Goal: Information Seeking & Learning: Check status

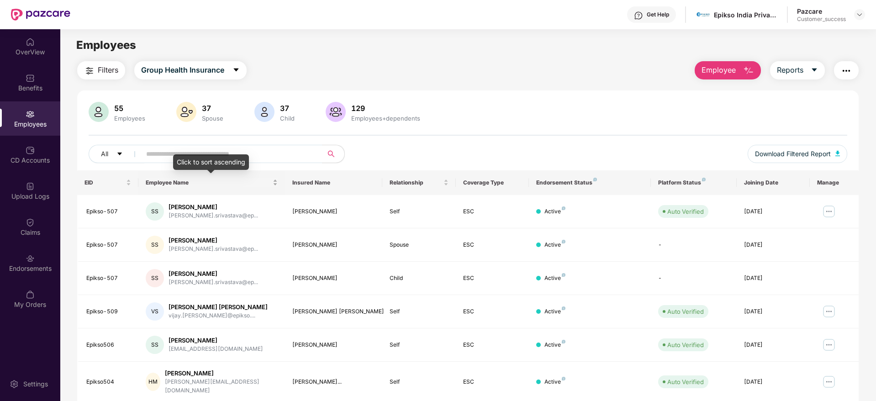
drag, startPoint x: 83, startPoint y: 186, endPoint x: 242, endPoint y: 184, distance: 159.4
click at [242, 184] on tr "EID Employee Name Insured Name Relationship Coverage Type Endorsement Status Pl…" at bounding box center [467, 182] width 781 height 25
click at [828, 215] on img at bounding box center [829, 211] width 15 height 15
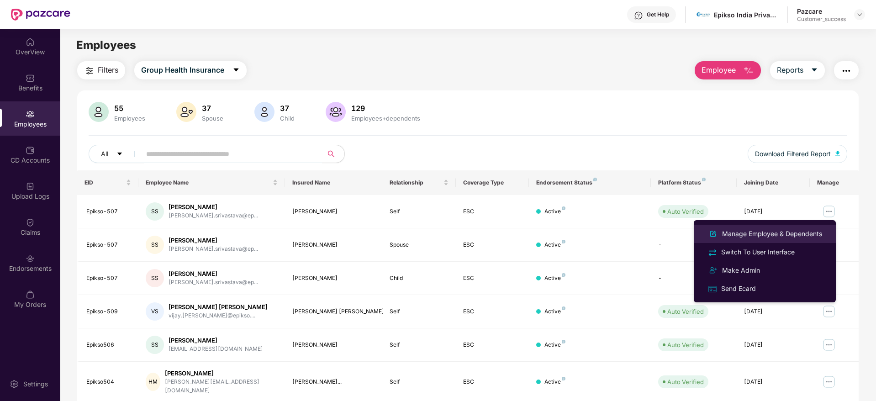
click at [781, 234] on div "Manage Employee & Dependents" at bounding box center [772, 234] width 104 height 10
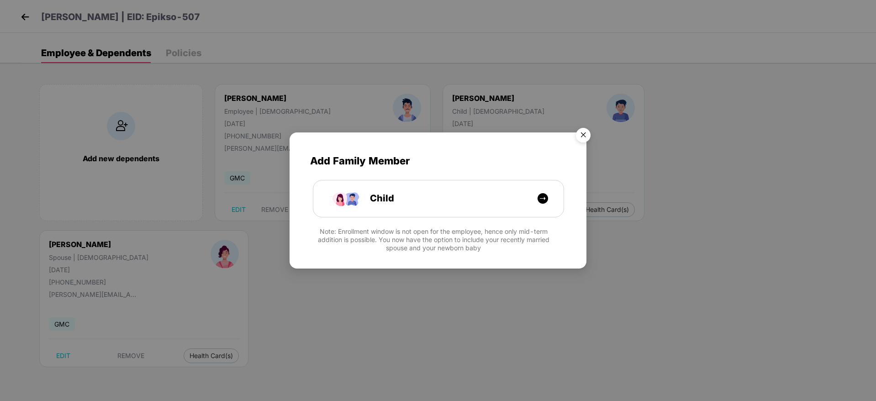
click at [585, 126] on img "Close" at bounding box center [583, 137] width 26 height 26
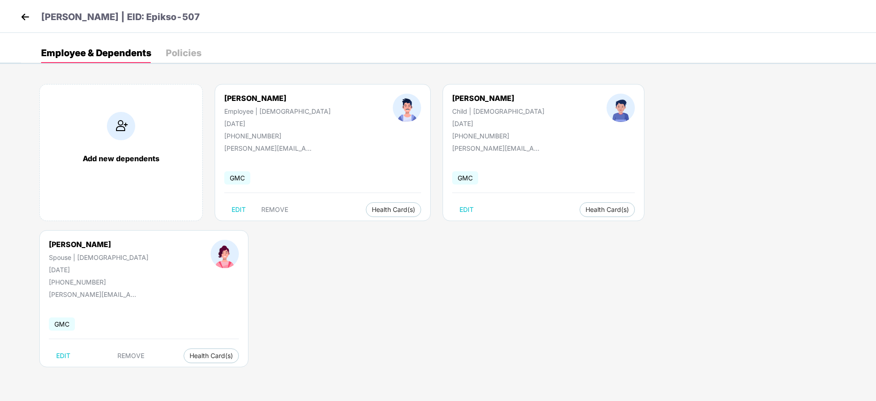
click at [25, 16] on img at bounding box center [25, 17] width 14 height 14
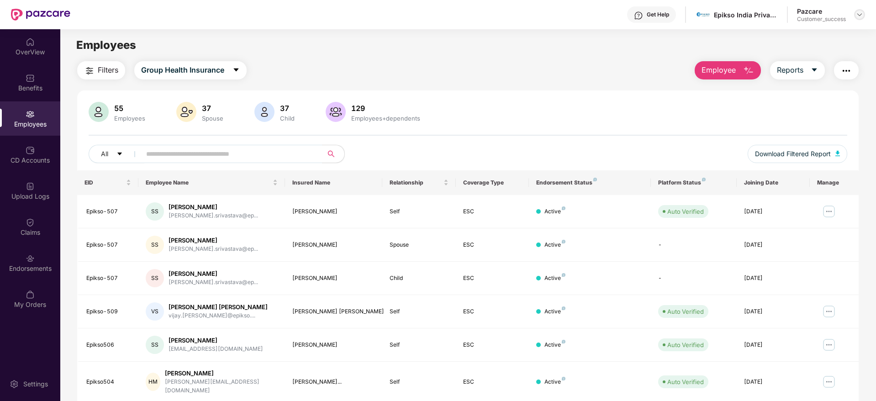
click at [865, 14] on header "Get Help Epikso India Private Limited Pazcare Customer_success" at bounding box center [438, 14] width 876 height 29
click at [862, 17] on img at bounding box center [859, 14] width 7 height 7
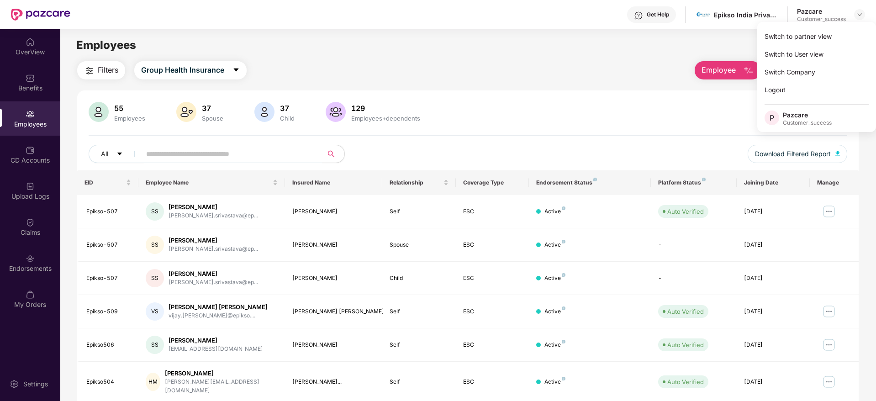
click at [849, 33] on div "Switch to partner view" at bounding box center [816, 36] width 119 height 18
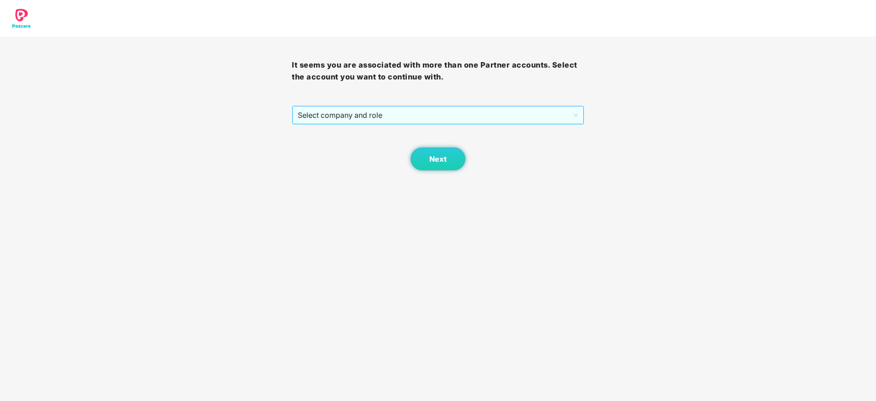
click at [418, 106] on div "Select company and role" at bounding box center [437, 115] width 291 height 18
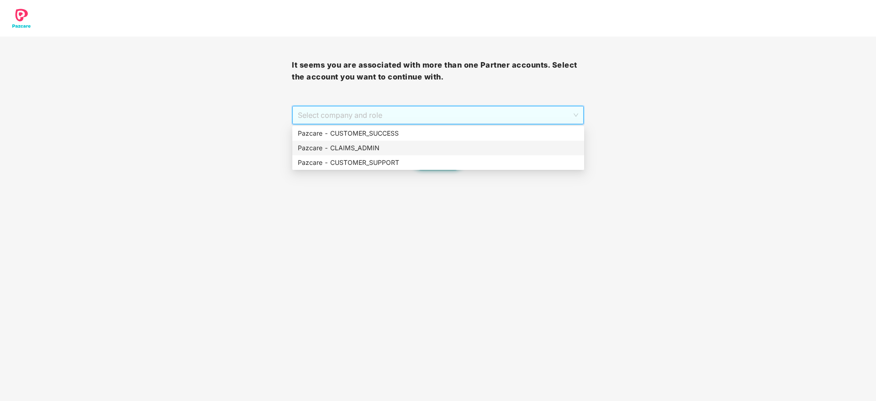
click at [424, 141] on div "Pazcare - CLAIMS_ADMIN" at bounding box center [438, 148] width 292 height 15
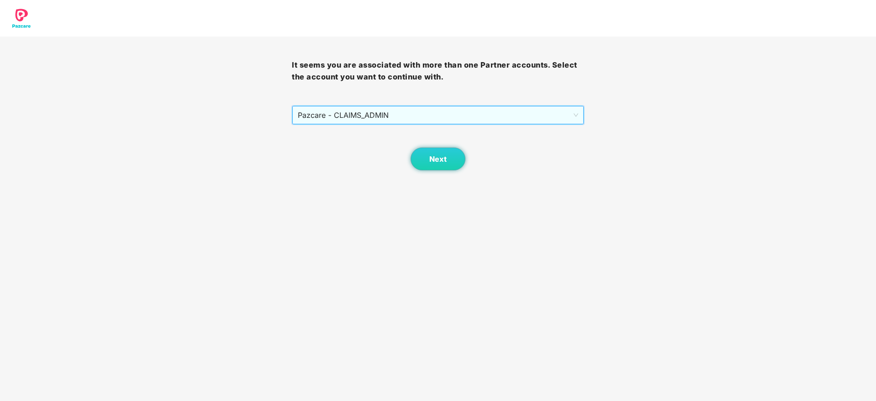
click at [416, 126] on div "Next" at bounding box center [438, 148] width 292 height 46
click at [409, 115] on span "Pazcare - CLAIMS_ADMIN" at bounding box center [438, 114] width 280 height 17
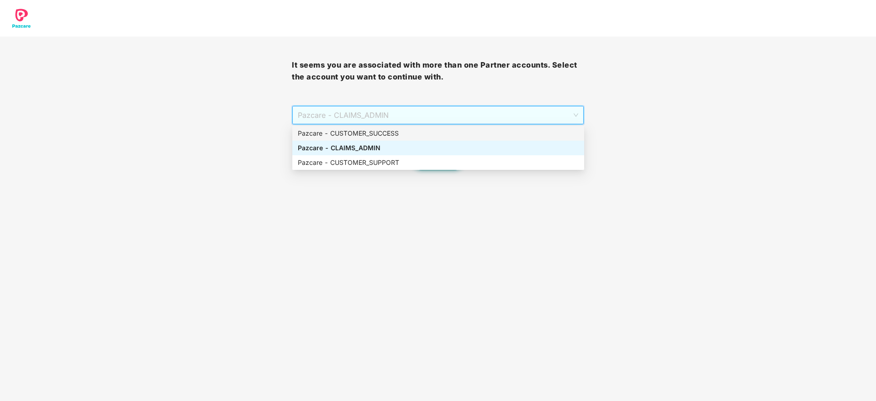
click at [411, 126] on div "Pazcare - CUSTOMER_SUCCESS" at bounding box center [438, 133] width 292 height 15
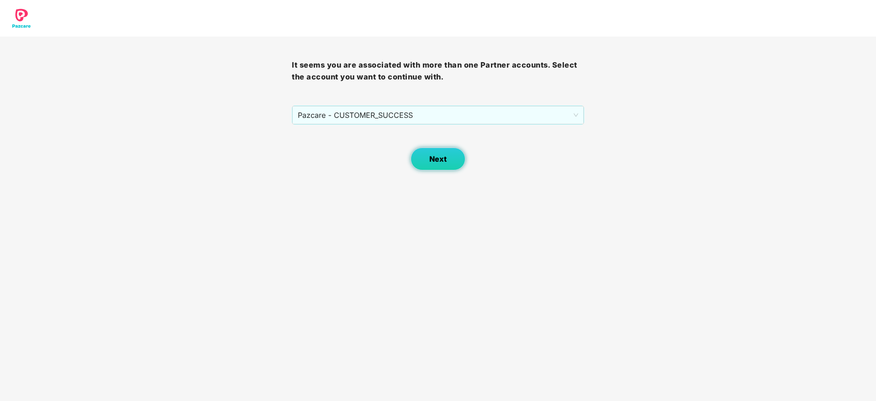
click at [422, 152] on button "Next" at bounding box center [438, 159] width 55 height 23
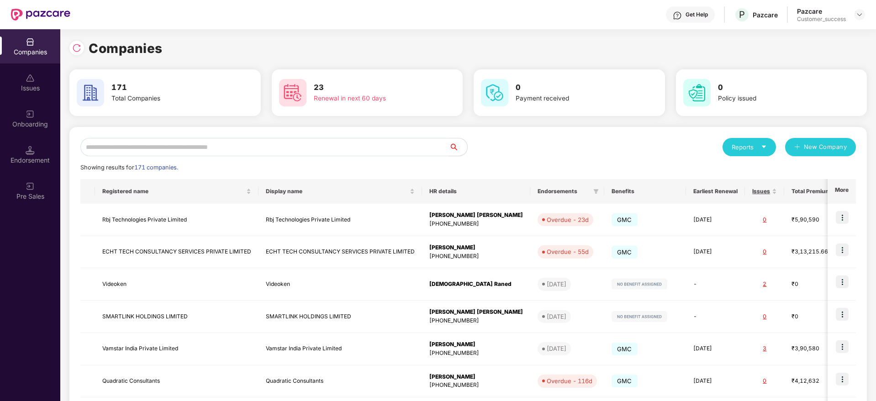
click at [303, 157] on div "Reports New Company Showing results for 171 companies. Registered name Display …" at bounding box center [467, 349] width 775 height 422
click at [306, 152] on input "text" at bounding box center [264, 147] width 369 height 18
click at [387, 140] on input "text" at bounding box center [264, 147] width 369 height 18
paste input "**********"
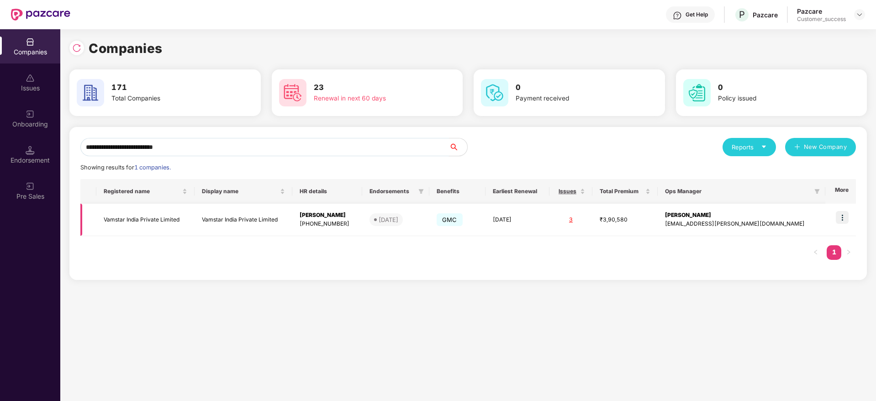
type input "**********"
click at [833, 214] on td at bounding box center [840, 220] width 31 height 32
click at [842, 221] on img at bounding box center [842, 217] width 13 height 13
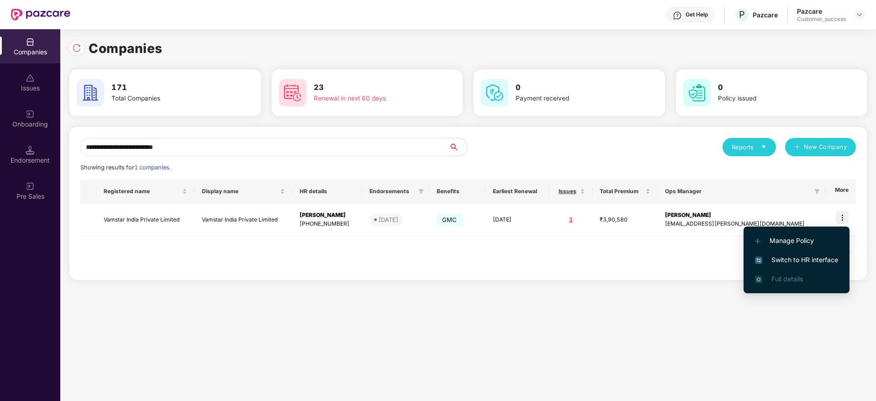
click at [814, 253] on li "Switch to HR interface" at bounding box center [797, 259] width 106 height 19
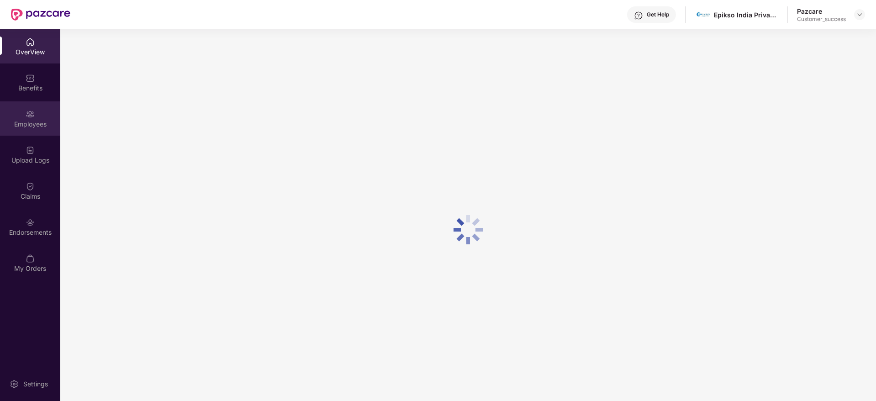
click at [33, 111] on img at bounding box center [30, 114] width 9 height 9
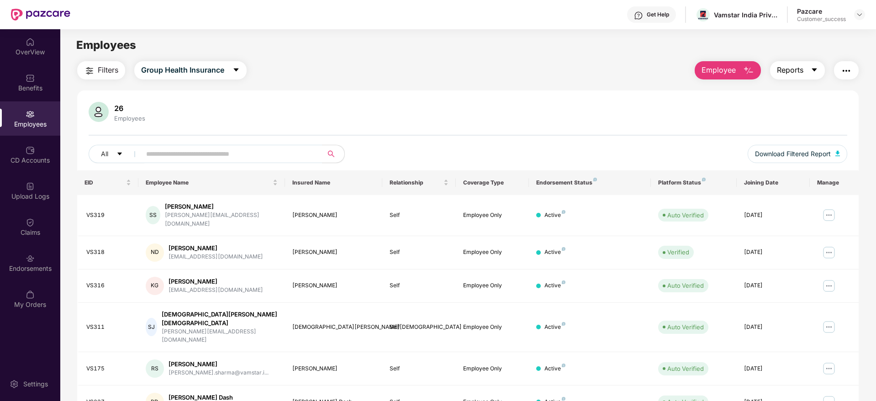
click at [790, 75] on span "Reports" at bounding box center [790, 69] width 26 height 11
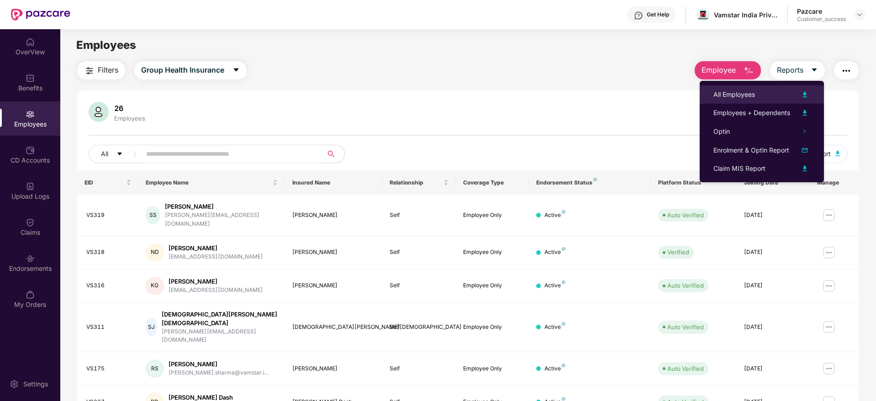
click at [780, 100] on li "All Employees" at bounding box center [762, 94] width 124 height 18
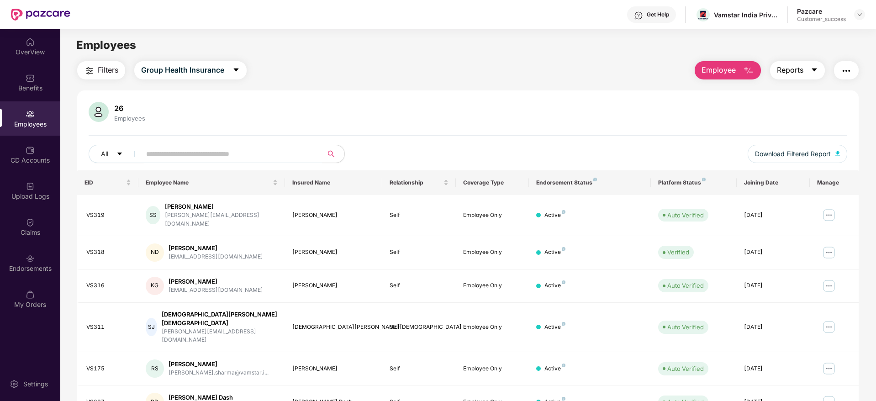
click at [804, 77] on button "Reports" at bounding box center [797, 70] width 55 height 18
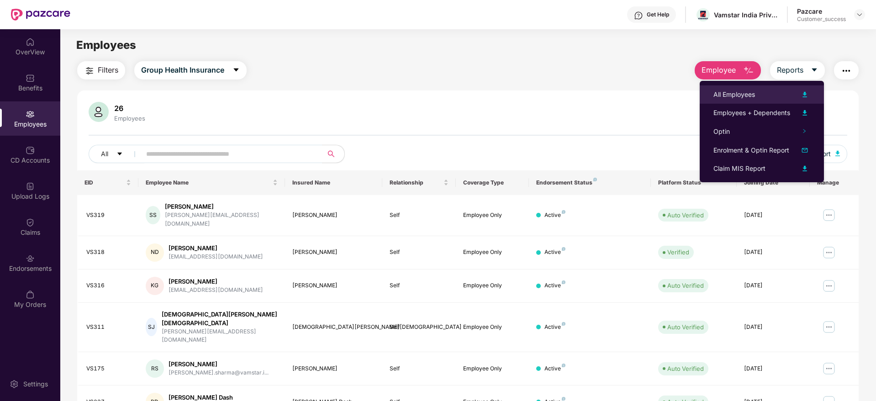
click at [785, 95] on div "All Employees" at bounding box center [761, 94] width 97 height 11
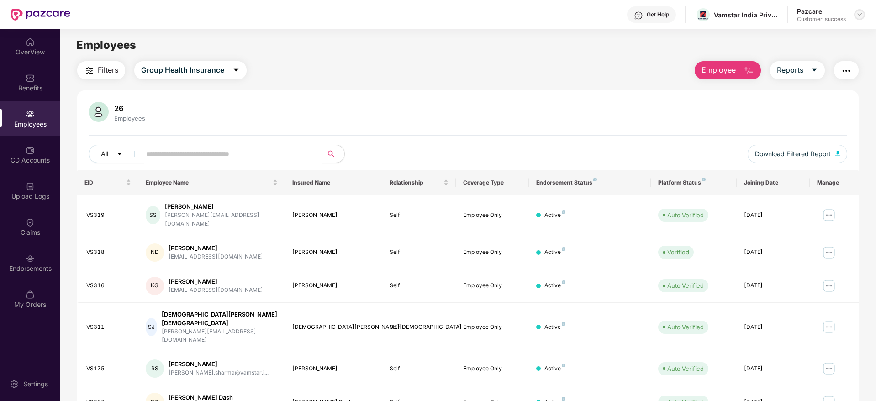
click at [854, 13] on div at bounding box center [859, 14] width 11 height 11
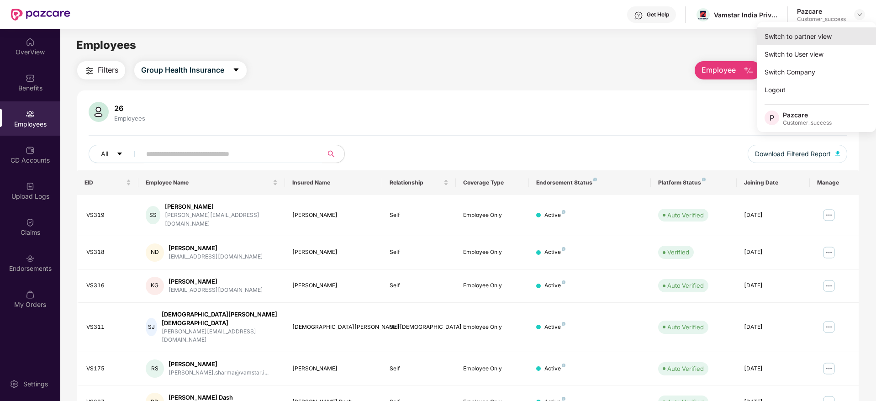
click at [849, 34] on div "Switch to partner view" at bounding box center [816, 36] width 119 height 18
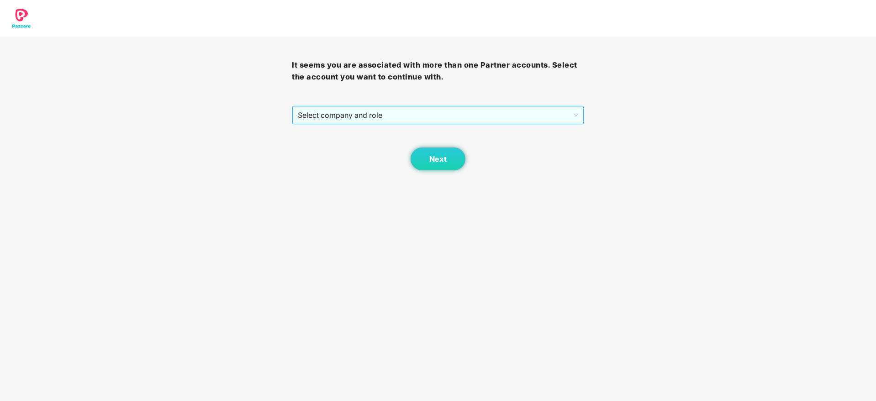
click at [496, 111] on span "Select company and role" at bounding box center [438, 114] width 280 height 17
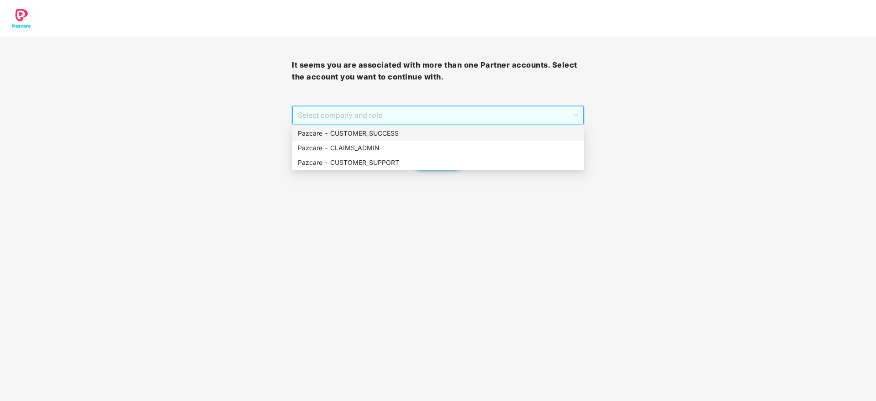
click at [484, 128] on div "Pazcare - CUSTOMER_SUCCESS" at bounding box center [438, 133] width 281 height 10
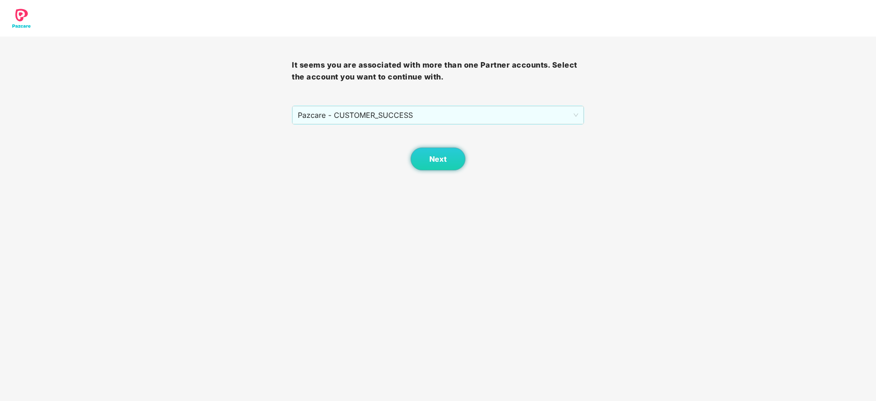
click at [453, 145] on div "Next" at bounding box center [438, 148] width 292 height 46
click at [454, 163] on button "Next" at bounding box center [438, 159] width 55 height 23
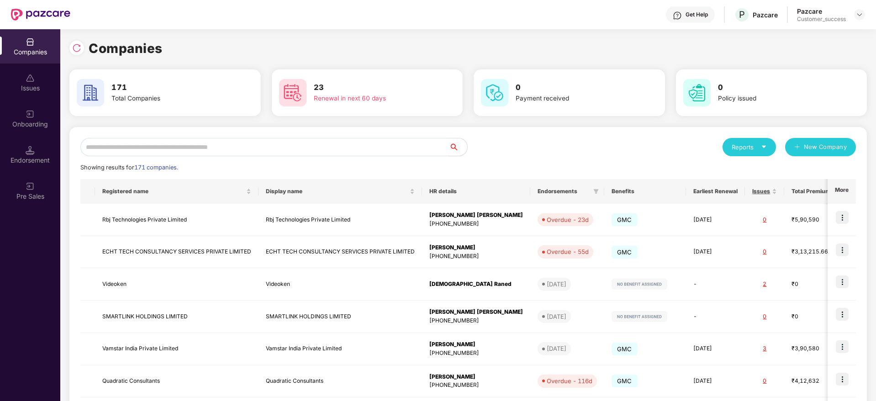
click at [394, 140] on input "text" at bounding box center [264, 147] width 369 height 18
paste input "**********"
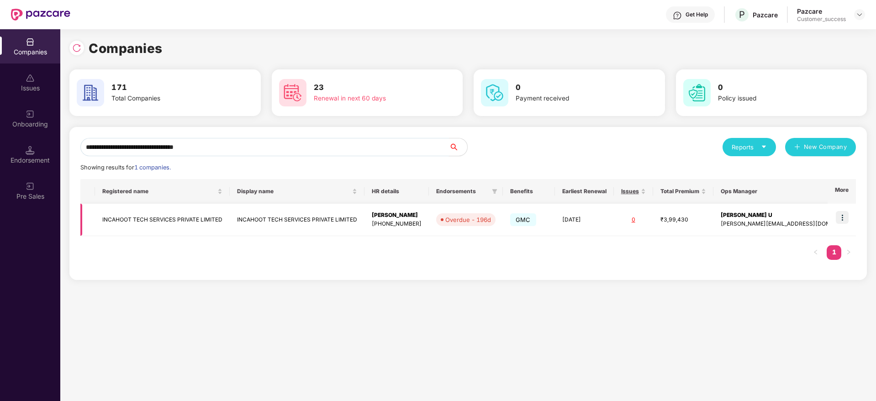
type input "**********"
click at [845, 216] on img at bounding box center [842, 217] width 13 height 13
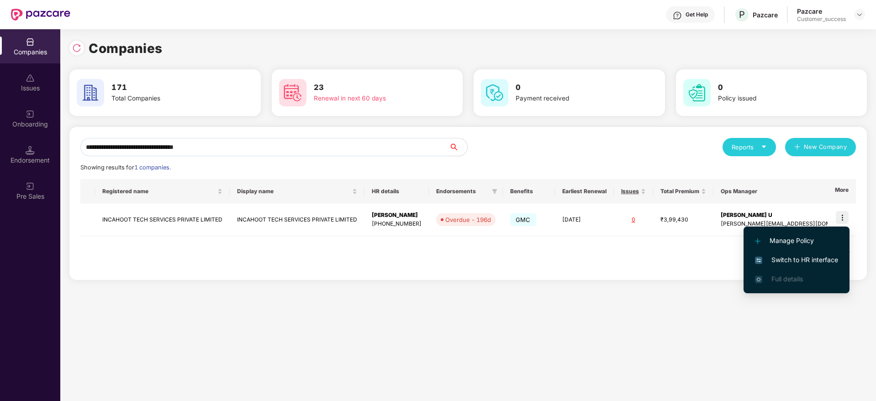
click at [821, 260] on span "Switch to HR interface" at bounding box center [796, 260] width 83 height 10
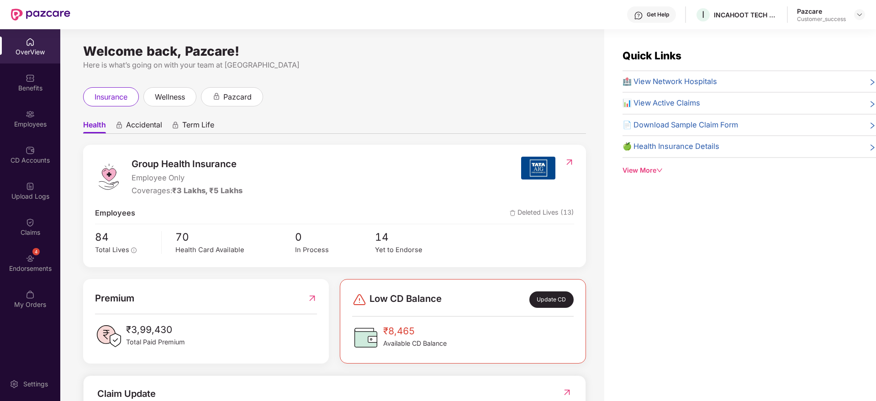
click at [47, 251] on div "4 Endorsements" at bounding box center [30, 263] width 60 height 34
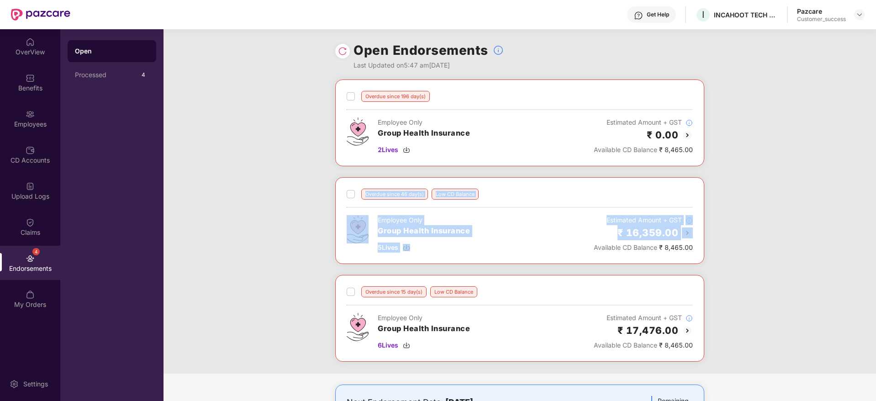
drag, startPoint x: 370, startPoint y: 186, endPoint x: 537, endPoint y: 259, distance: 182.4
click at [537, 259] on div "Overdue since 46 day(s) Low CD Balance Employee Only Group Health Insurance 5 L…" at bounding box center [519, 220] width 369 height 87
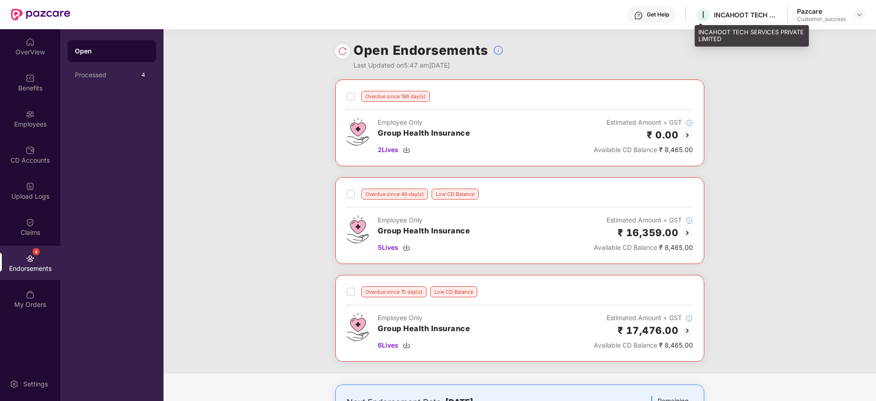
click at [735, 15] on div "INCAHOOT TECH SERVICES PRIVATE LIMITED" at bounding box center [746, 15] width 64 height 9
copy div "INCAHOOT TECH SERVICES PRIVATE LIMITED"
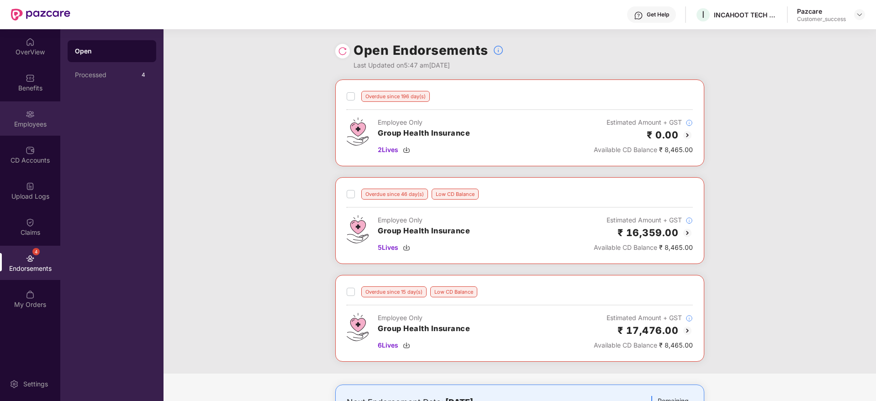
click at [16, 120] on div "Employees" at bounding box center [30, 124] width 60 height 9
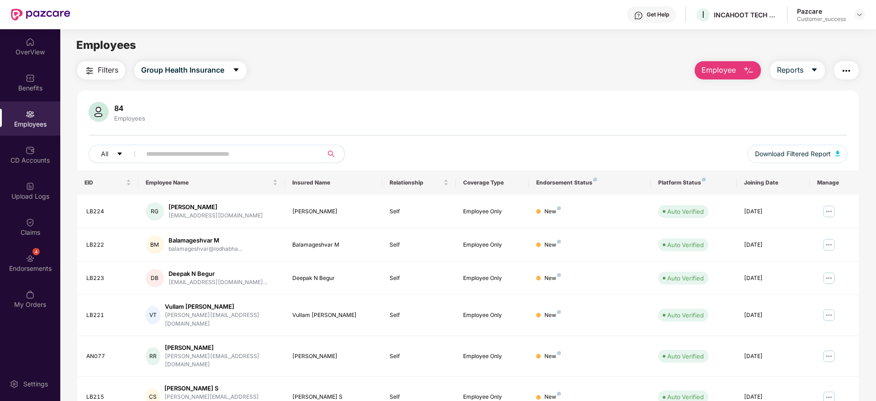
drag, startPoint x: 340, startPoint y: 59, endPoint x: 341, endPoint y: 161, distance: 102.3
click at [340, 59] on main "Employees Filters Group Health Insurance Employee Reports 84 Employees All Down…" at bounding box center [467, 229] width 815 height 401
click at [777, 66] on span "Reports" at bounding box center [790, 69] width 26 height 11
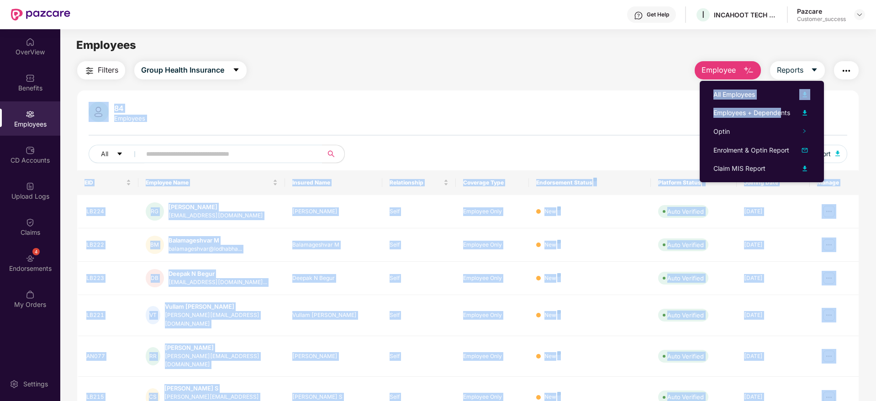
drag, startPoint x: 781, startPoint y: 118, endPoint x: 594, endPoint y: 77, distance: 192.3
click at [594, 77] on body "Get Help I INCAHOOT TECH SERVICES PRIVATE LIMITED Pazcare Customer_success Over…" at bounding box center [438, 200] width 876 height 401
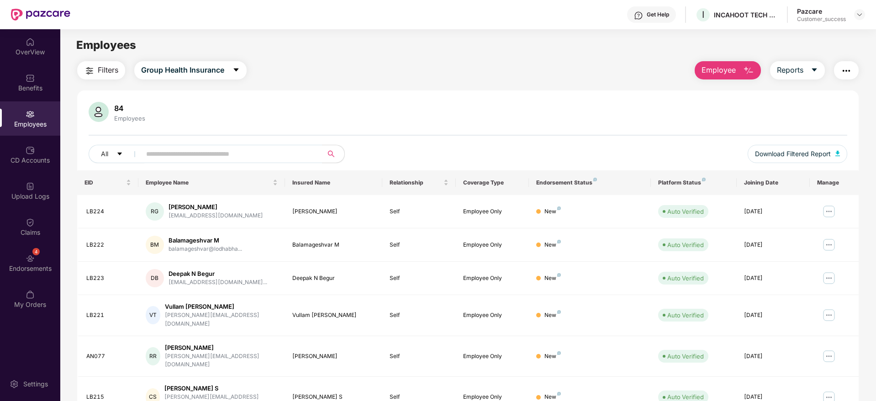
drag, startPoint x: 594, startPoint y: 77, endPoint x: 633, endPoint y: 77, distance: 39.7
click at [594, 77] on div "Filters Group Health Insurance Employee Reports" at bounding box center [467, 70] width 781 height 18
click at [794, 70] on span "Reports" at bounding box center [790, 69] width 26 height 11
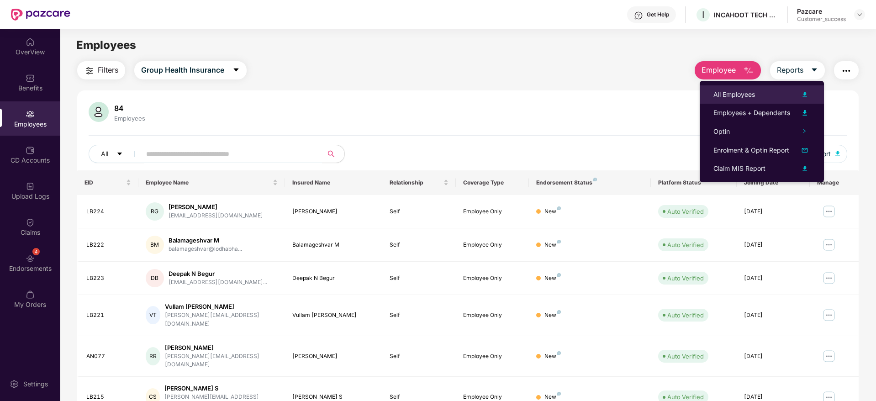
click at [775, 97] on div "All Employees" at bounding box center [761, 94] width 97 height 11
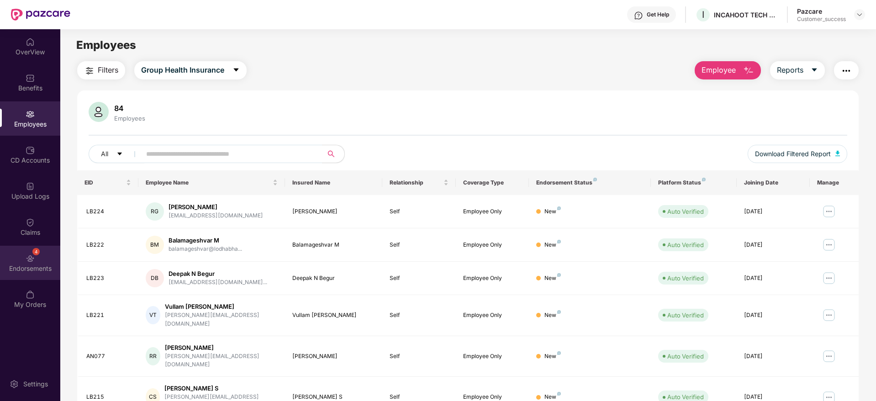
click at [28, 256] on img at bounding box center [30, 258] width 9 height 9
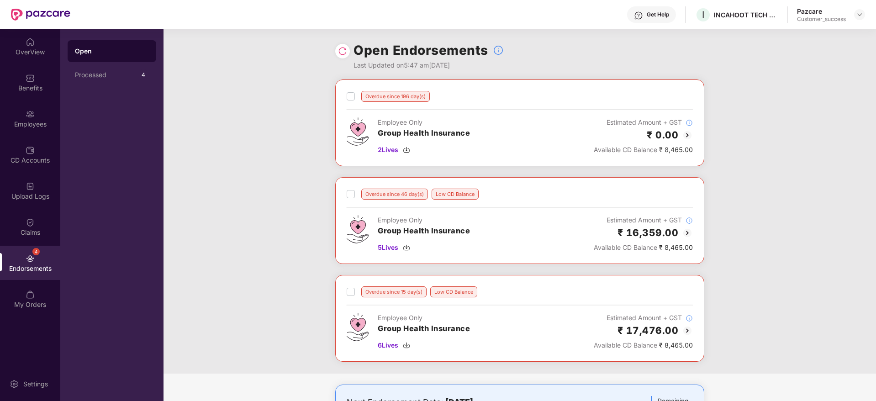
click at [686, 231] on img at bounding box center [687, 232] width 11 height 11
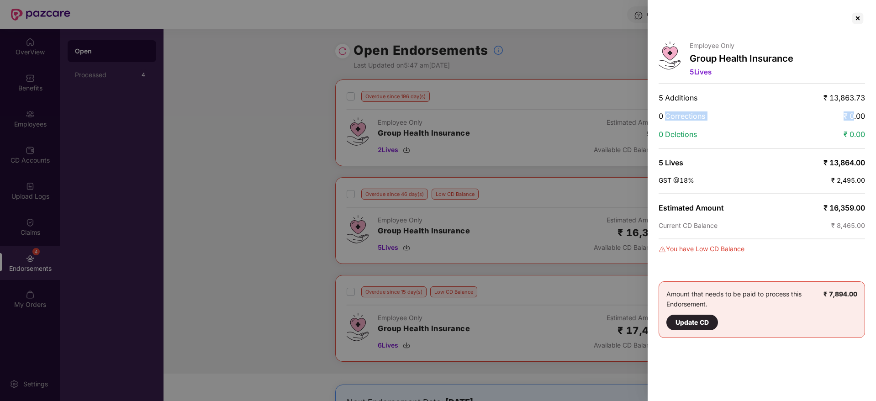
drag, startPoint x: 665, startPoint y: 104, endPoint x: 851, endPoint y: 102, distance: 185.9
click at [851, 102] on div "Employee Only Group Health Insurance 5 Lives 5 Additions ₹ 13,863.73 0 Correcti…" at bounding box center [762, 200] width 228 height 401
click at [855, 23] on div at bounding box center [857, 18] width 15 height 15
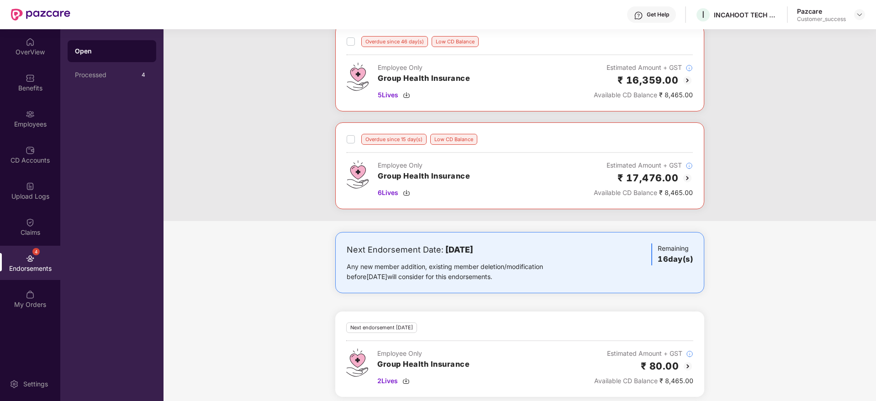
scroll to position [159, 0]
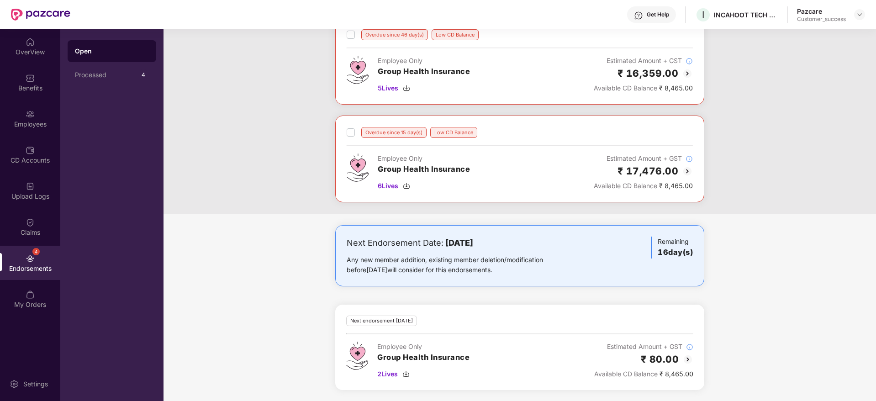
click at [687, 357] on img at bounding box center [687, 359] width 11 height 11
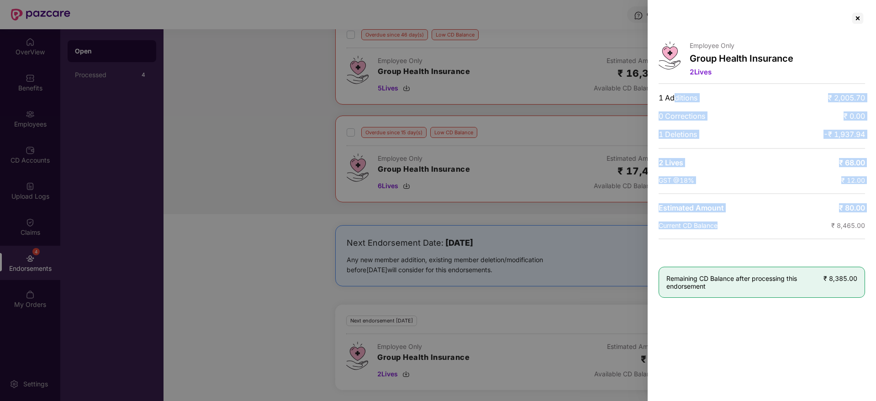
drag, startPoint x: 766, startPoint y: 222, endPoint x: 675, endPoint y: 94, distance: 157.0
click at [675, 94] on div "Employee Only Group Health Insurance 2 Lives 1 Additions ₹ 2,005.70 0 Correctio…" at bounding box center [762, 200] width 228 height 401
click at [675, 94] on span "1 Additions" at bounding box center [678, 97] width 39 height 9
drag, startPoint x: 776, startPoint y: 171, endPoint x: 808, endPoint y: 204, distance: 46.2
click at [801, 189] on div "Employee Only Group Health Insurance 2 Lives 1 Additions ₹ 2,005.70 0 Correctio…" at bounding box center [762, 200] width 228 height 401
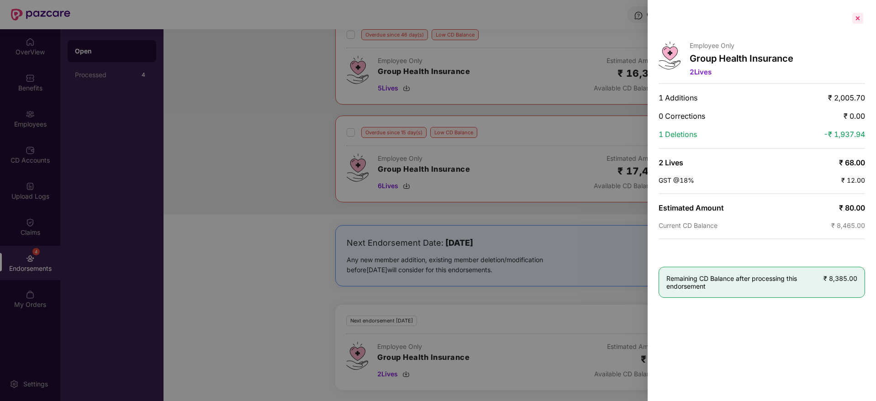
click at [857, 22] on div at bounding box center [857, 18] width 15 height 15
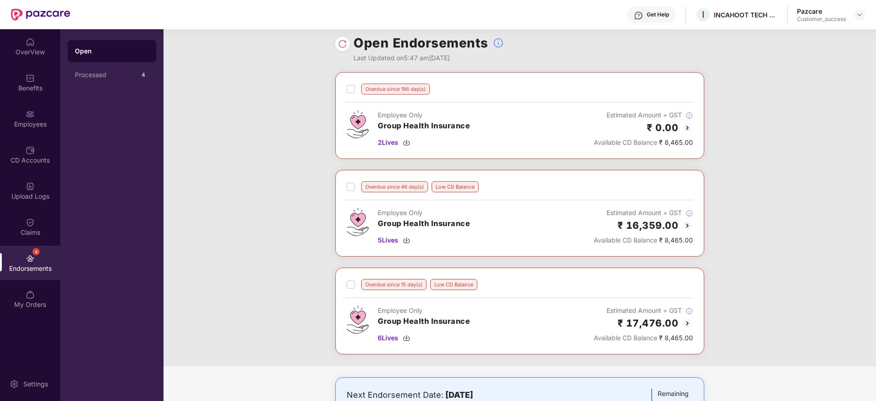
scroll to position [0, 0]
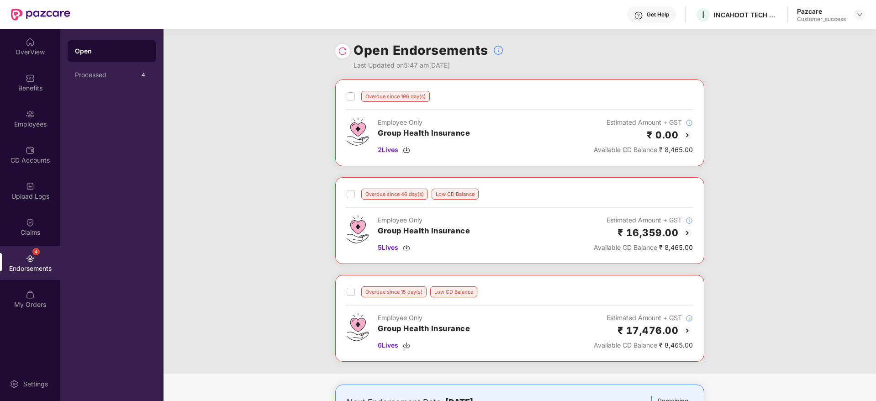
click at [689, 231] on img at bounding box center [687, 232] width 11 height 11
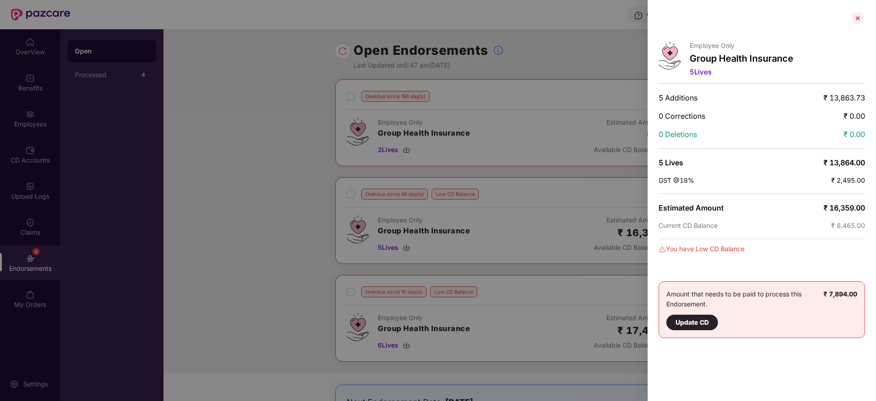
click at [864, 17] on div at bounding box center [857, 18] width 15 height 15
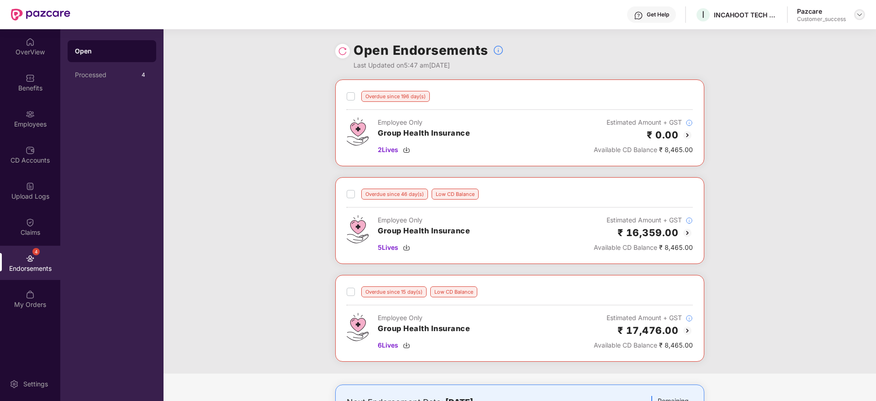
click at [858, 16] on img at bounding box center [859, 14] width 7 height 7
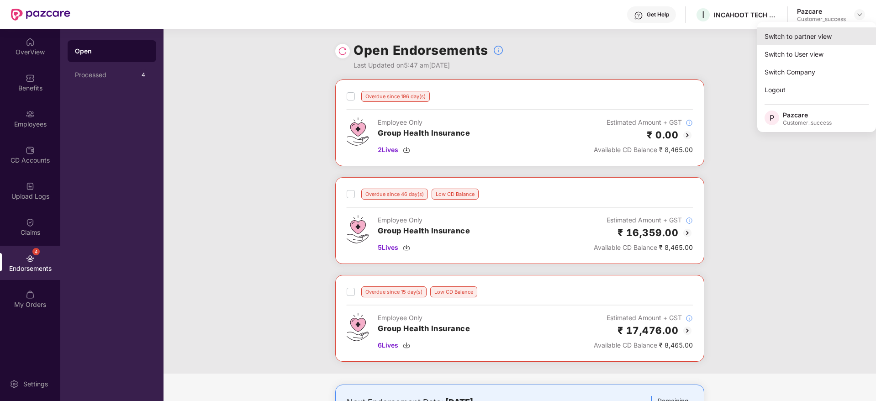
click at [844, 30] on div "Switch to partner view" at bounding box center [816, 36] width 119 height 18
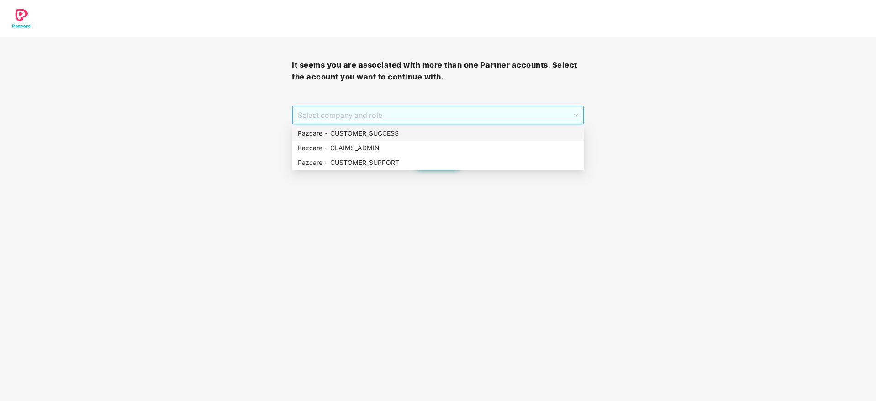
click at [549, 111] on span "Select company and role" at bounding box center [438, 114] width 280 height 17
click at [540, 131] on div "Pazcare - CUSTOMER_SUCCESS" at bounding box center [438, 133] width 281 height 10
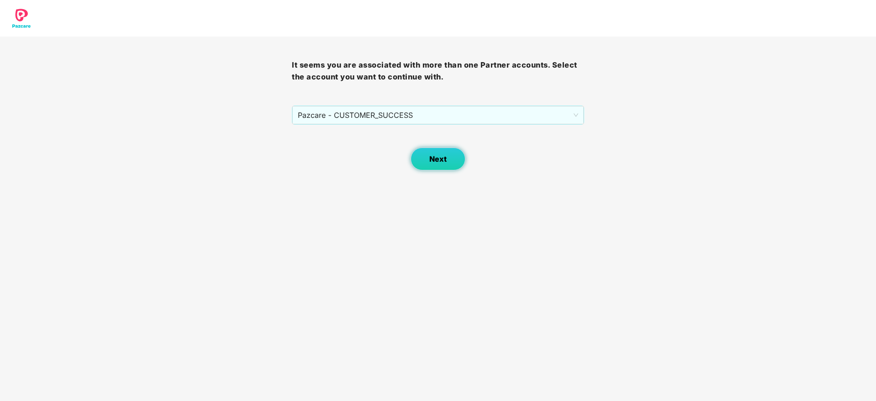
click at [454, 159] on button "Next" at bounding box center [438, 159] width 55 height 23
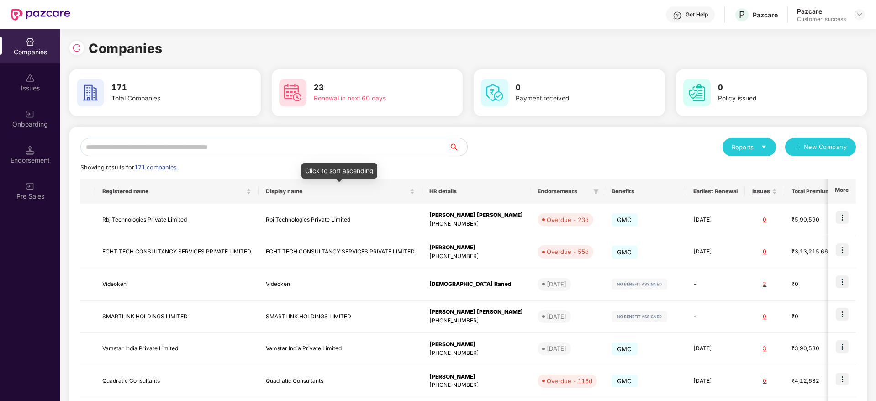
click at [371, 154] on input "text" at bounding box center [264, 147] width 369 height 18
paste input "**********"
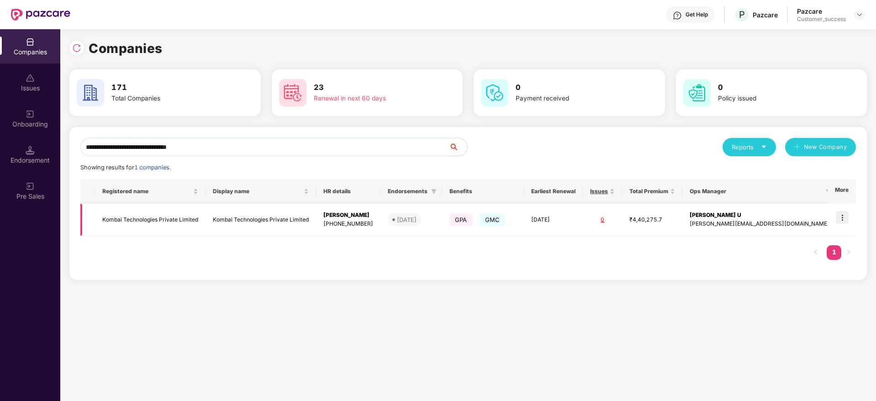
type input "**********"
click at [844, 217] on img at bounding box center [842, 217] width 13 height 13
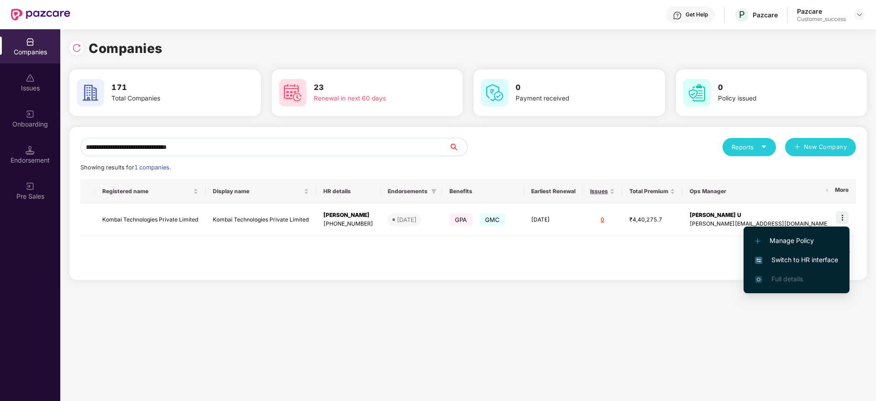
click at [818, 255] on span "Switch to HR interface" at bounding box center [796, 260] width 83 height 10
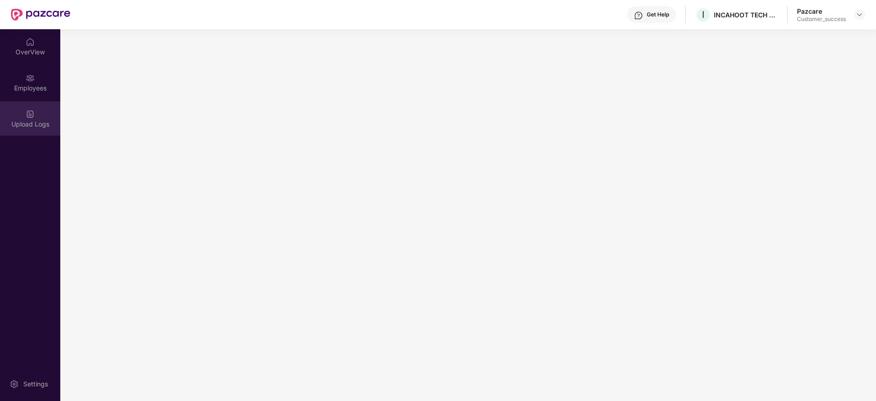
click at [25, 100] on div "OverView Employees Upload Logs" at bounding box center [30, 83] width 60 height 108
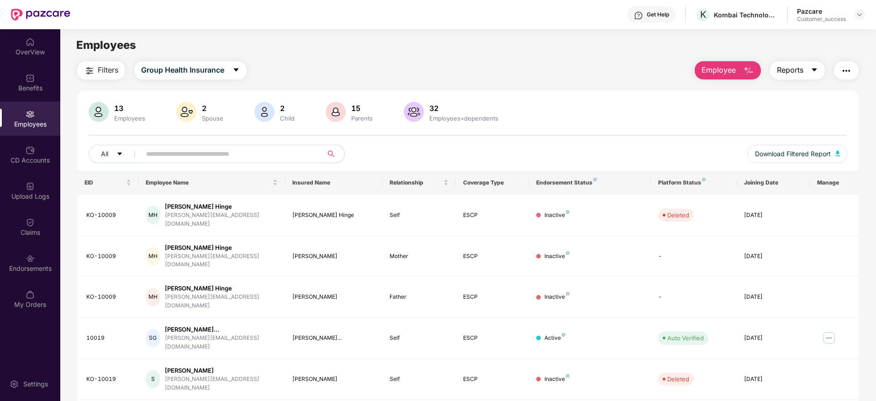
click at [801, 70] on span "Reports" at bounding box center [790, 69] width 26 height 11
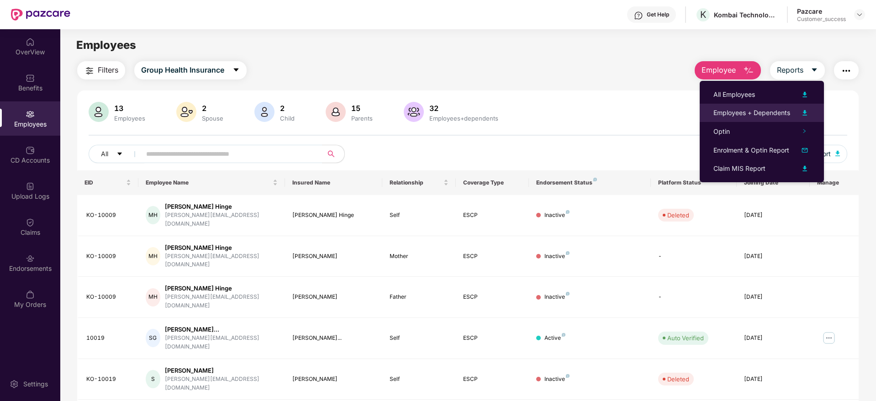
click at [791, 107] on div at bounding box center [800, 112] width 20 height 11
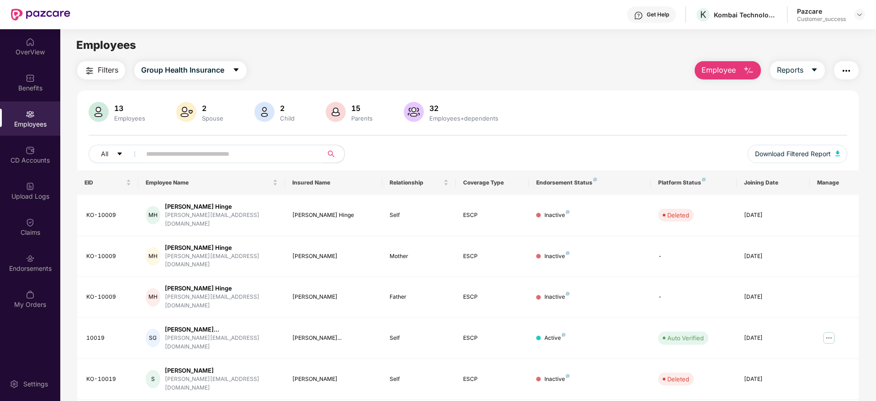
click at [866, 9] on header "Get Help K Kombai Technologies Private Limited Pazcare Customer_success" at bounding box center [438, 14] width 876 height 29
click at [863, 13] on img at bounding box center [859, 14] width 7 height 7
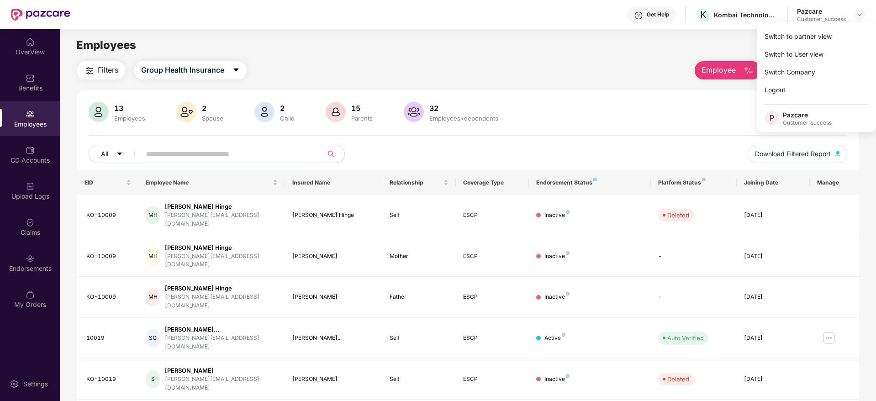
click at [845, 27] on div "Switch to partner view" at bounding box center [816, 36] width 119 height 18
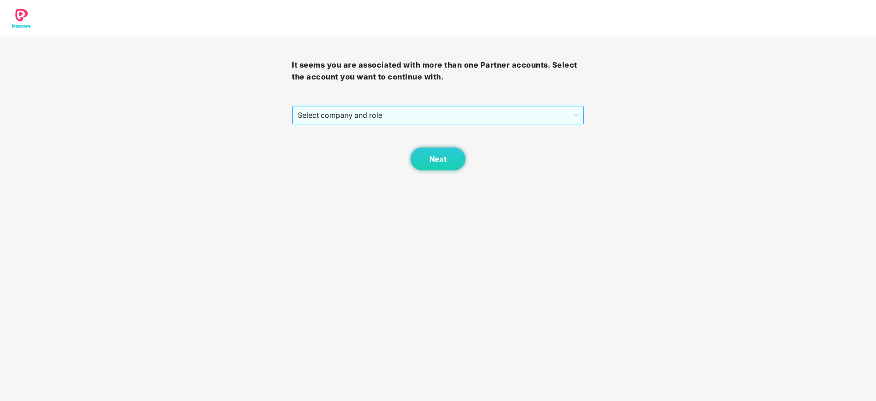
click at [530, 120] on span "Select company and role" at bounding box center [438, 114] width 280 height 17
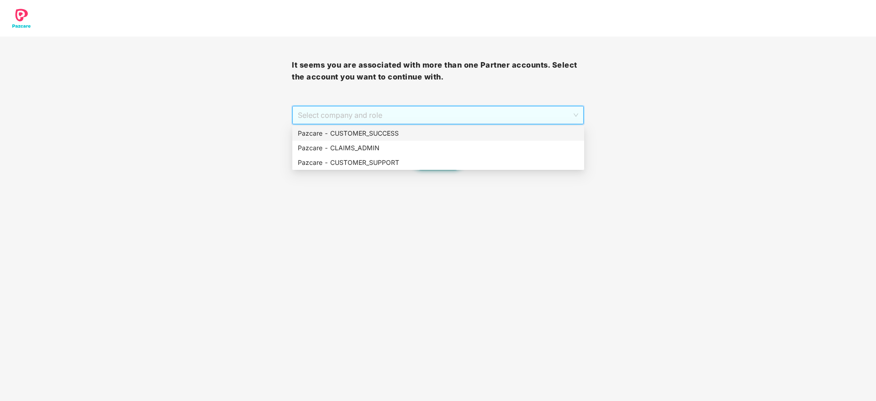
click at [522, 132] on div "Pazcare - CUSTOMER_SUCCESS" at bounding box center [438, 133] width 281 height 10
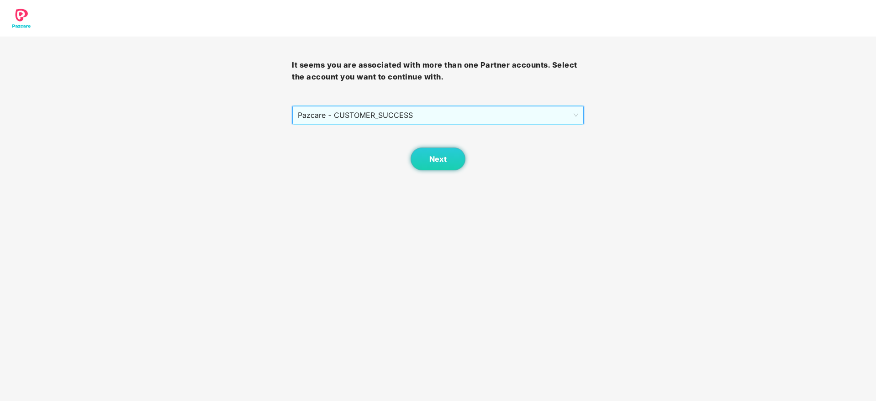
click at [494, 150] on div "Next" at bounding box center [438, 148] width 292 height 46
click at [464, 156] on button "Next" at bounding box center [438, 159] width 55 height 23
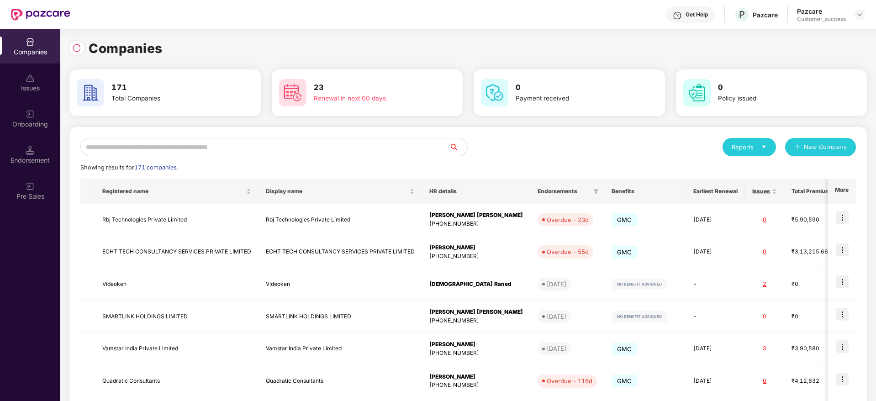
click at [437, 149] on input "text" at bounding box center [264, 147] width 369 height 18
paste input "**********"
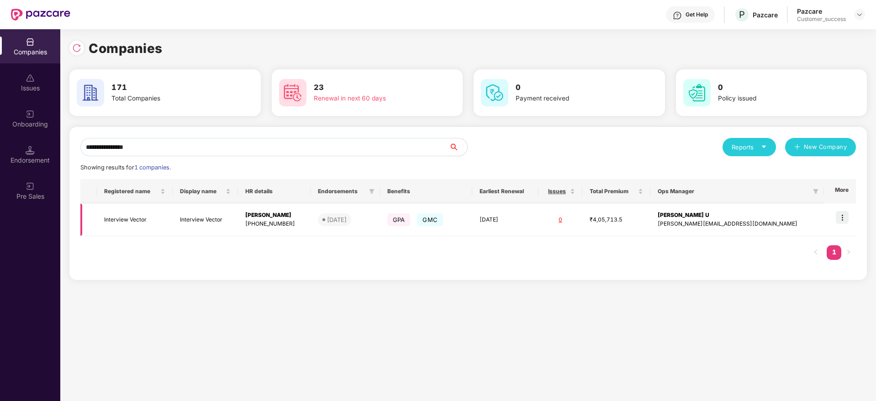
type input "**********"
click at [836, 221] on td at bounding box center [840, 220] width 32 height 32
click at [848, 220] on img at bounding box center [842, 217] width 13 height 13
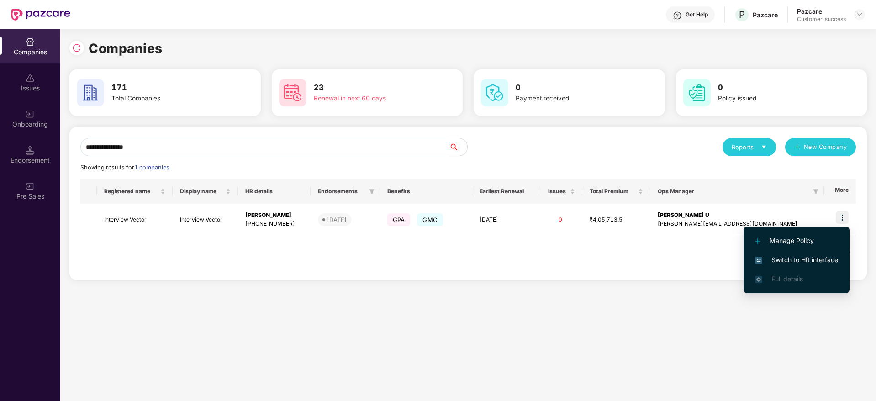
click at [815, 258] on span "Switch to HR interface" at bounding box center [796, 260] width 83 height 10
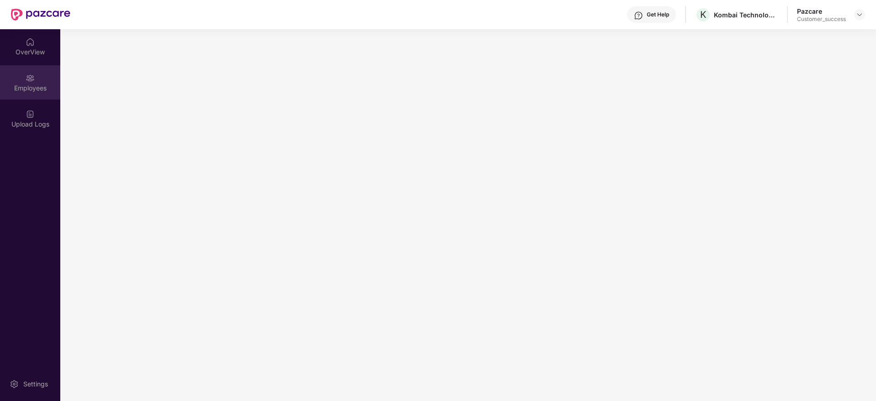
click at [18, 98] on div "Employees" at bounding box center [30, 82] width 60 height 34
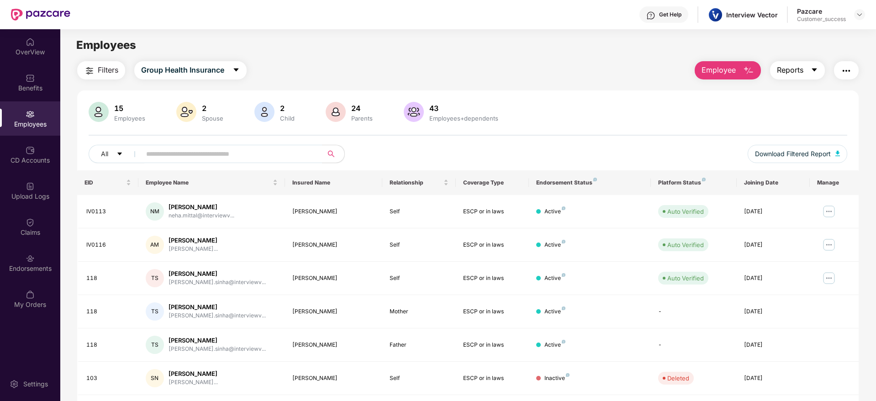
click at [783, 76] on button "Reports" at bounding box center [797, 70] width 55 height 18
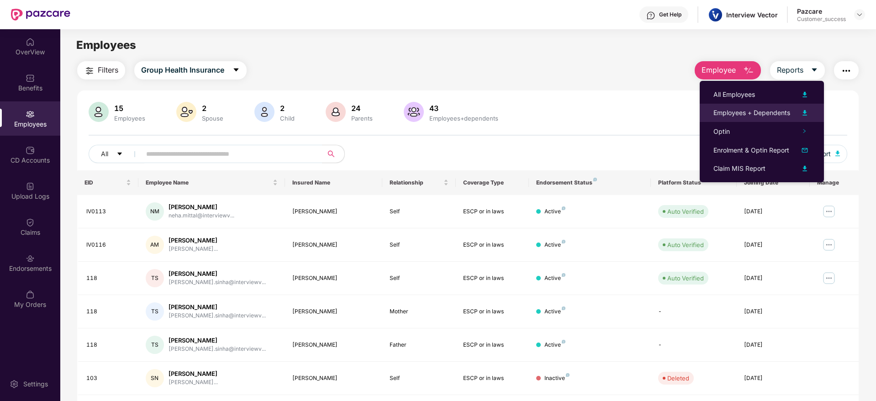
click at [767, 114] on div "Employees + Dependents" at bounding box center [751, 113] width 77 height 10
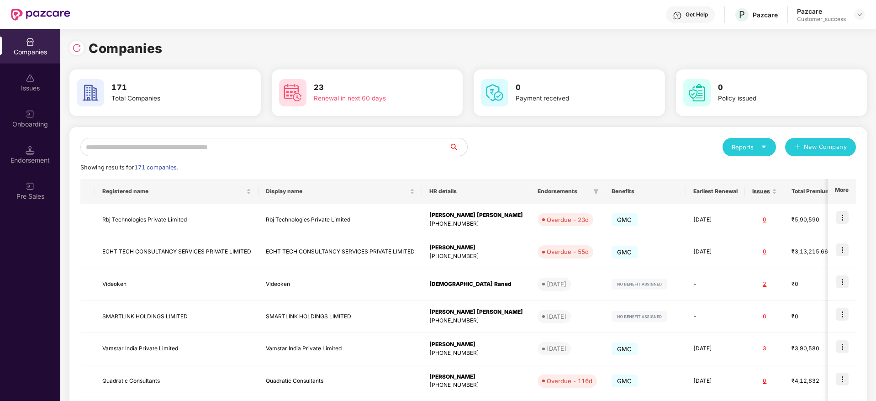
click at [391, 149] on input "text" at bounding box center [264, 147] width 369 height 18
paste input "**********"
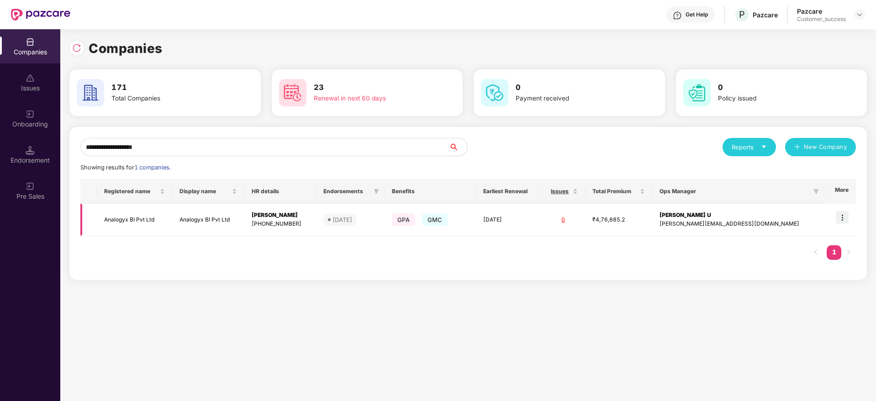
type input "**********"
click at [840, 213] on img at bounding box center [842, 217] width 13 height 13
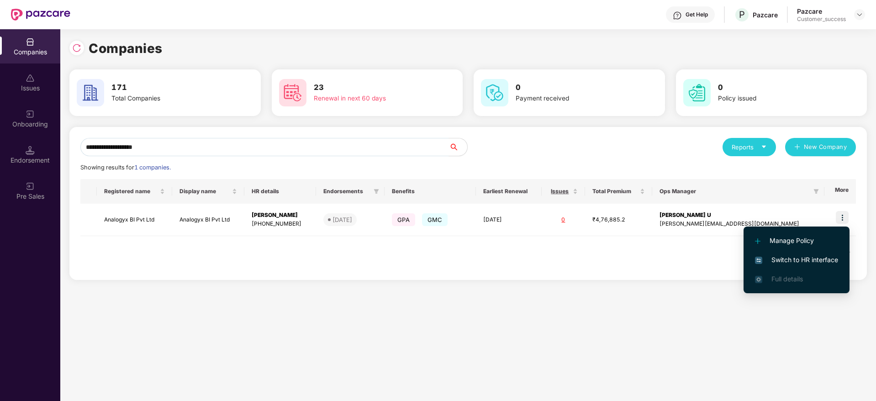
click at [826, 253] on li "Switch to HR interface" at bounding box center [797, 259] width 106 height 19
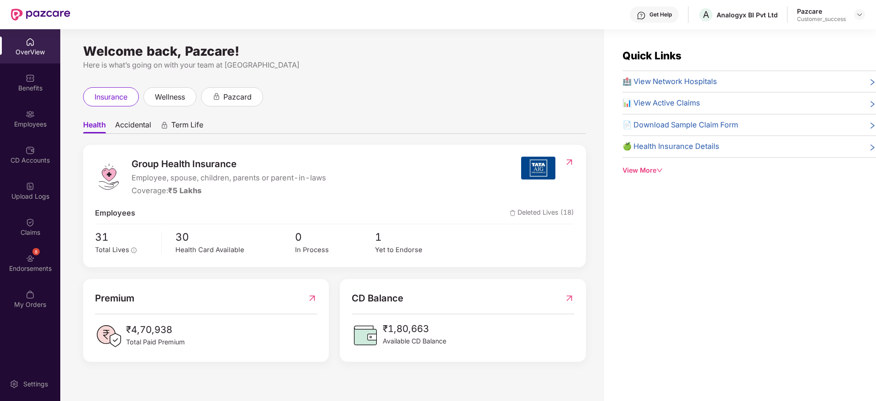
click at [0, 116] on div "Employees" at bounding box center [30, 118] width 60 height 34
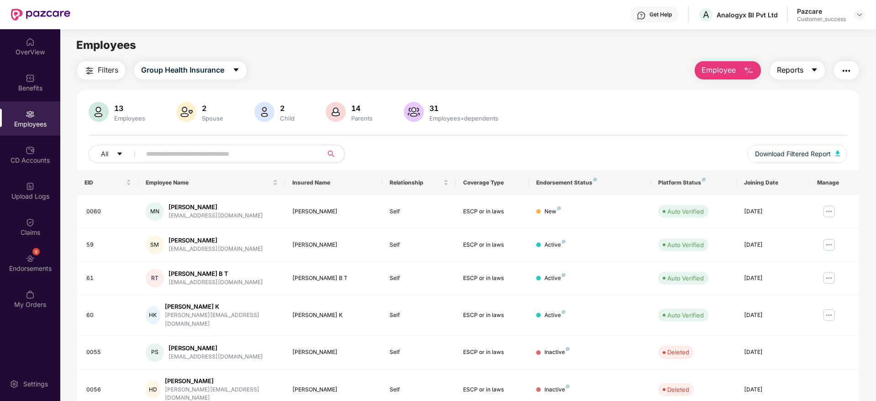
click at [814, 72] on icon "caret-down" at bounding box center [814, 69] width 7 height 7
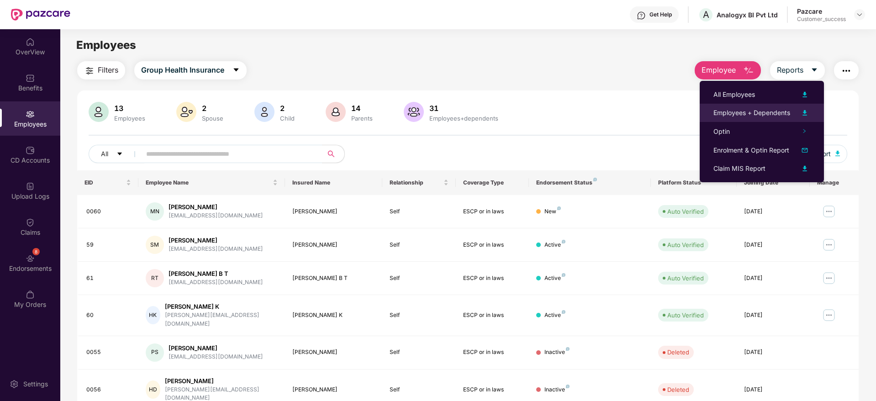
click at [781, 116] on div "Employees + Dependents" at bounding box center [751, 113] width 77 height 10
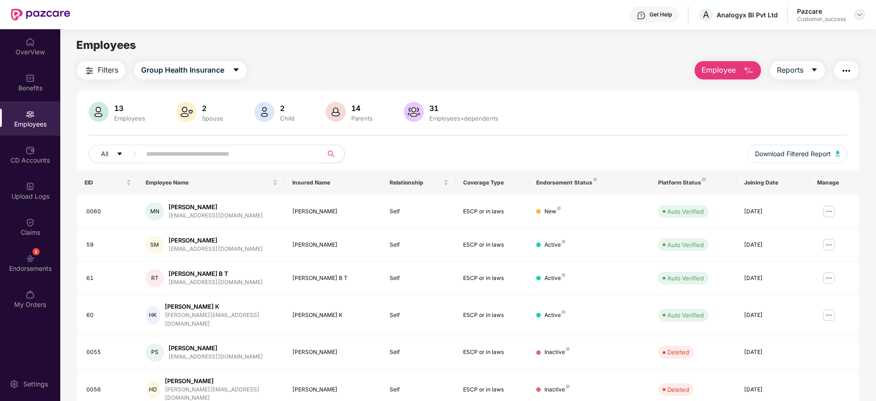
click at [860, 16] on img at bounding box center [859, 14] width 7 height 7
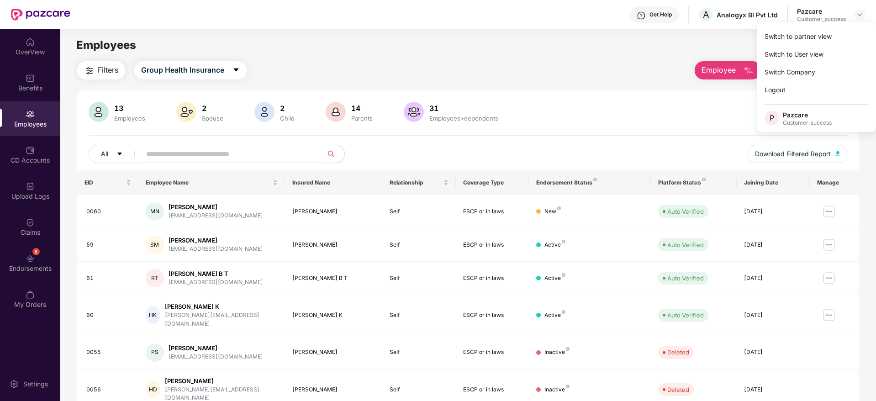
click at [859, 23] on div "Switch to partner view Switch to User view Switch Company Logout P Pazcare Cust…" at bounding box center [816, 77] width 119 height 110
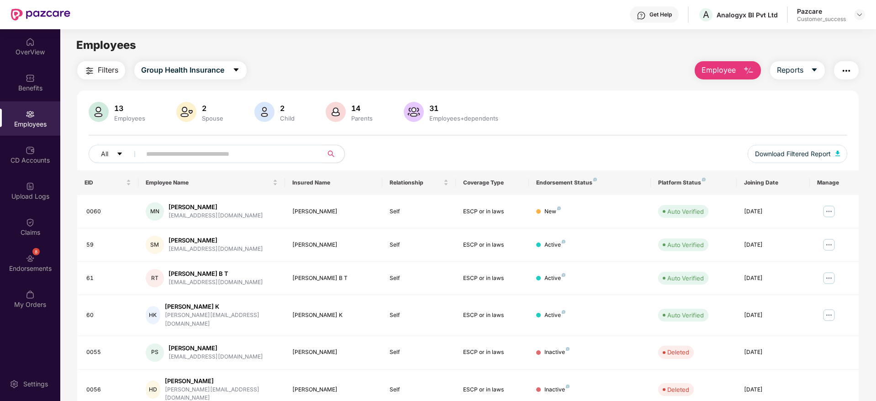
click at [854, 30] on main "Employees Filters Group Health Insurance Employee Reports 13 Employees 2 Spouse…" at bounding box center [467, 229] width 815 height 401
click at [858, 19] on div at bounding box center [859, 14] width 11 height 11
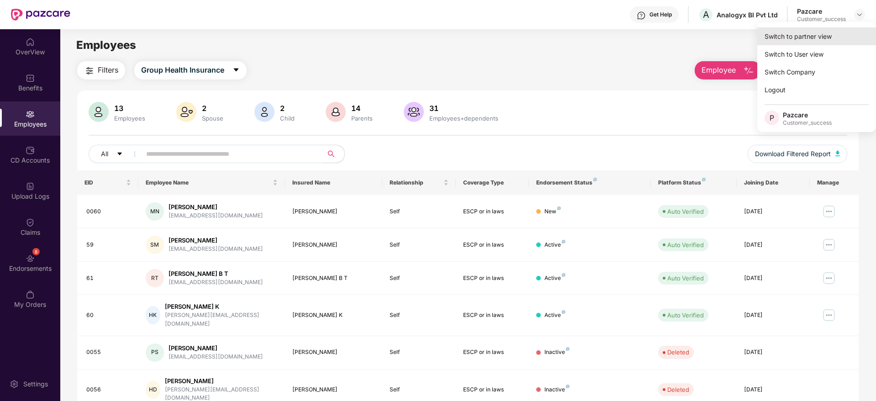
click at [849, 32] on div "Switch to partner view" at bounding box center [816, 36] width 119 height 18
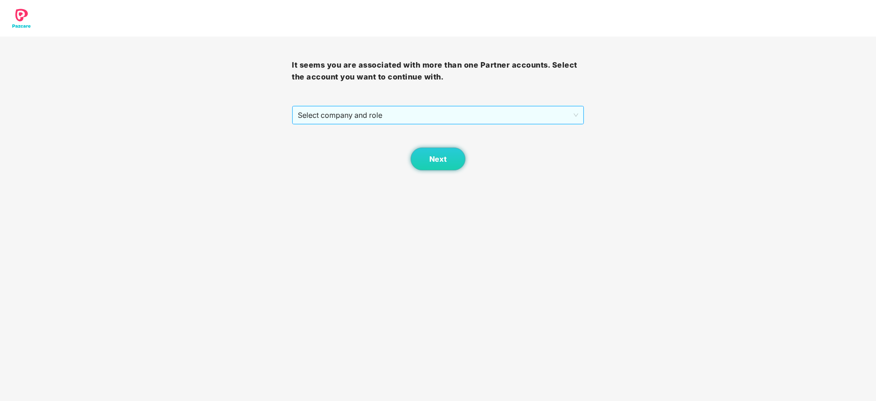
click at [512, 106] on div "It seems you are associated with more than one Partner accounts. Select the acc…" at bounding box center [438, 104] width 292 height 134
click at [508, 119] on span "Select company and role" at bounding box center [438, 114] width 280 height 17
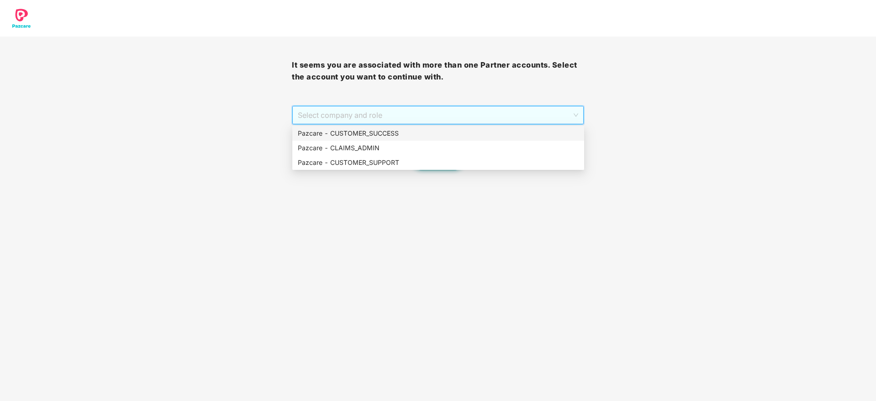
click at [503, 132] on div "Pazcare - CUSTOMER_SUCCESS" at bounding box center [438, 133] width 281 height 10
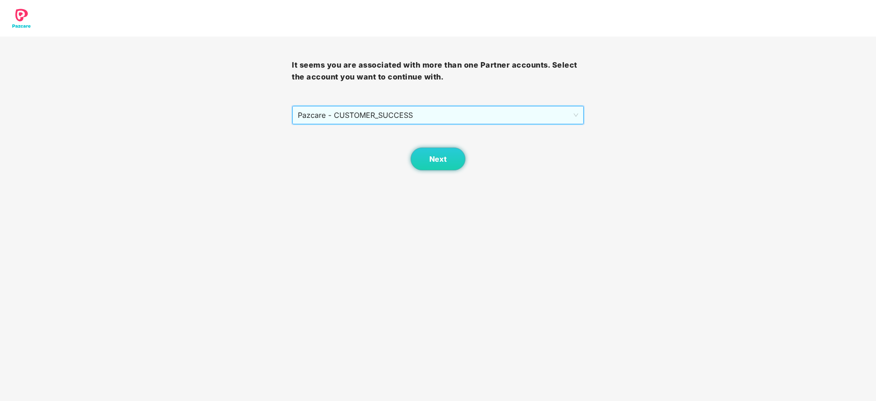
click at [414, 148] on div "Next" at bounding box center [438, 148] width 292 height 46
click at [418, 162] on button "Next" at bounding box center [438, 159] width 55 height 23
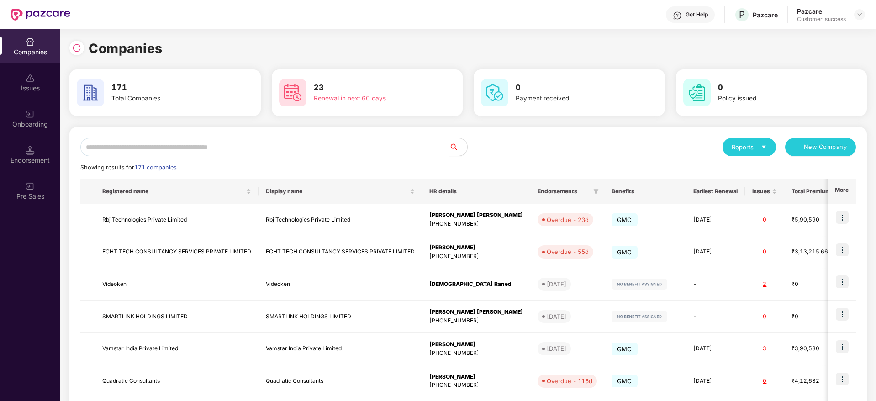
click at [384, 138] on input "text" at bounding box center [264, 147] width 369 height 18
paste input "**********"
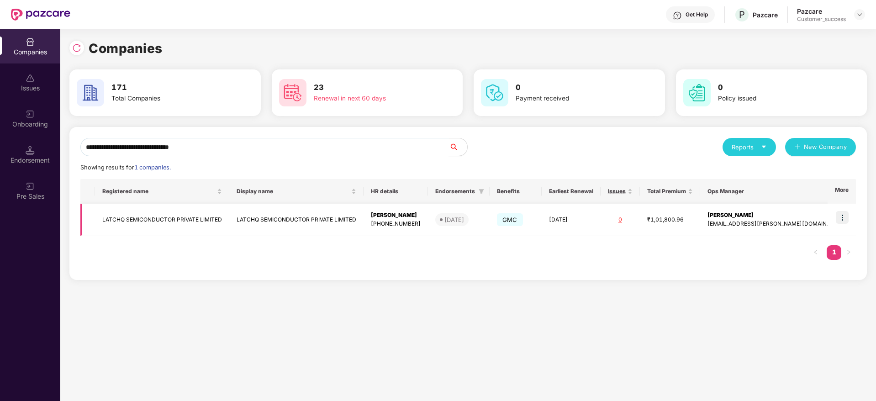
type input "**********"
click at [839, 214] on img at bounding box center [842, 217] width 13 height 13
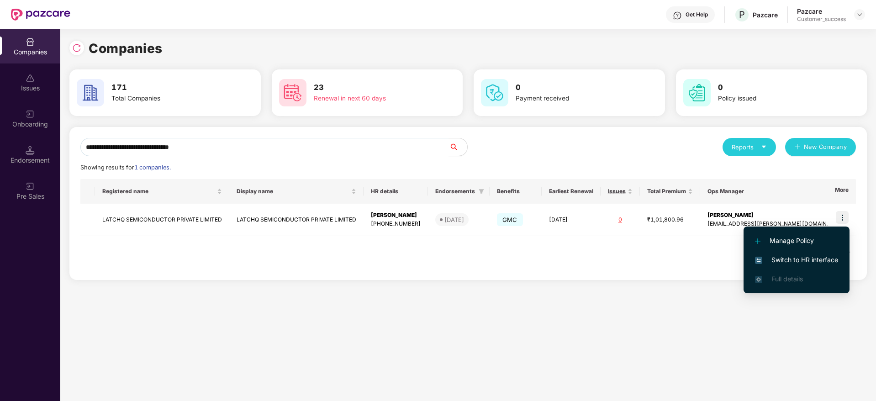
click at [823, 253] on li "Switch to HR interface" at bounding box center [797, 259] width 106 height 19
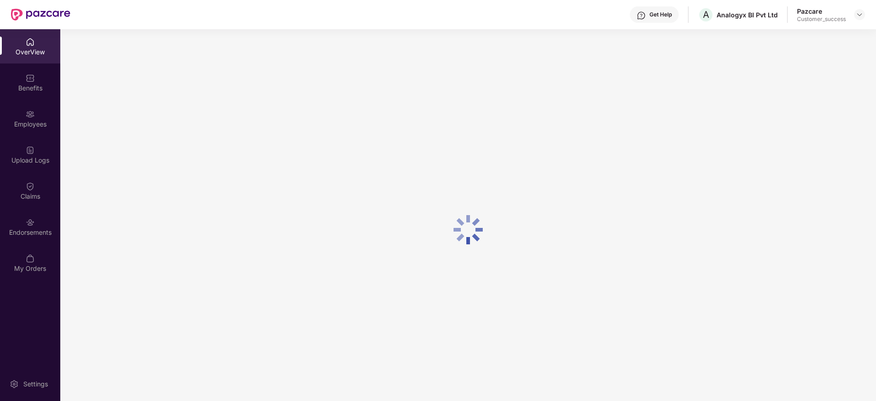
click at [39, 93] on div "Benefits" at bounding box center [30, 82] width 60 height 34
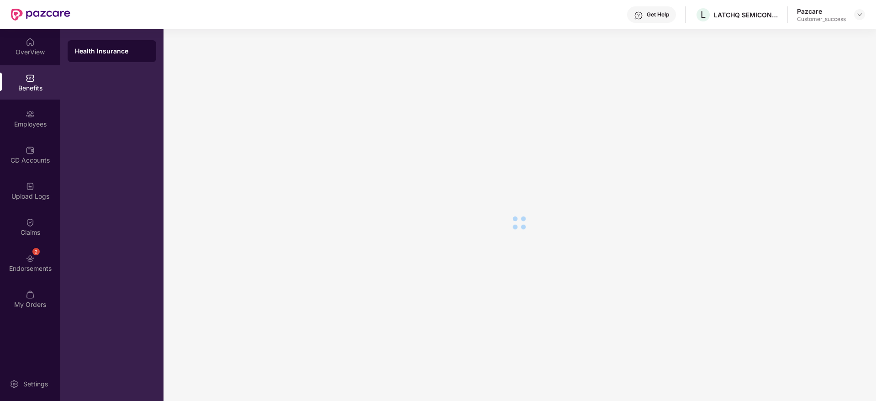
click at [42, 113] on div "Employees" at bounding box center [30, 118] width 60 height 34
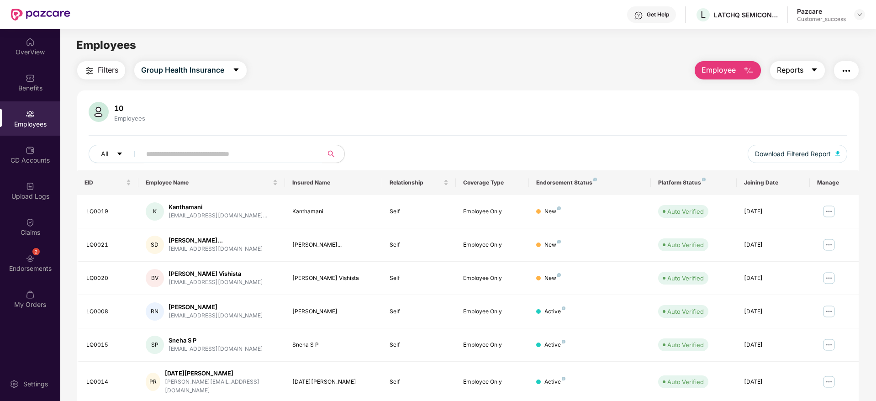
click at [789, 73] on span "Reports" at bounding box center [790, 69] width 26 height 11
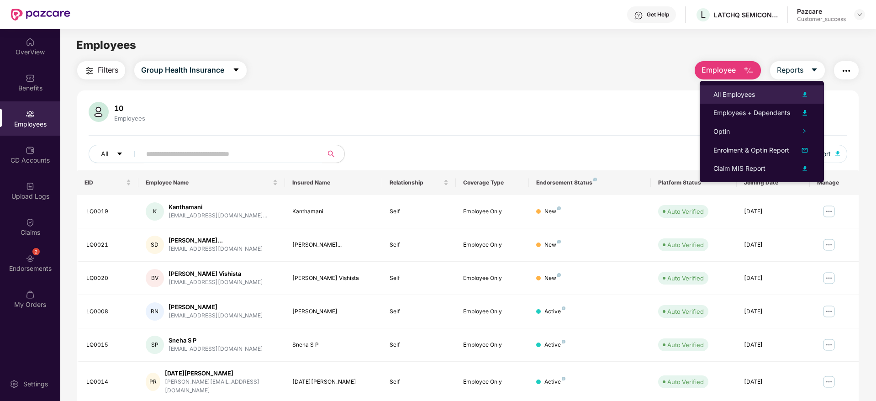
click at [769, 93] on div "All Employees" at bounding box center [761, 94] width 97 height 11
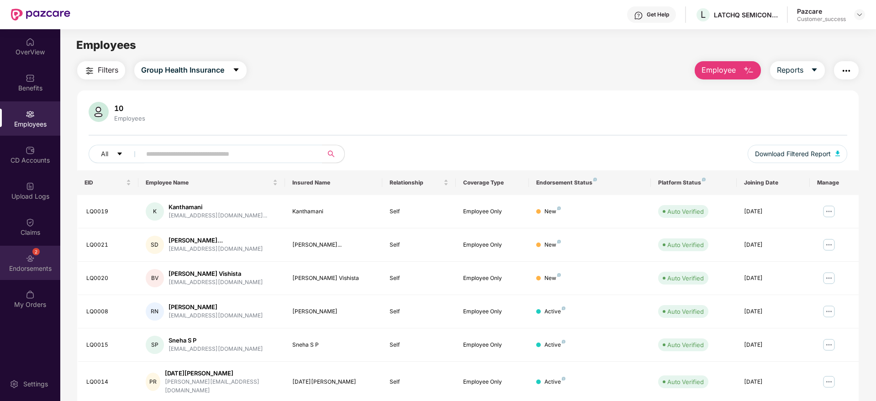
click at [37, 264] on div "Endorsements" at bounding box center [30, 268] width 60 height 9
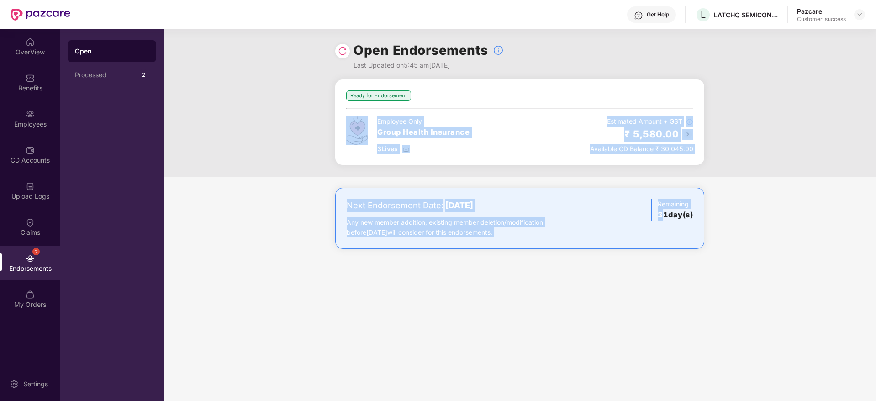
drag, startPoint x: 373, startPoint y: 192, endPoint x: 663, endPoint y: 261, distance: 298.2
click at [663, 261] on div "Ready for Endorsement Employee Only Group Health Insurance 3 Lives Estimated Am…" at bounding box center [520, 173] width 712 height 188
click at [663, 261] on div "Next Endorsement Date: [DATE] Any new member addition, existing member deletion…" at bounding box center [520, 227] width 712 height 79
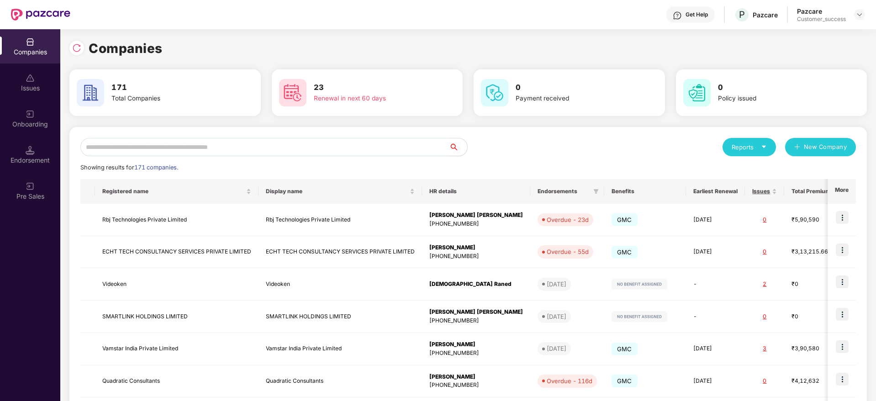
click at [275, 144] on input "text" at bounding box center [264, 147] width 369 height 18
paste input "**********"
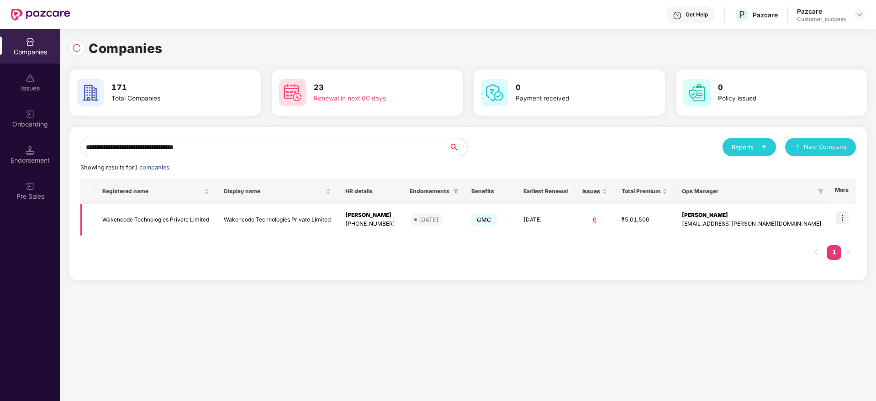
type input "**********"
click at [849, 218] on td at bounding box center [842, 220] width 28 height 32
click at [848, 213] on img at bounding box center [842, 217] width 13 height 13
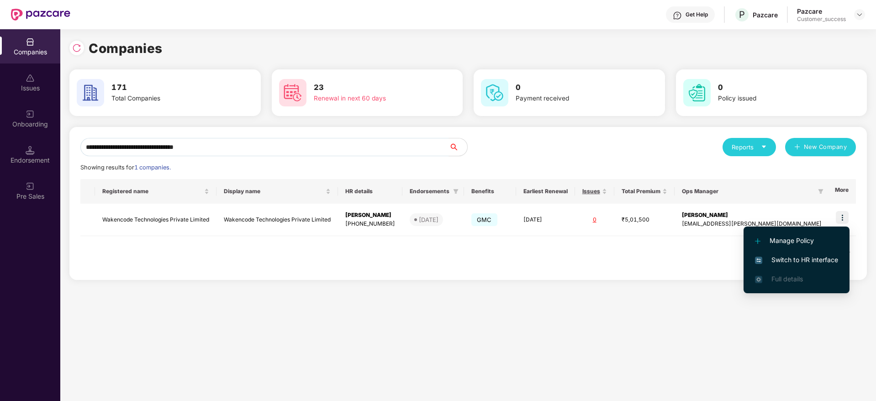
click at [823, 261] on span "Switch to HR interface" at bounding box center [796, 260] width 83 height 10
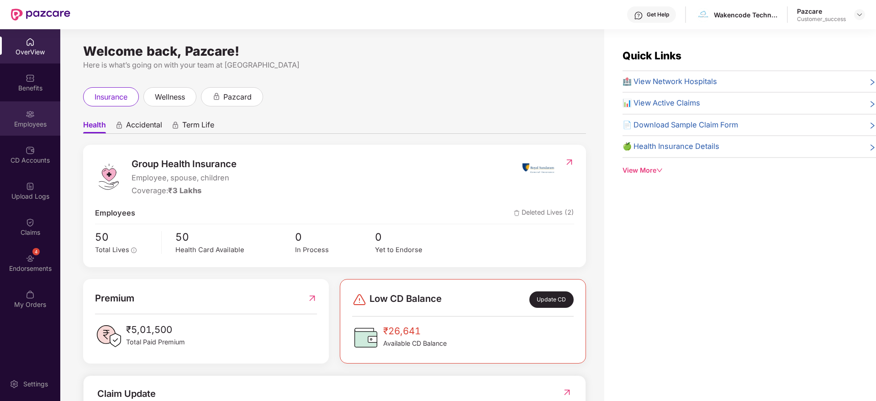
click at [39, 131] on div "Employees" at bounding box center [30, 118] width 60 height 34
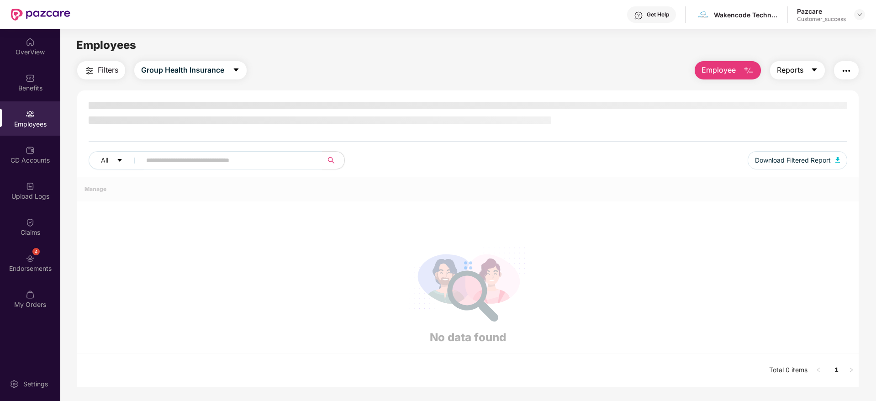
click at [787, 73] on span "Reports" at bounding box center [790, 69] width 26 height 11
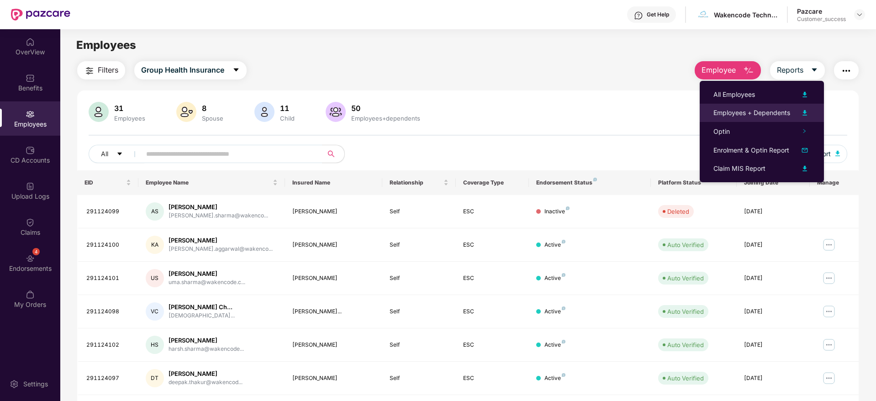
click at [743, 111] on div "Employees + Dependents" at bounding box center [751, 113] width 77 height 10
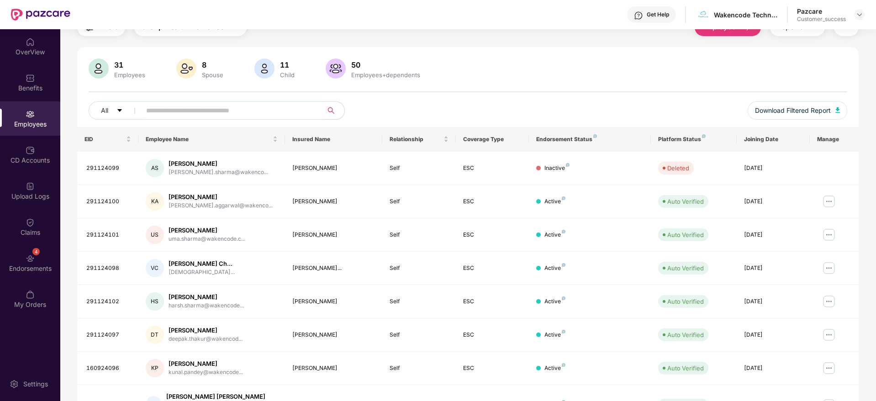
scroll to position [160, 0]
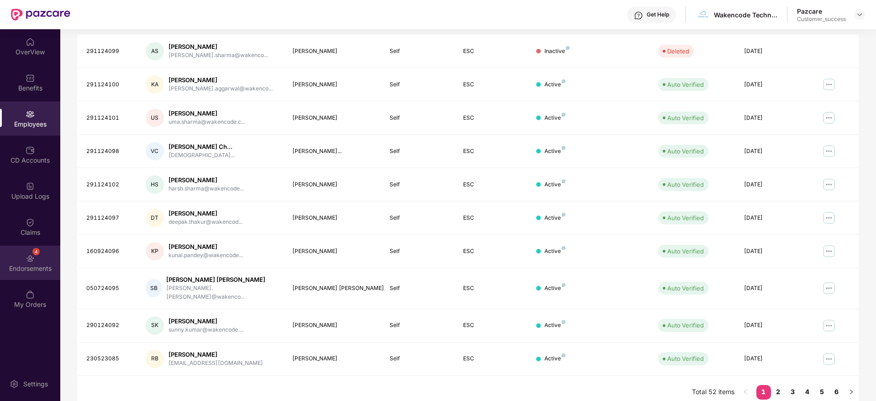
click at [30, 264] on div "Endorsements" at bounding box center [30, 268] width 60 height 9
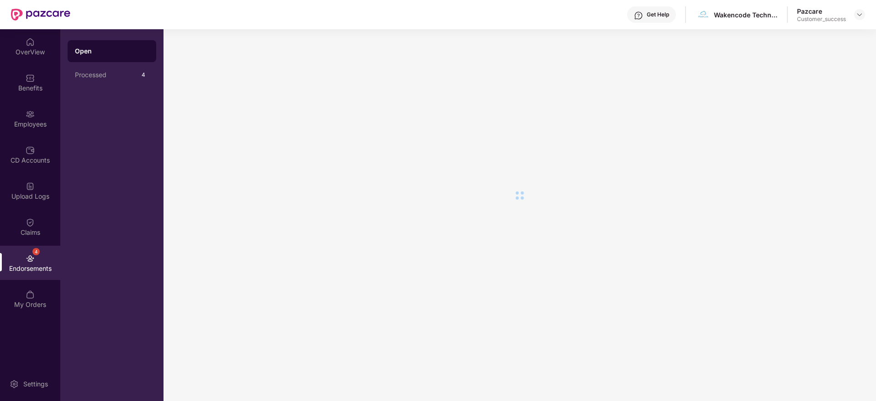
scroll to position [0, 0]
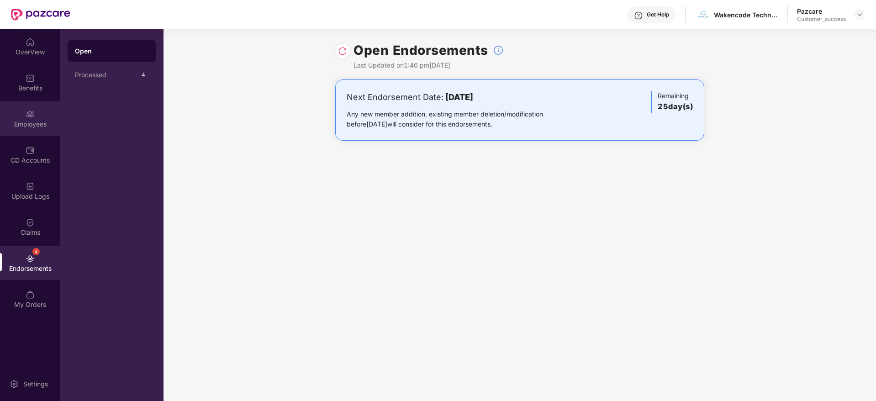
click at [26, 134] on div "Employees" at bounding box center [30, 118] width 60 height 34
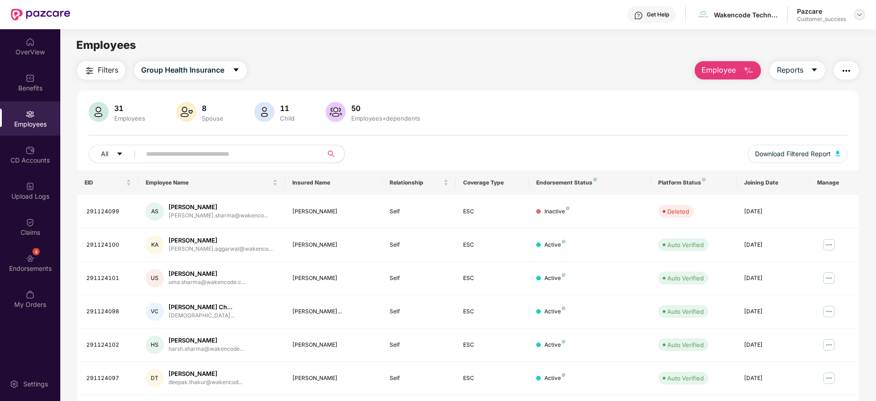
click at [863, 13] on img at bounding box center [859, 14] width 7 height 7
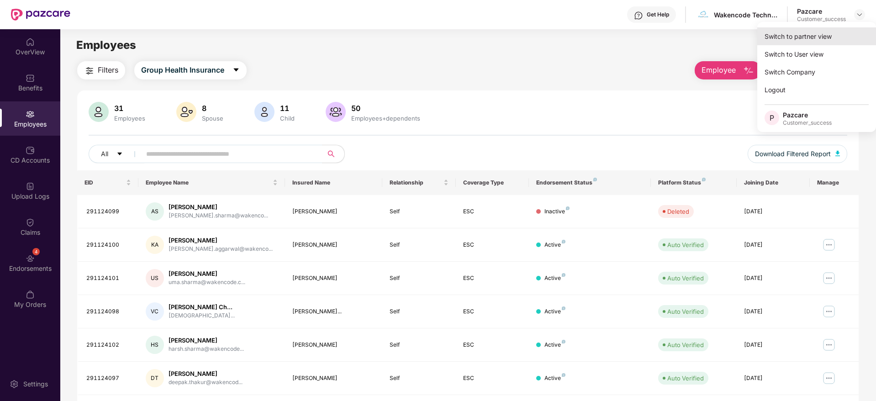
click at [853, 30] on div "Switch to partner view" at bounding box center [816, 36] width 119 height 18
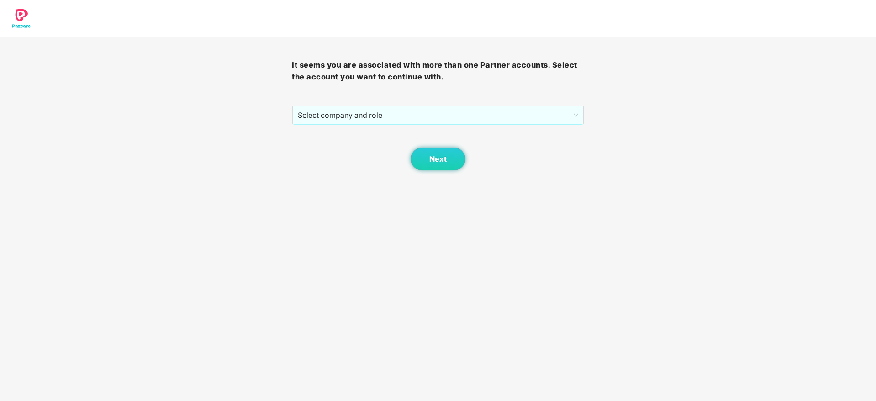
click at [479, 104] on div "It seems you are associated with more than one Partner accounts. Select the acc…" at bounding box center [438, 104] width 292 height 134
click at [481, 116] on span "Select company and role" at bounding box center [438, 114] width 280 height 17
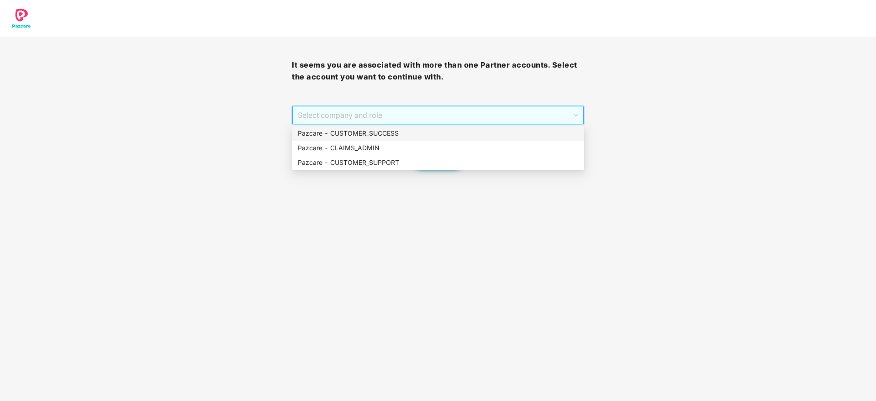
click at [480, 127] on div "Pazcare - CUSTOMER_SUCCESS" at bounding box center [438, 133] width 292 height 15
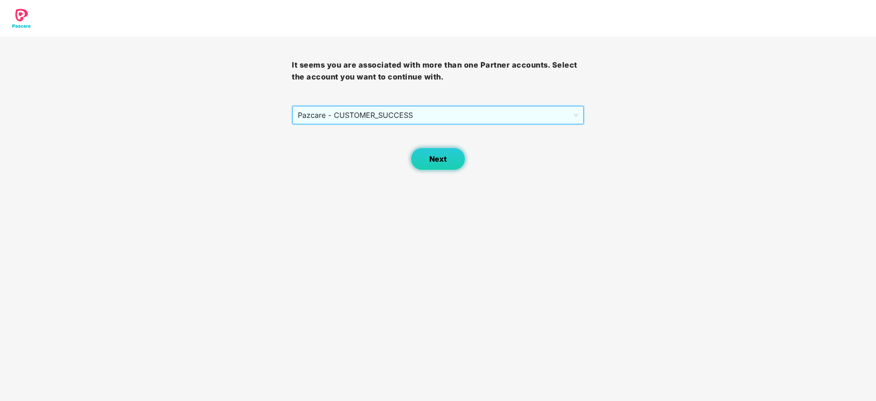
click at [456, 153] on button "Next" at bounding box center [438, 159] width 55 height 23
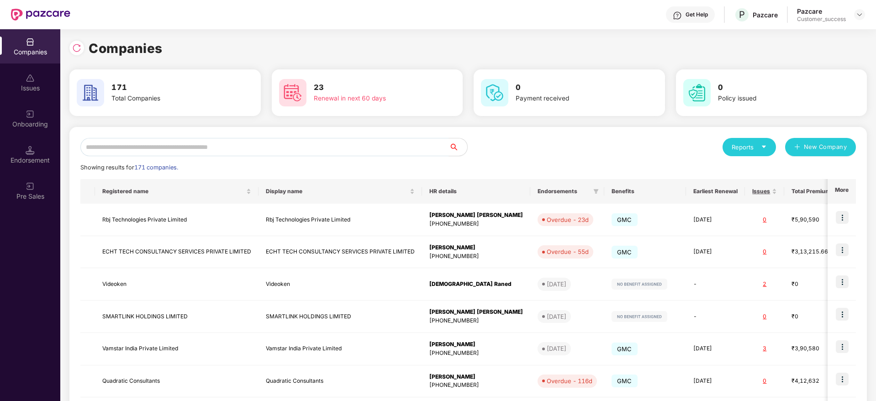
click at [456, 134] on div "Reports New Company Showing results for 171 companies. Registered name Display …" at bounding box center [467, 348] width 797 height 443
click at [428, 149] on input "text" at bounding box center [264, 147] width 369 height 18
paste input "**********"
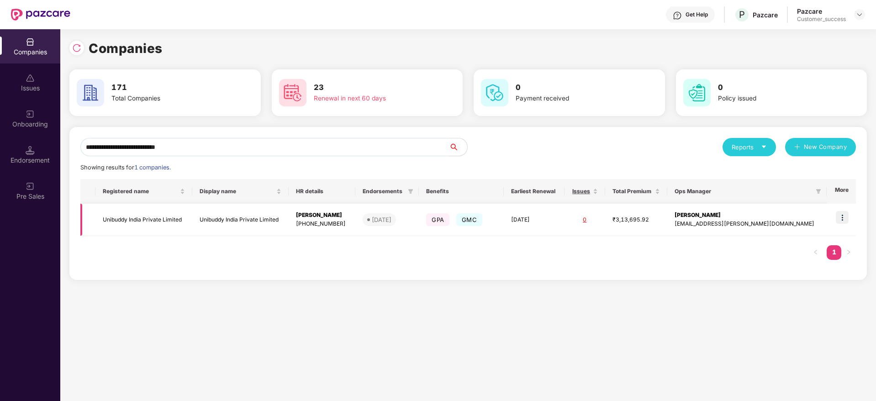
type input "**********"
click at [845, 212] on img at bounding box center [842, 217] width 13 height 13
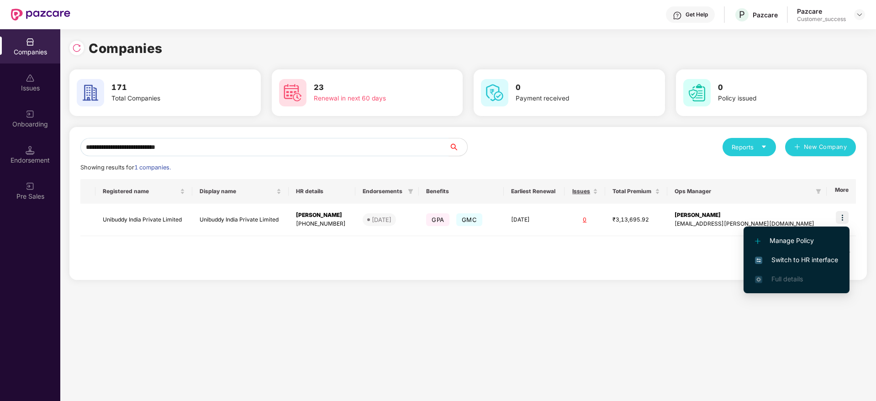
click at [819, 263] on span "Switch to HR interface" at bounding box center [796, 260] width 83 height 10
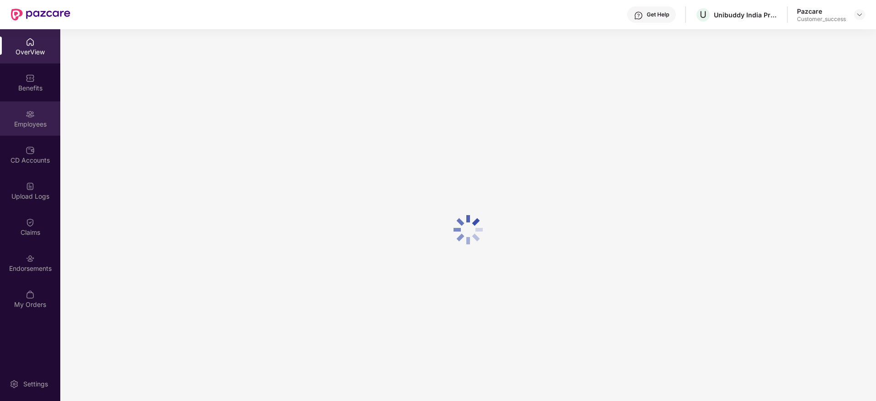
click at [32, 114] on img at bounding box center [30, 114] width 9 height 9
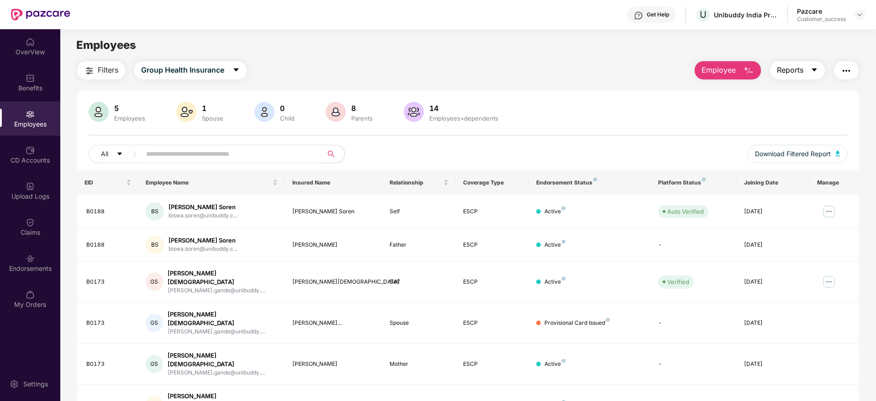
click at [785, 73] on span "Reports" at bounding box center [790, 69] width 26 height 11
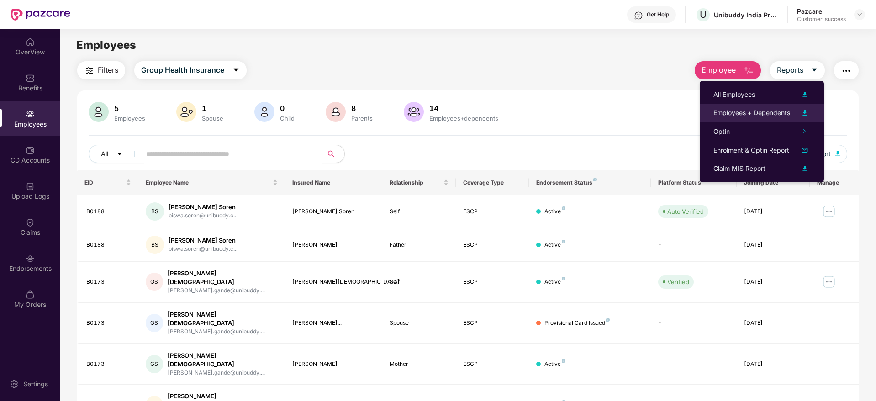
click at [787, 105] on li "Employees + Dependents" at bounding box center [762, 113] width 124 height 18
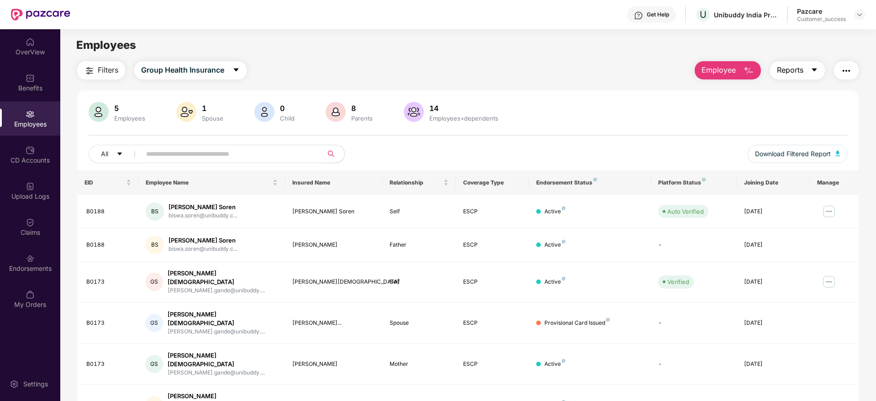
click at [800, 78] on button "Reports" at bounding box center [797, 70] width 55 height 18
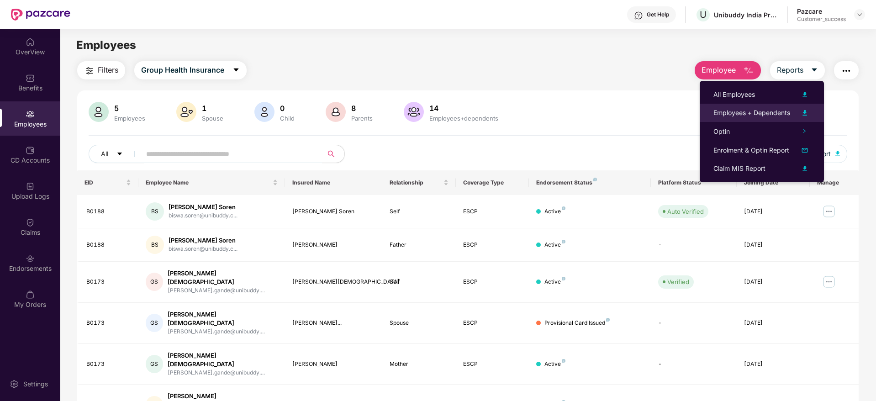
click at [784, 113] on div "Employees + Dependents" at bounding box center [751, 113] width 77 height 10
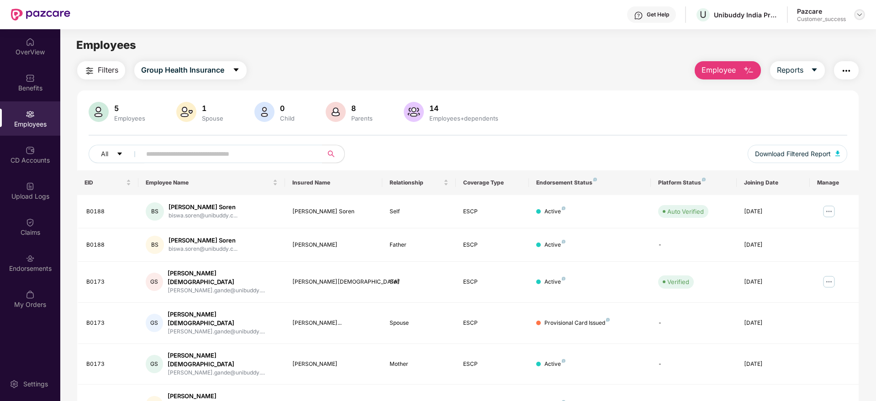
click at [856, 14] on img at bounding box center [859, 14] width 7 height 7
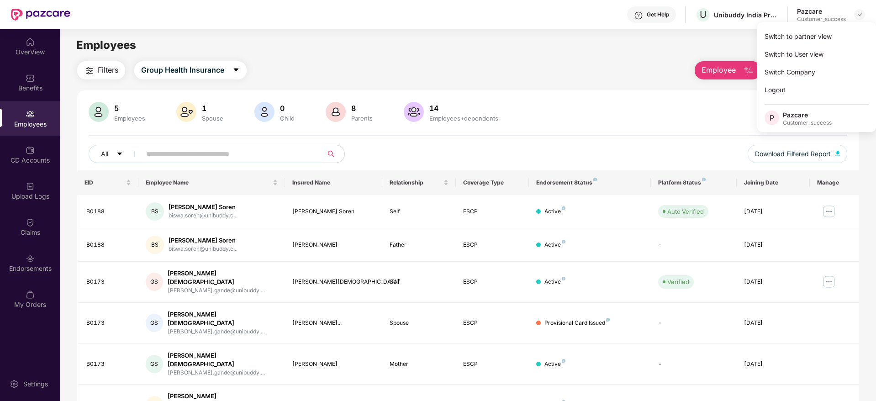
click at [845, 35] on div "Switch to partner view" at bounding box center [816, 36] width 119 height 18
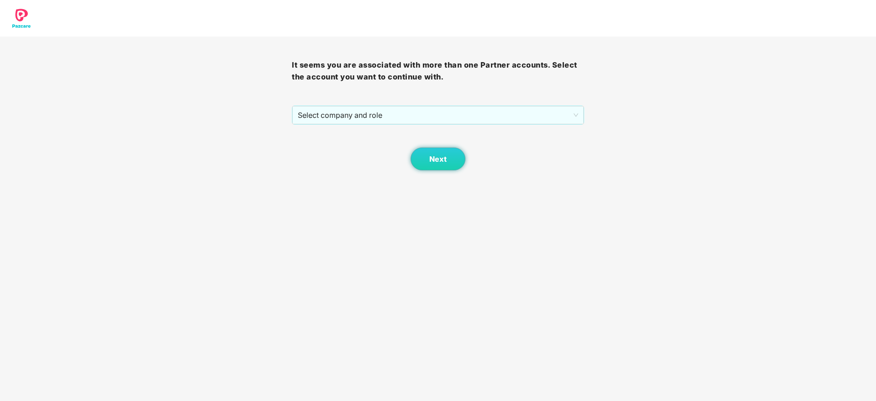
drag, startPoint x: 542, startPoint y: 103, endPoint x: 542, endPoint y: 112, distance: 9.1
click at [542, 103] on div "It seems you are associated with more than one Partner accounts. Select the acc…" at bounding box center [438, 104] width 292 height 134
click at [538, 121] on span "Select company and role" at bounding box center [438, 114] width 280 height 17
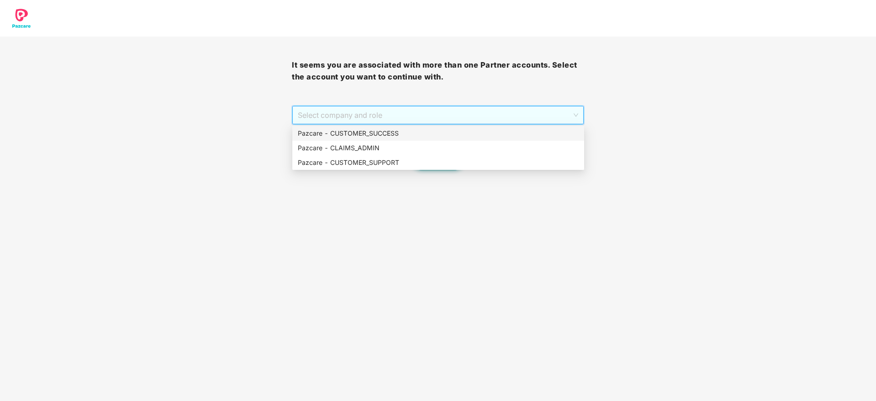
click at [533, 133] on div "Pazcare - CUSTOMER_SUCCESS" at bounding box center [438, 133] width 281 height 10
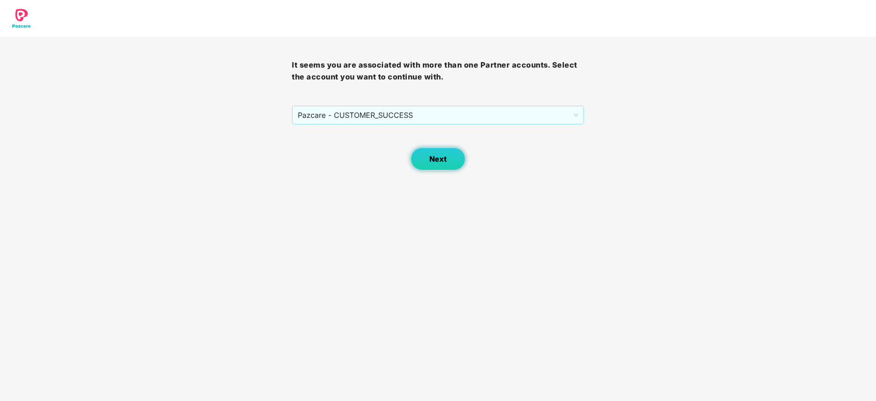
click at [429, 158] on span "Next" at bounding box center [437, 159] width 17 height 9
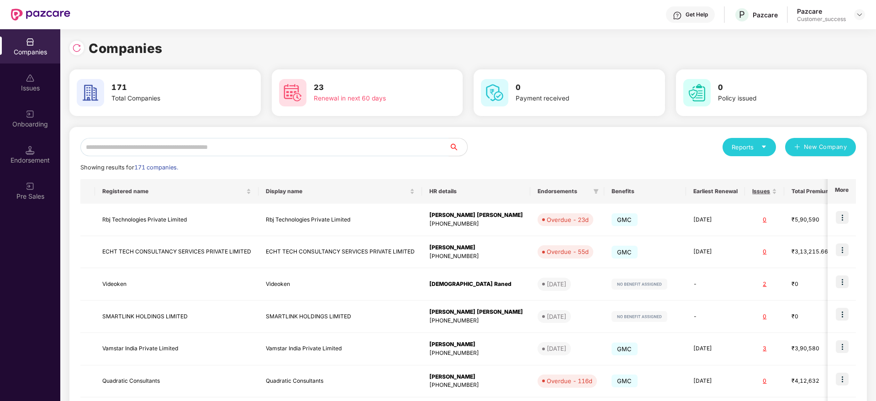
click at [393, 129] on div "Reports New Company Showing results for 171 companies. Registered name Display …" at bounding box center [467, 348] width 797 height 443
click at [395, 139] on input "text" at bounding box center [264, 147] width 369 height 18
paste input "**********"
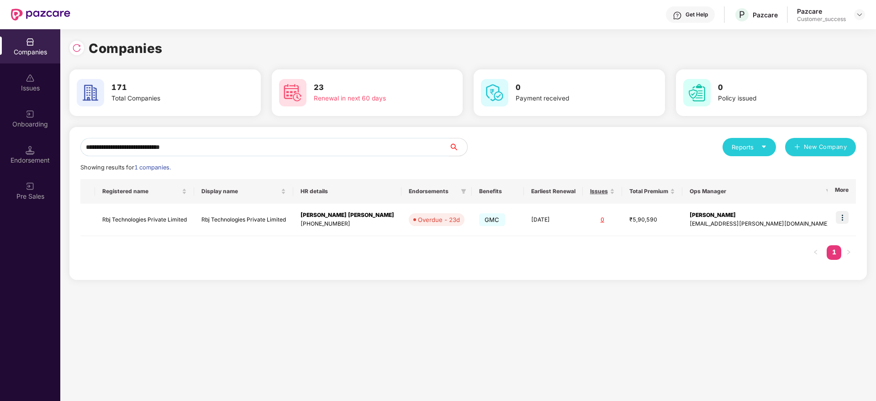
type input "**********"
click at [841, 215] on img at bounding box center [842, 217] width 13 height 13
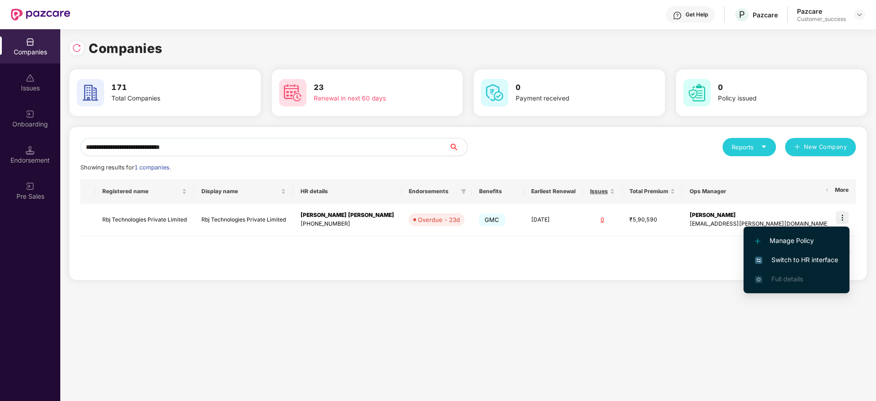
click at [803, 257] on span "Switch to HR interface" at bounding box center [796, 260] width 83 height 10
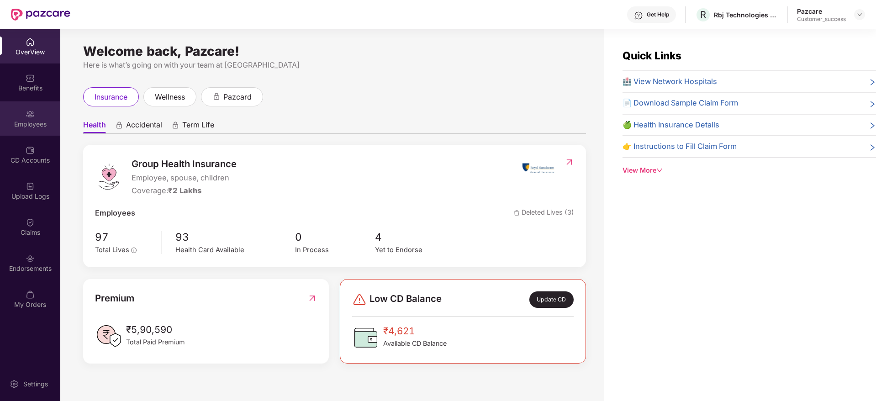
click at [25, 121] on div "Employees" at bounding box center [30, 124] width 60 height 9
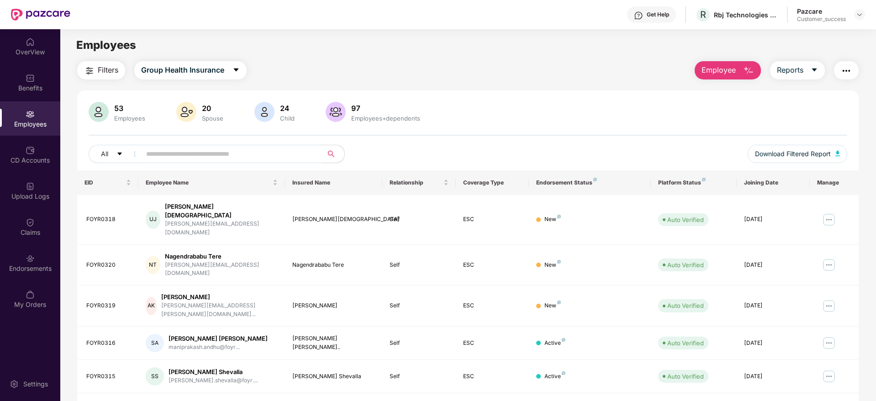
click at [790, 81] on div "Filters Group Health Insurance Employee Reports 53 Employees 20 Spouse 24 Child…" at bounding box center [467, 346] width 781 height 570
click at [791, 77] on button "Reports" at bounding box center [797, 70] width 55 height 18
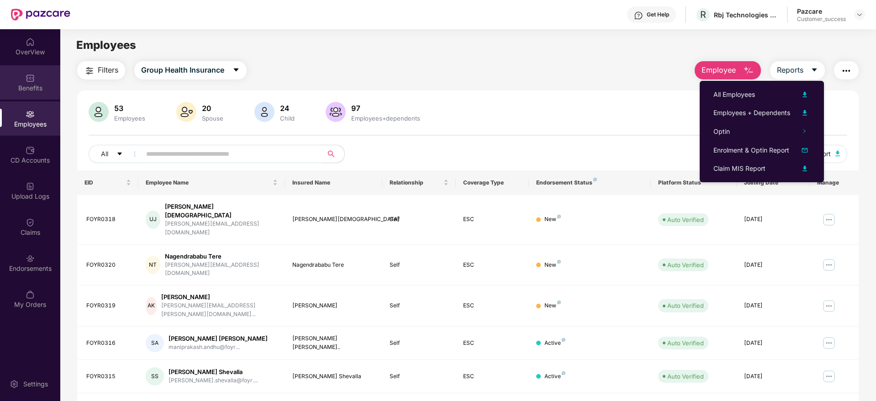
click at [28, 84] on div "Benefits" at bounding box center [30, 88] width 60 height 9
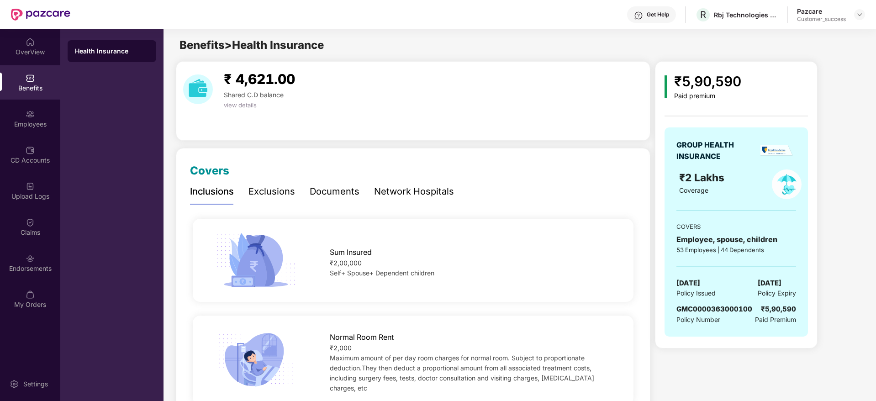
click at [338, 191] on div "Documents" at bounding box center [335, 192] width 50 height 14
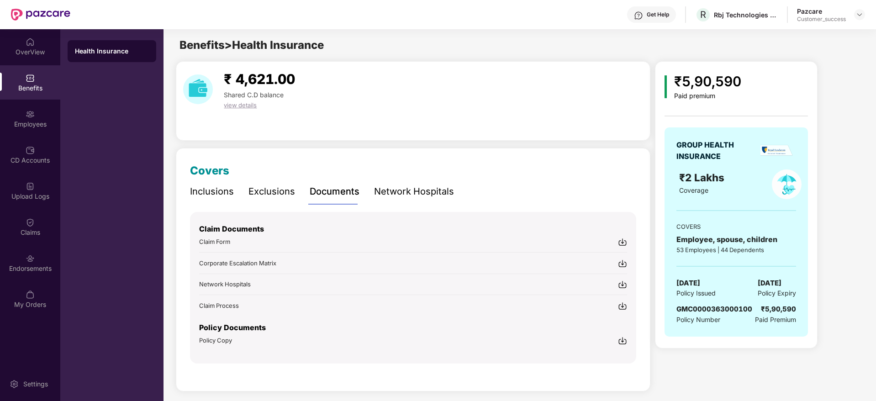
click at [620, 339] on img at bounding box center [622, 340] width 9 height 9
click at [860, 16] on img at bounding box center [859, 14] width 7 height 7
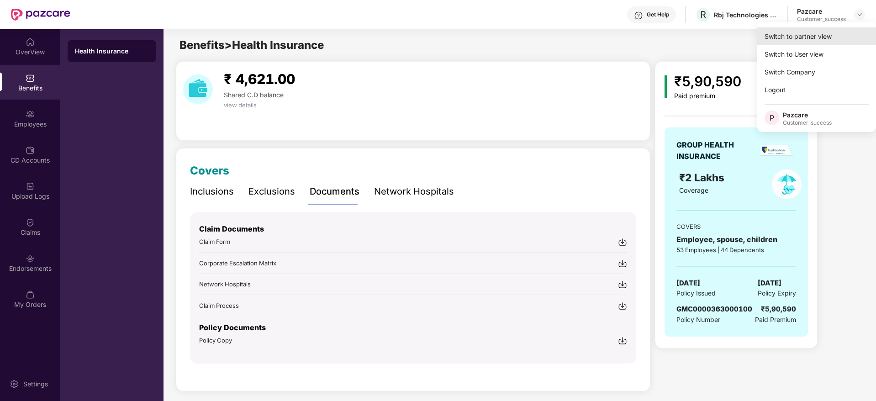
click at [849, 36] on div "Switch to partner view" at bounding box center [816, 36] width 119 height 18
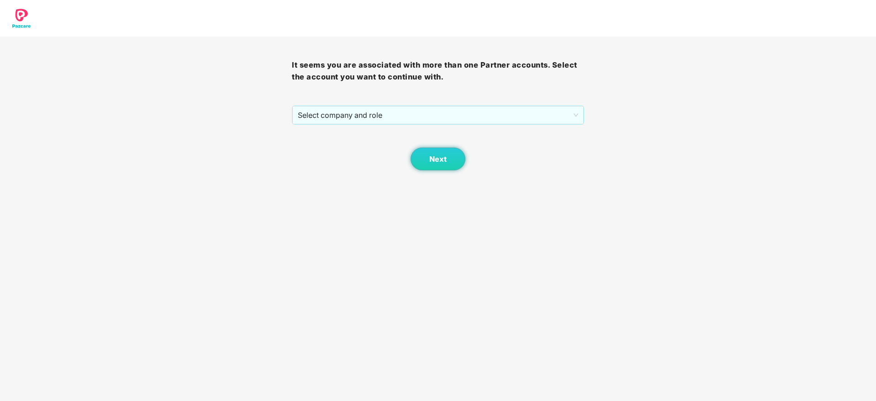
click at [566, 103] on div "It seems you are associated with more than one Partner accounts. Select the acc…" at bounding box center [438, 104] width 292 height 134
click at [564, 107] on span "Select company and role" at bounding box center [438, 114] width 280 height 17
click at [551, 125] on div "Next" at bounding box center [438, 148] width 292 height 46
drag, startPoint x: 427, startPoint y: 159, endPoint x: 421, endPoint y: 153, distance: 8.4
click at [427, 159] on button "Next" at bounding box center [438, 159] width 55 height 23
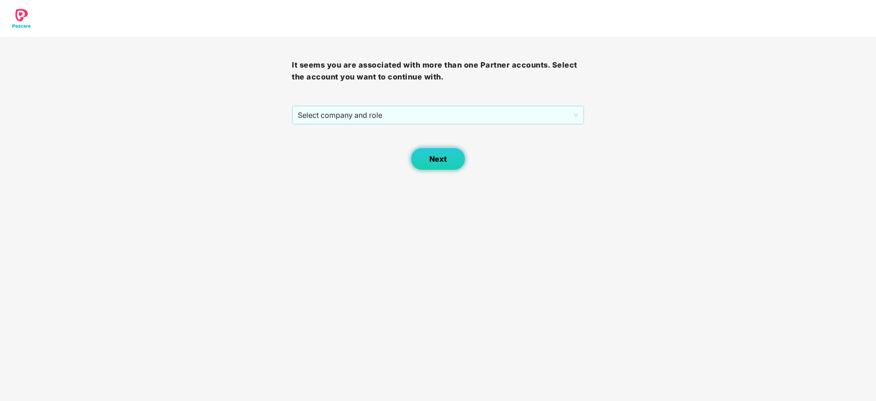
click at [445, 155] on span "Next" at bounding box center [437, 159] width 17 height 9
click at [430, 145] on div "Next" at bounding box center [438, 148] width 292 height 46
click at [423, 131] on div "Next" at bounding box center [438, 148] width 292 height 46
click at [423, 121] on span "Select company and role" at bounding box center [438, 114] width 280 height 17
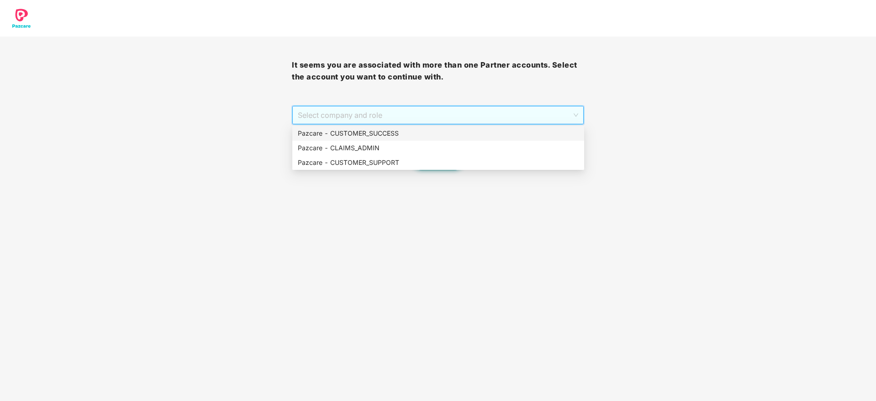
click at [425, 135] on div "Pazcare - CUSTOMER_SUCCESS" at bounding box center [438, 133] width 281 height 10
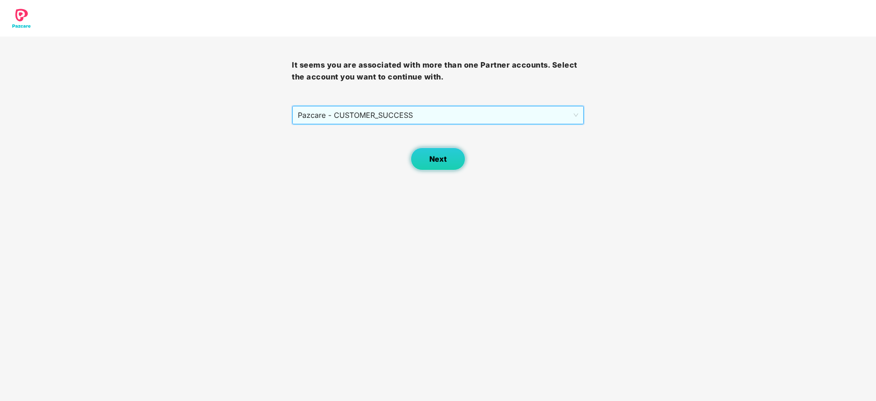
click at [438, 152] on button "Next" at bounding box center [438, 159] width 55 height 23
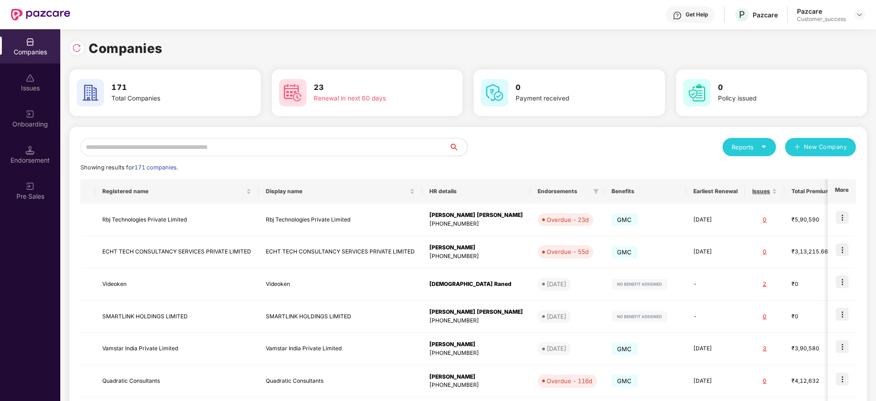
click at [391, 145] on input "text" at bounding box center [264, 147] width 369 height 18
paste input "**********"
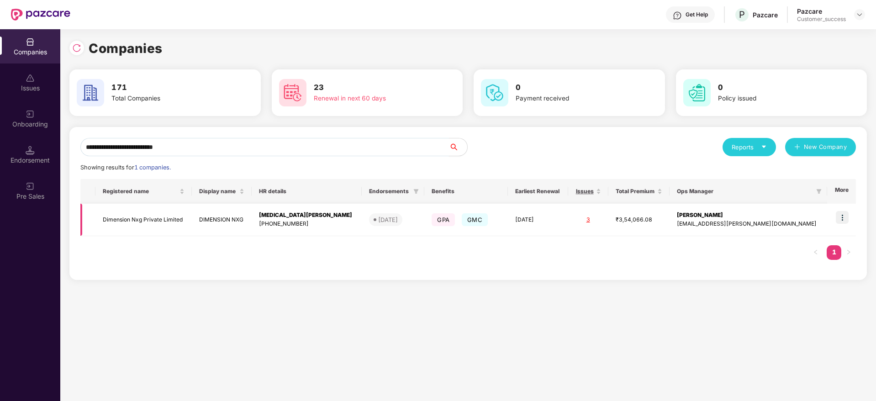
type input "**********"
click at [847, 215] on img at bounding box center [842, 217] width 13 height 13
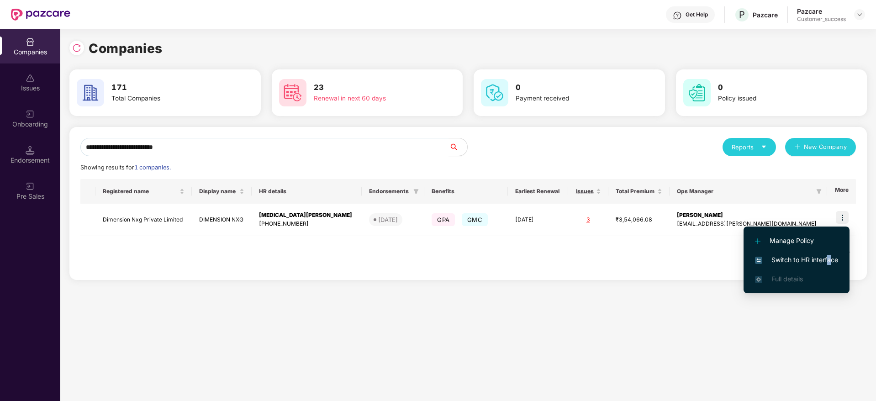
click at [830, 258] on span "Switch to HR interface" at bounding box center [796, 260] width 83 height 10
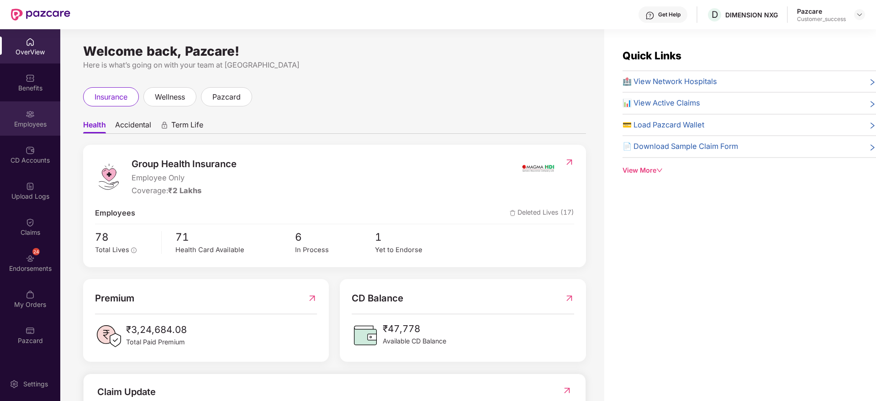
click at [37, 131] on div "Employees" at bounding box center [30, 118] width 60 height 34
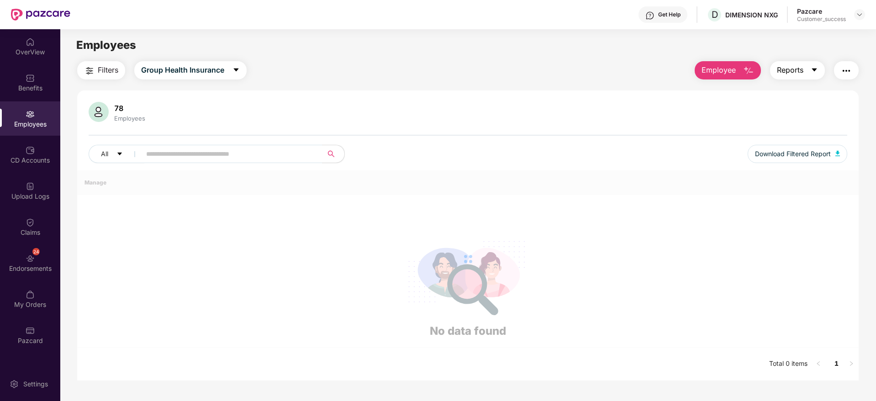
click at [805, 74] on button "Reports" at bounding box center [797, 70] width 55 height 18
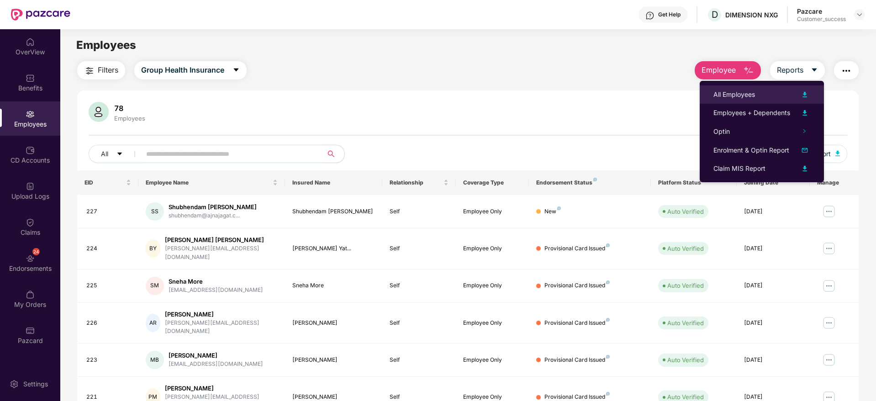
click at [767, 92] on div "All Employees" at bounding box center [761, 94] width 97 height 11
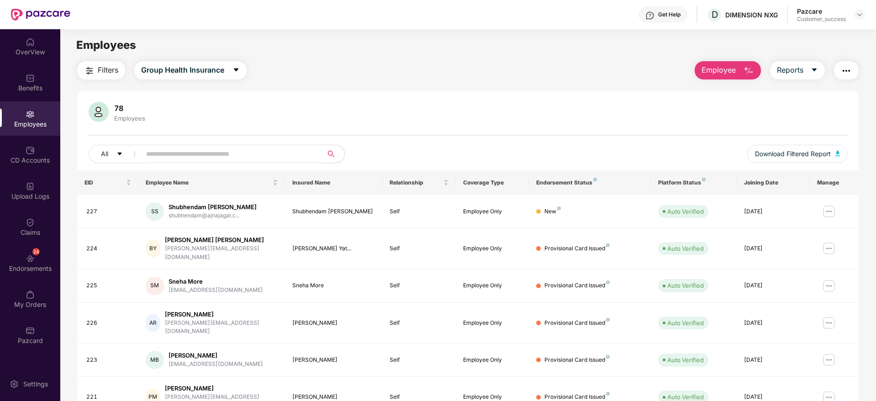
click at [854, 17] on div at bounding box center [859, 14] width 11 height 11
click at [854, 19] on div at bounding box center [859, 14] width 11 height 11
click at [860, 15] on img at bounding box center [859, 14] width 7 height 7
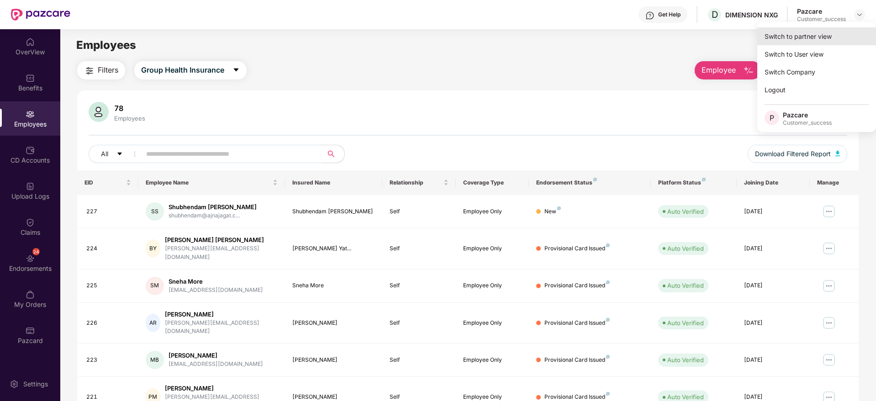
click at [844, 38] on div "Switch to partner view" at bounding box center [816, 36] width 119 height 18
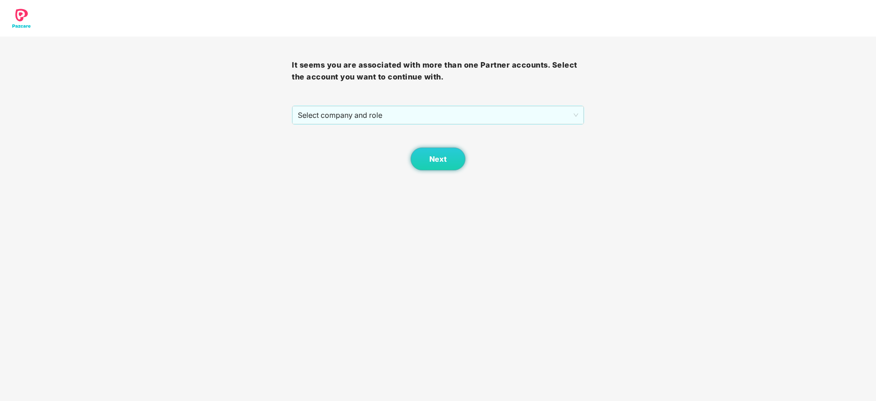
click at [492, 125] on div "Next" at bounding box center [438, 148] width 292 height 46
click at [499, 106] on span "Select company and role" at bounding box center [438, 114] width 280 height 17
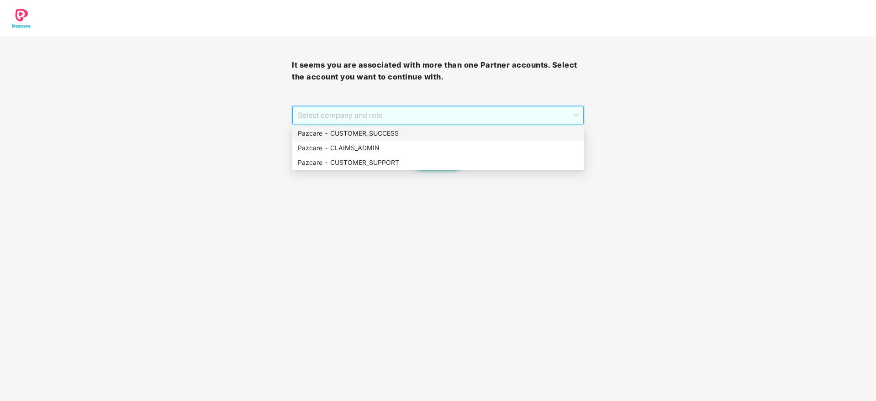
click at [490, 138] on div "Pazcare - CUSTOMER_SUCCESS" at bounding box center [438, 133] width 292 height 15
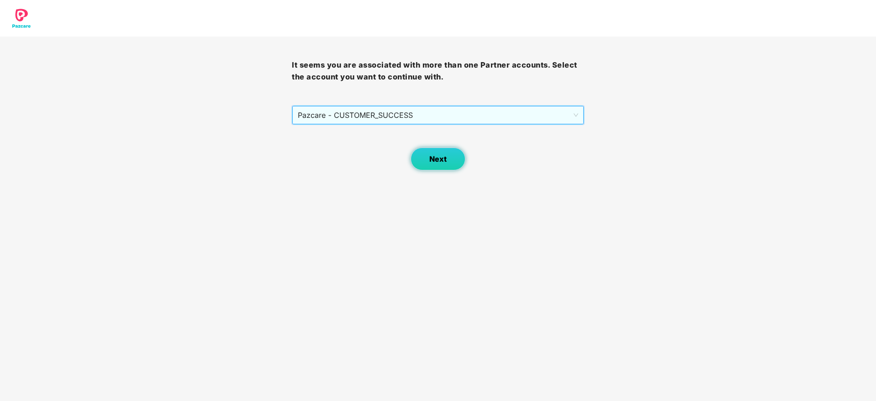
click at [456, 154] on button "Next" at bounding box center [438, 159] width 55 height 23
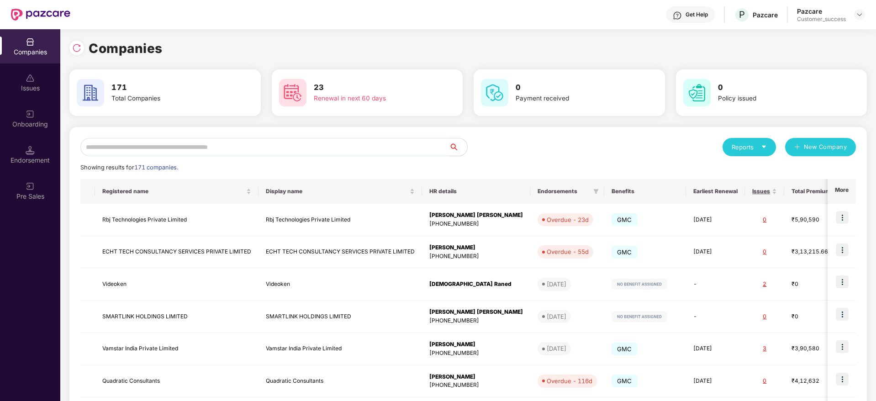
click at [286, 145] on input "text" at bounding box center [264, 147] width 369 height 18
paste input "**********"
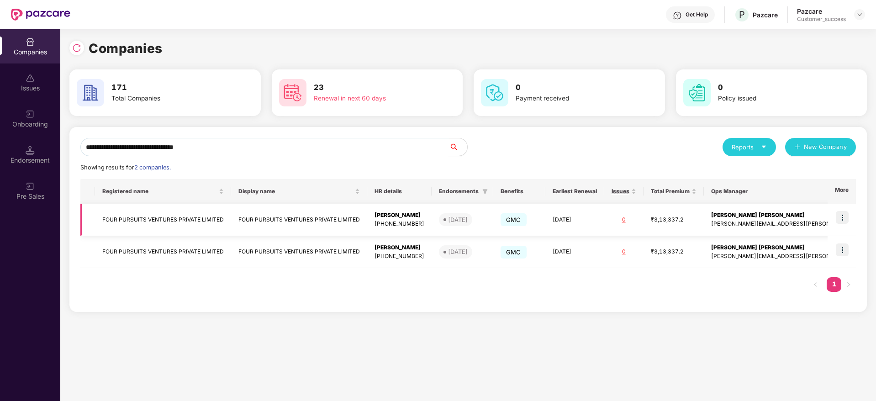
type input "**********"
click at [846, 211] on img at bounding box center [842, 217] width 13 height 13
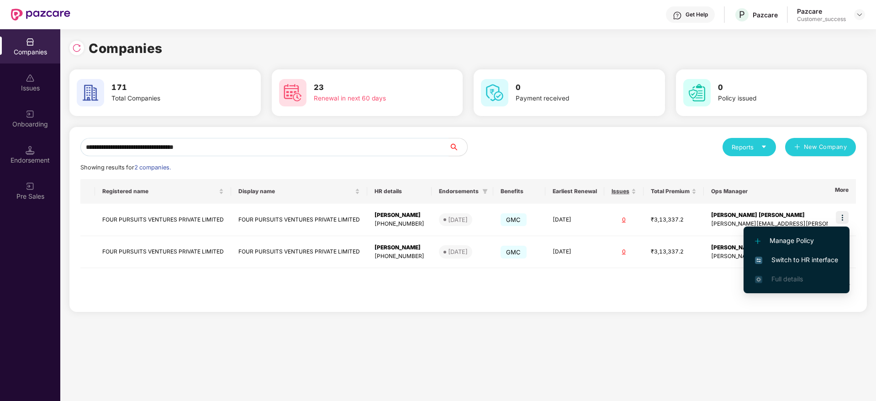
click at [807, 255] on span "Switch to HR interface" at bounding box center [796, 260] width 83 height 10
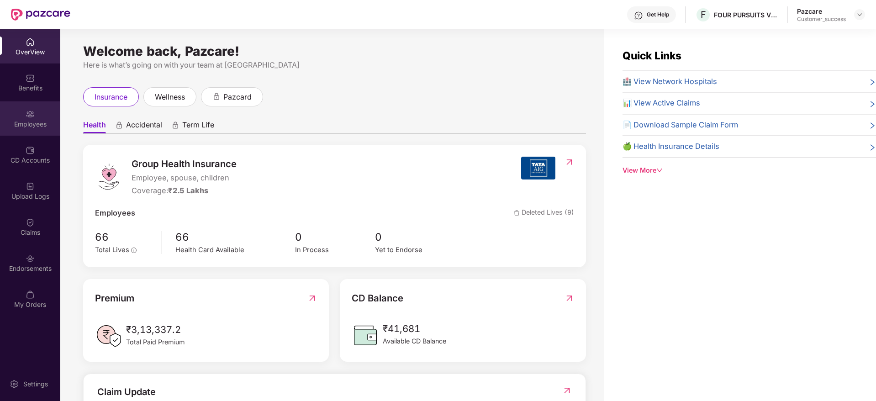
click at [5, 112] on div "Employees" at bounding box center [30, 118] width 60 height 34
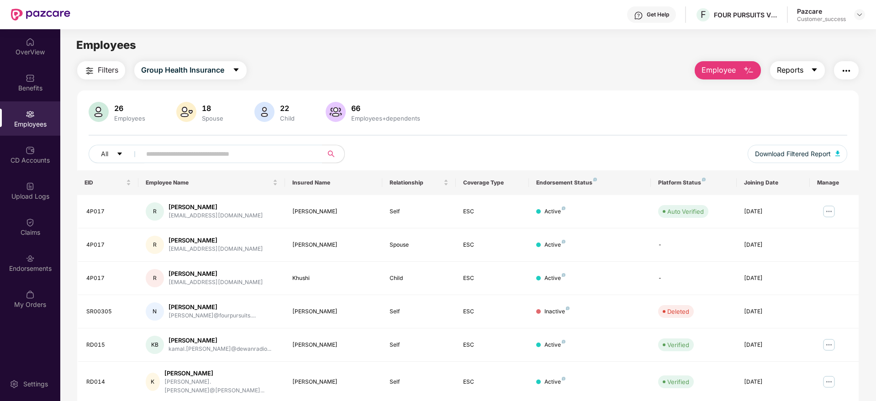
click at [780, 74] on span "Reports" at bounding box center [790, 69] width 26 height 11
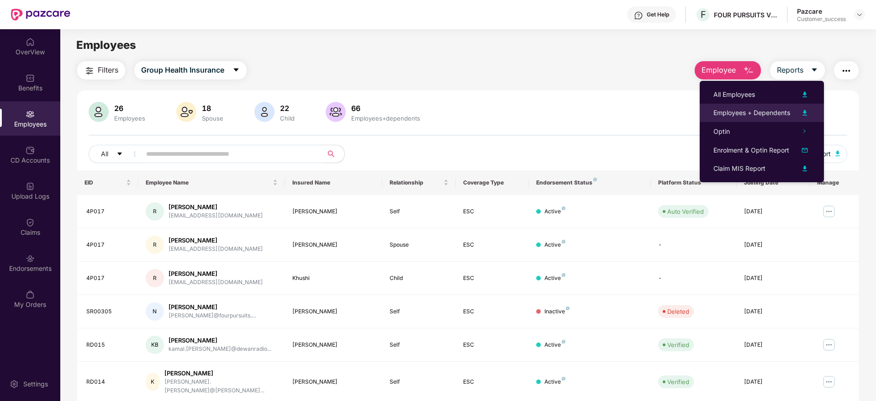
click at [760, 115] on div "Employees + Dependents" at bounding box center [751, 113] width 77 height 10
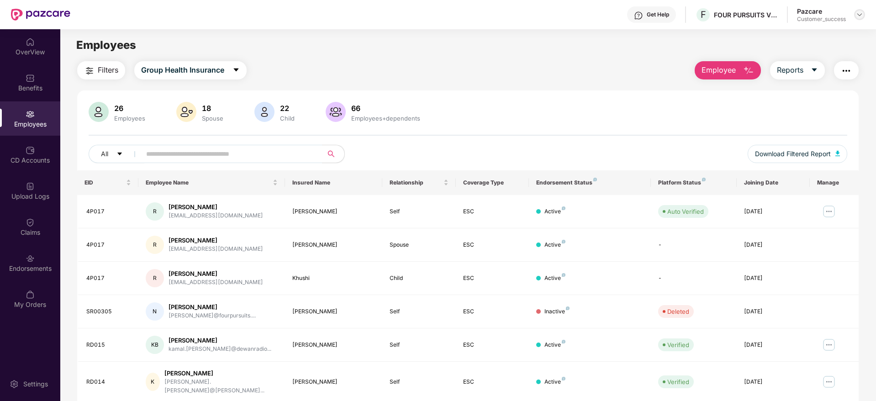
click at [858, 12] on img at bounding box center [859, 14] width 7 height 7
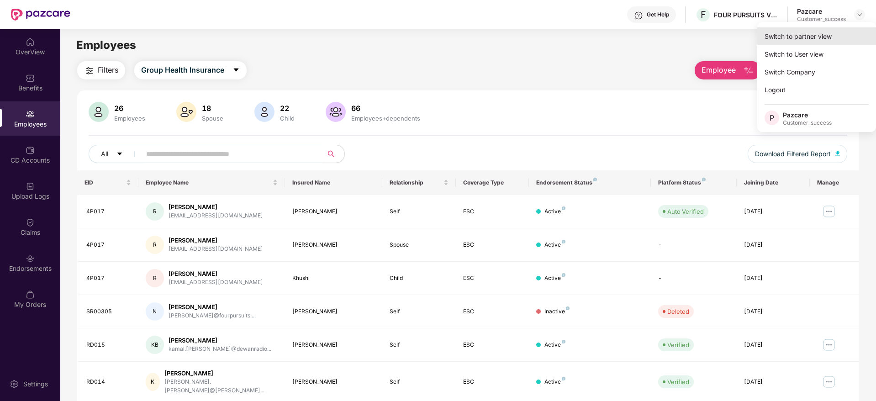
click at [840, 35] on div "Switch to partner view" at bounding box center [816, 36] width 119 height 18
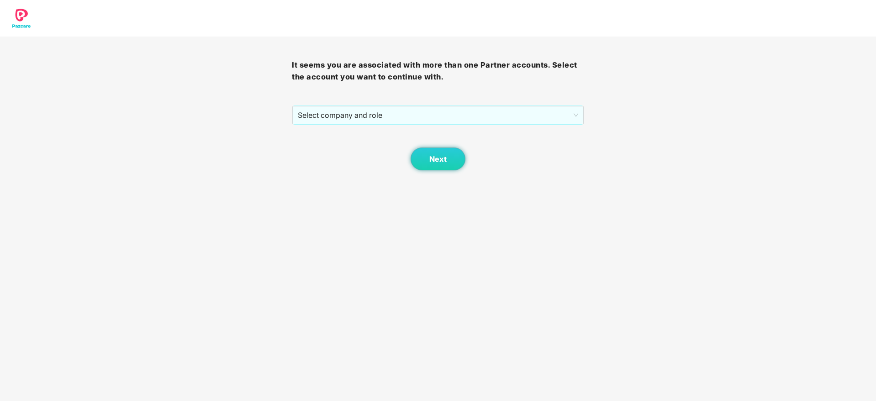
click at [500, 100] on div "It seems you are associated with more than one Partner accounts. Select the acc…" at bounding box center [438, 104] width 292 height 134
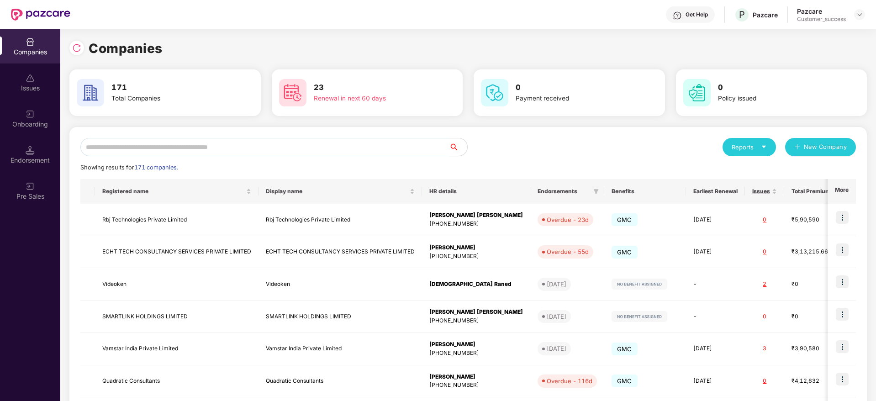
click at [307, 149] on input "text" at bounding box center [264, 147] width 369 height 18
paste input "**********"
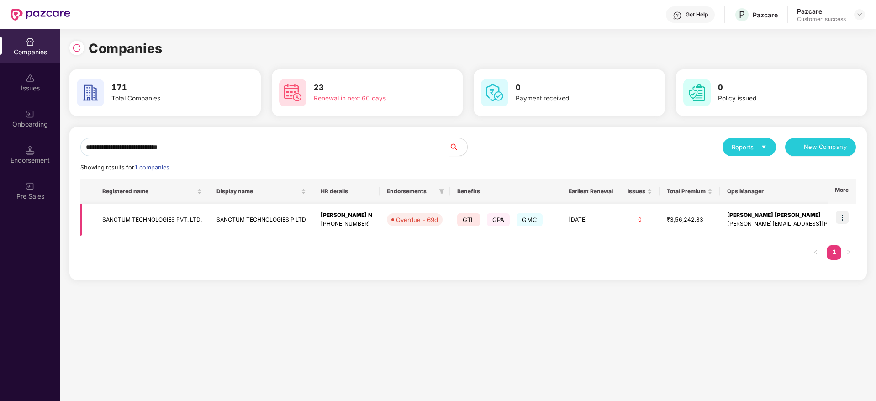
type input "**********"
click at [848, 216] on img at bounding box center [842, 217] width 13 height 13
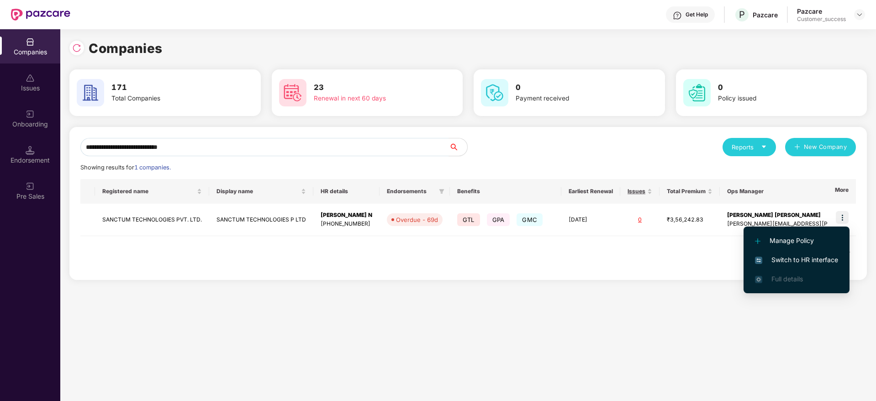
click at [813, 262] on span "Switch to HR interface" at bounding box center [796, 260] width 83 height 10
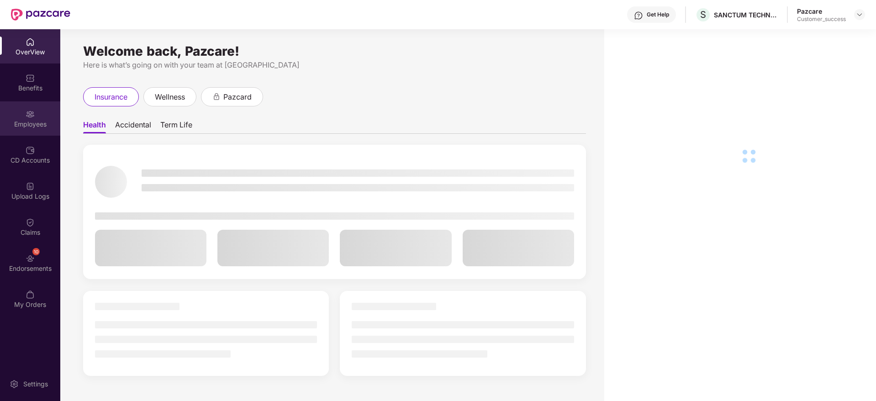
click at [26, 124] on div "Employees" at bounding box center [30, 124] width 60 height 9
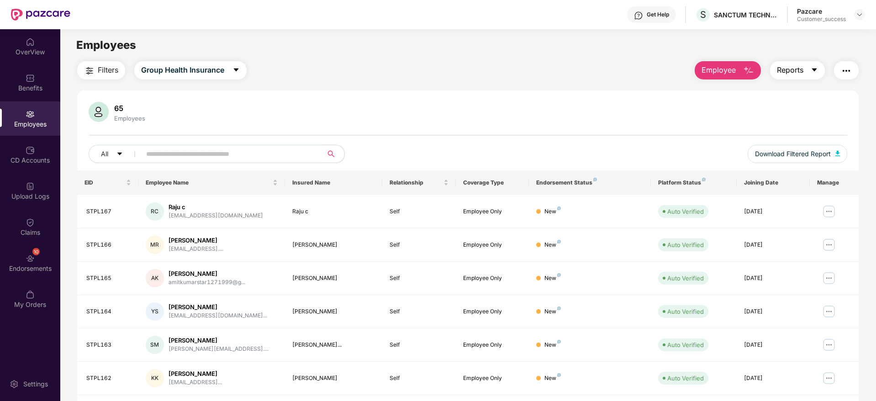
click at [816, 75] on button "Reports" at bounding box center [797, 70] width 55 height 18
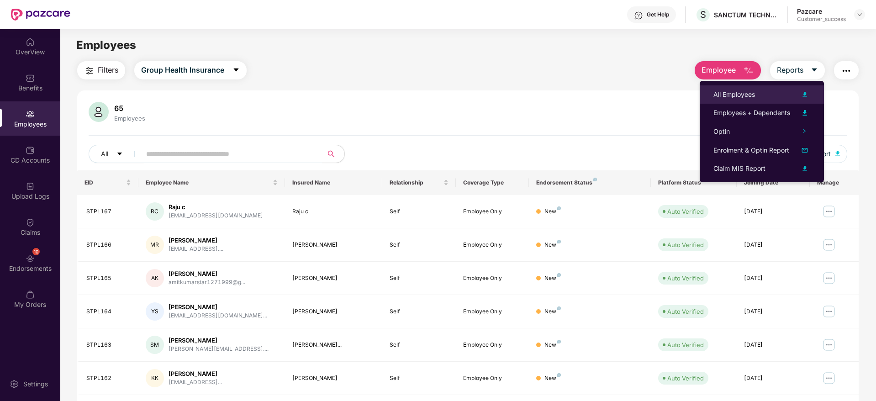
click at [777, 93] on div "All Employees" at bounding box center [761, 94] width 97 height 11
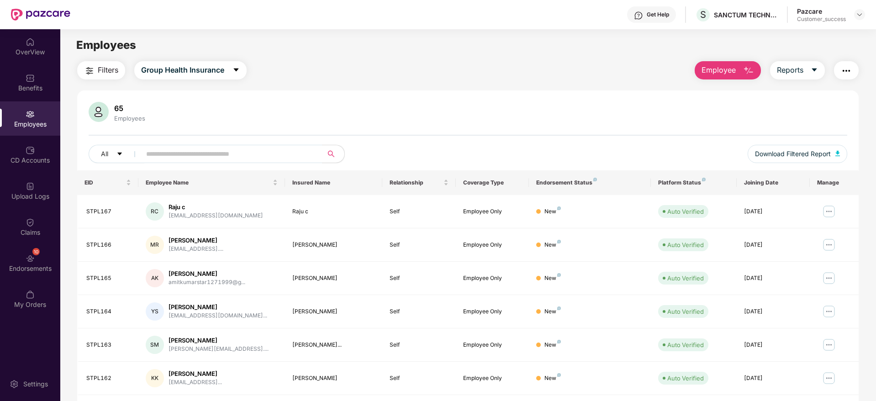
click at [376, 75] on div "Filters Group Health Insurance Employee Reports" at bounding box center [467, 70] width 781 height 18
click at [863, 11] on div at bounding box center [859, 14] width 11 height 11
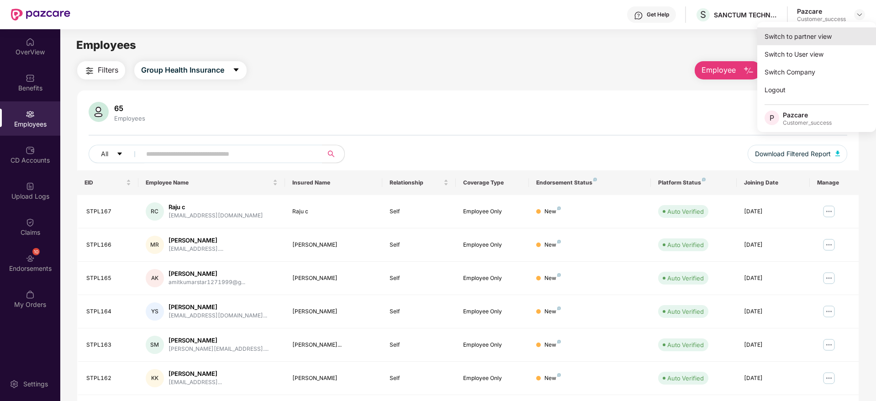
click at [844, 36] on div "Switch to partner view" at bounding box center [816, 36] width 119 height 18
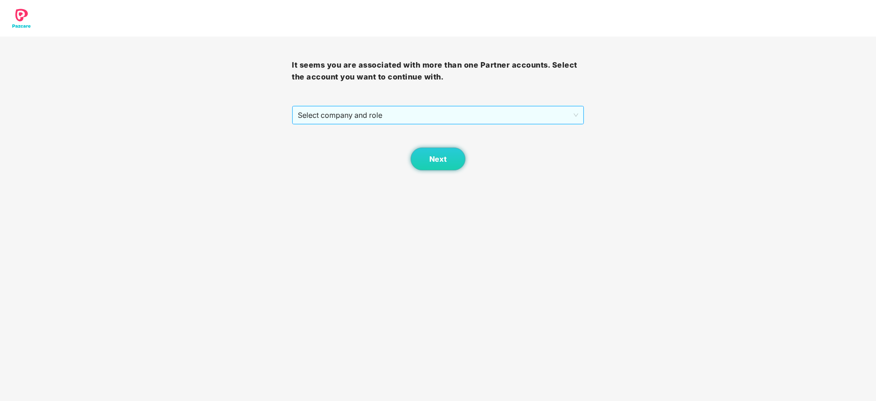
click at [475, 122] on span "Select company and role" at bounding box center [438, 114] width 280 height 17
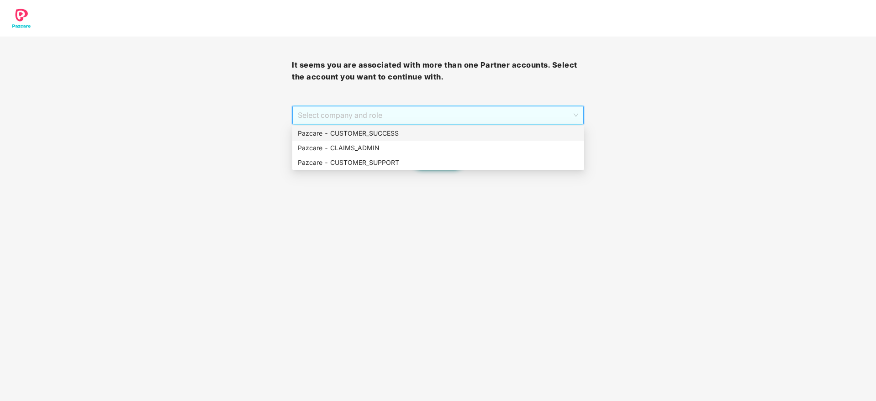
click at [475, 136] on div "Pazcare - CUSTOMER_SUCCESS" at bounding box center [438, 133] width 281 height 10
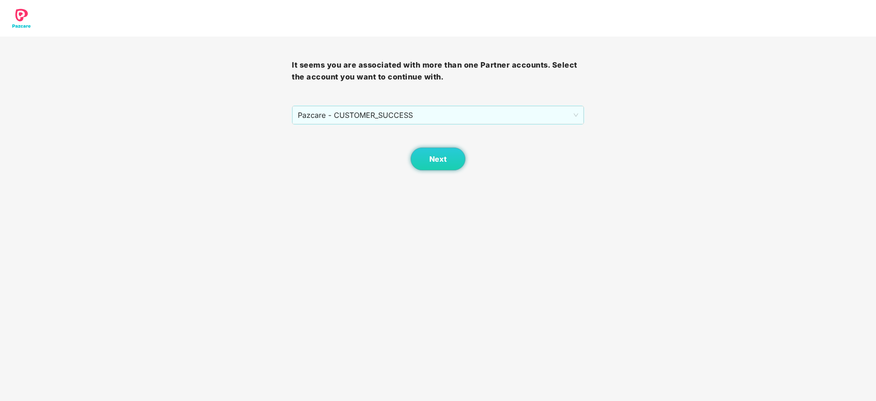
click at [475, 154] on div "Next" at bounding box center [438, 148] width 292 height 46
click at [470, 153] on div "Next" at bounding box center [438, 148] width 292 height 46
click at [445, 160] on span "Next" at bounding box center [437, 159] width 17 height 9
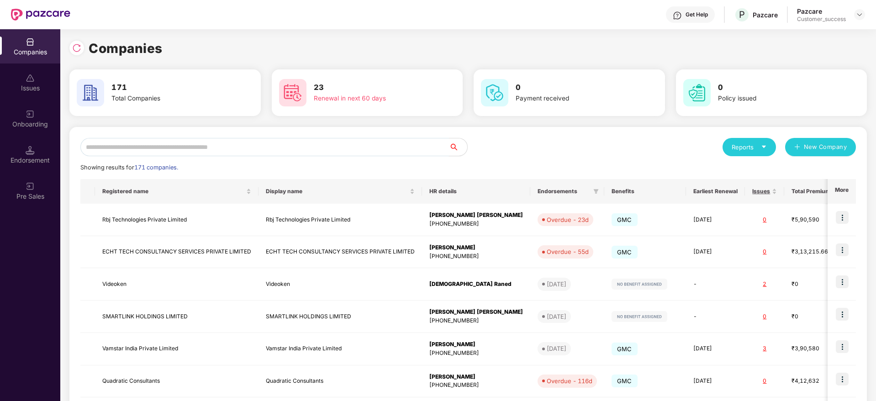
click at [415, 151] on input "text" at bounding box center [264, 147] width 369 height 18
paste input "**********"
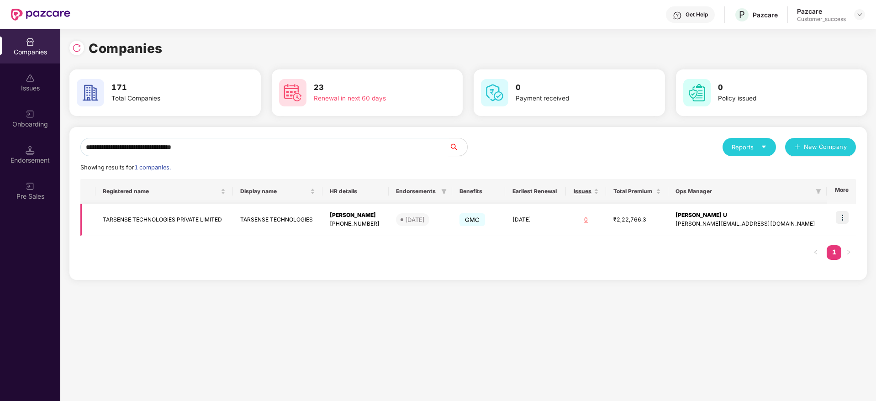
type input "**********"
click at [846, 222] on img at bounding box center [842, 217] width 13 height 13
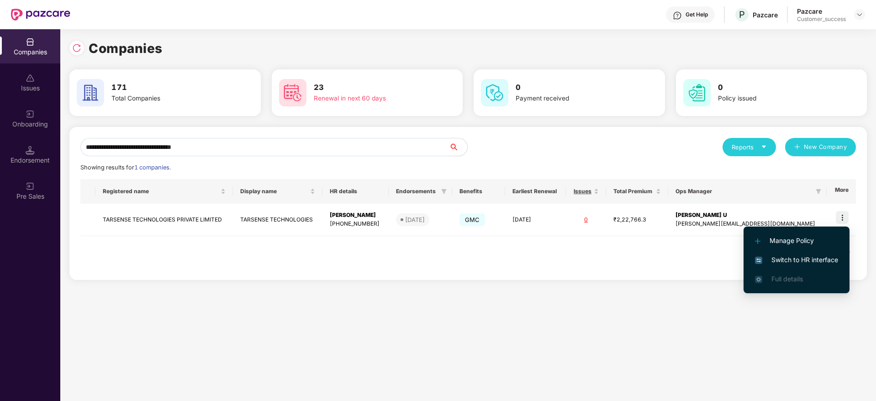
click at [827, 257] on span "Switch to HR interface" at bounding box center [796, 260] width 83 height 10
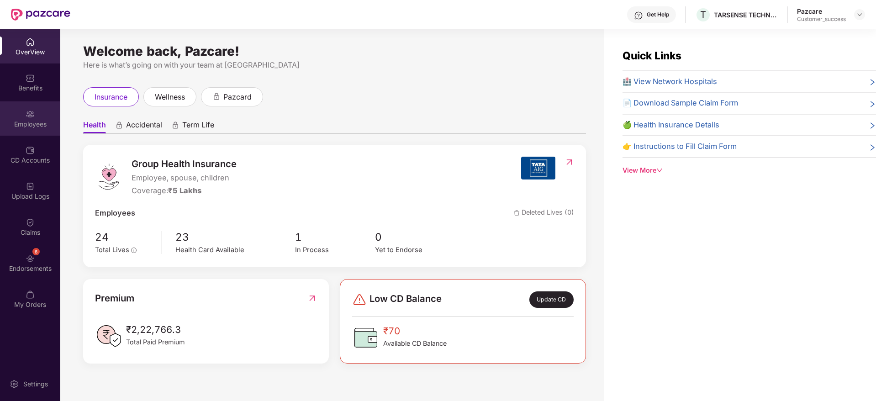
click at [28, 126] on div "Employees" at bounding box center [30, 124] width 60 height 9
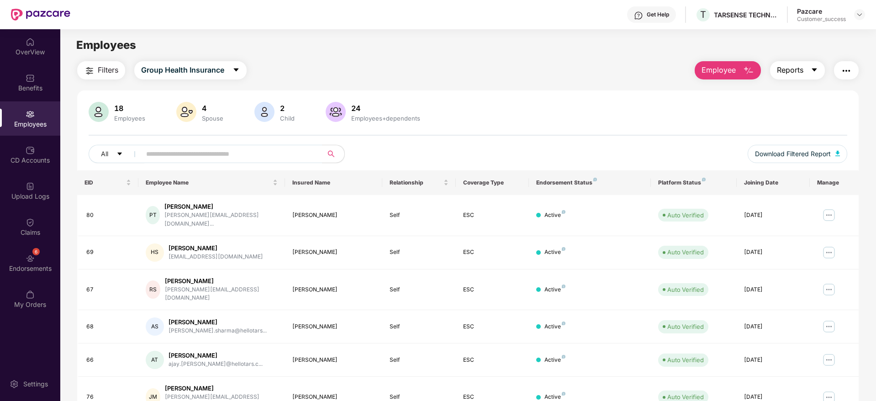
click at [789, 72] on span "Reports" at bounding box center [790, 69] width 26 height 11
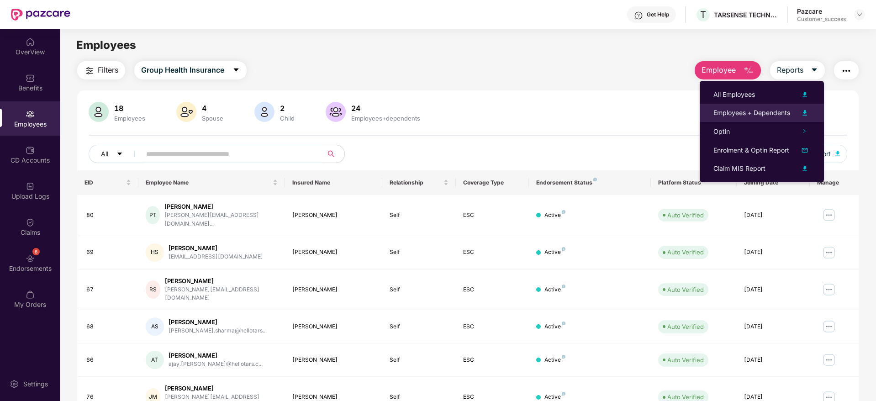
click at [779, 110] on div "Employees + Dependents" at bounding box center [751, 113] width 77 height 10
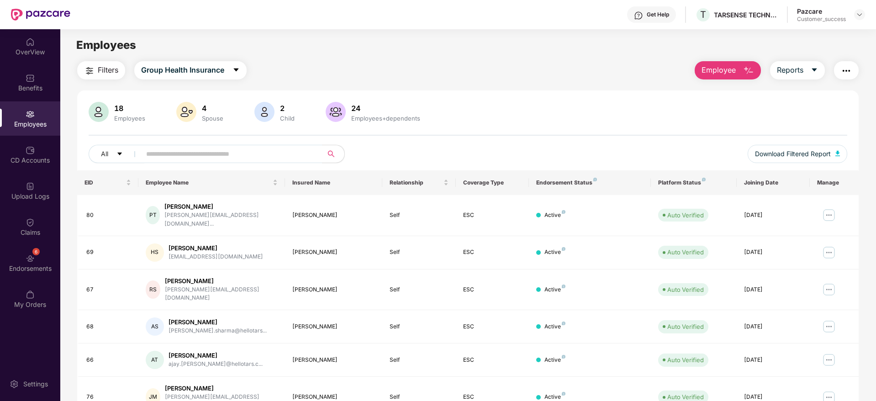
click at [404, 74] on div "Filters Group Health Insurance Employee Reports" at bounding box center [467, 70] width 781 height 18
click at [858, 16] on img at bounding box center [859, 14] width 7 height 7
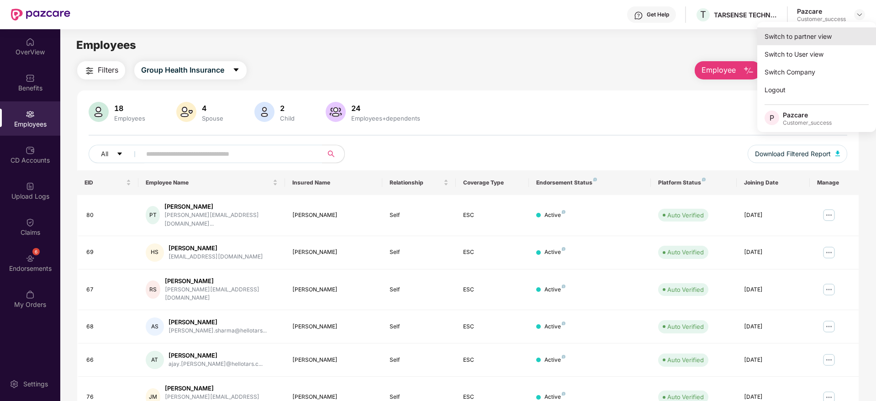
click at [849, 32] on div "Switch to partner view" at bounding box center [816, 36] width 119 height 18
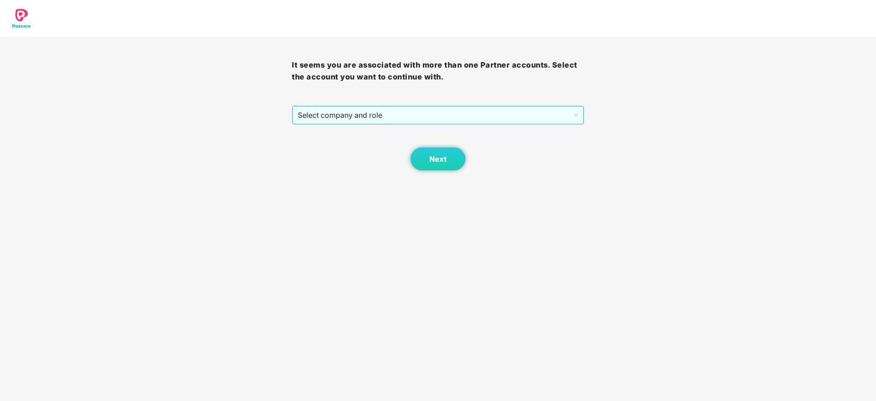
click at [537, 106] on span "Select company and role" at bounding box center [438, 114] width 280 height 17
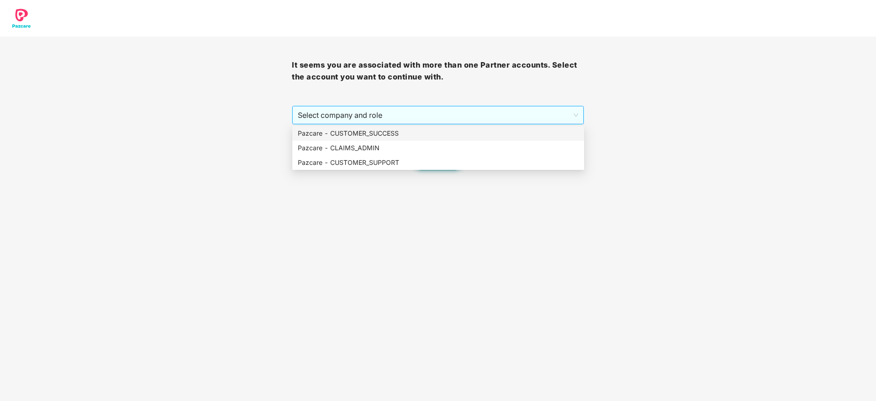
click at [535, 124] on div "Select company and role" at bounding box center [438, 114] width 292 height 19
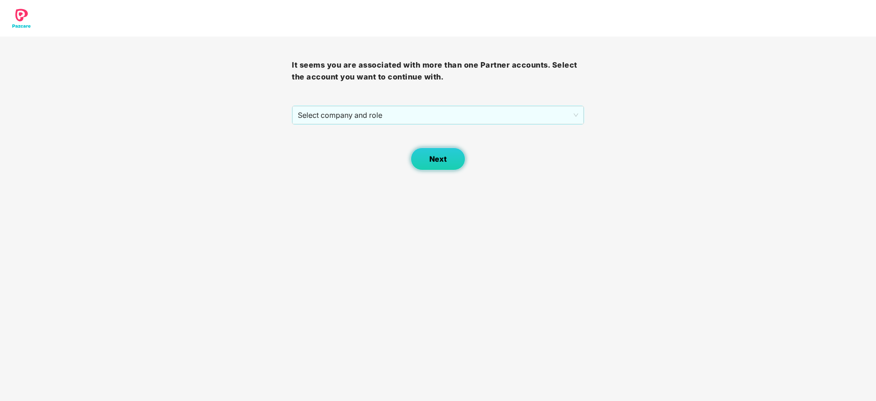
click at [439, 162] on span "Next" at bounding box center [437, 159] width 17 height 9
click at [407, 122] on span "Select company and role" at bounding box center [438, 114] width 280 height 17
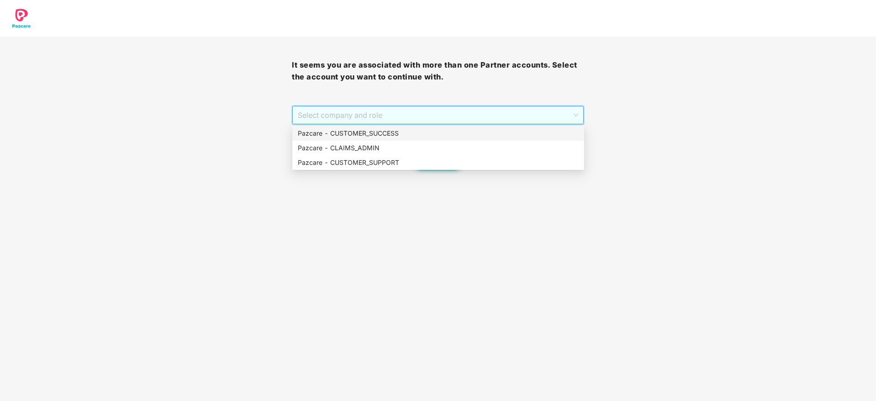
click at [407, 136] on div "Pazcare - CUSTOMER_SUCCESS" at bounding box center [438, 133] width 281 height 10
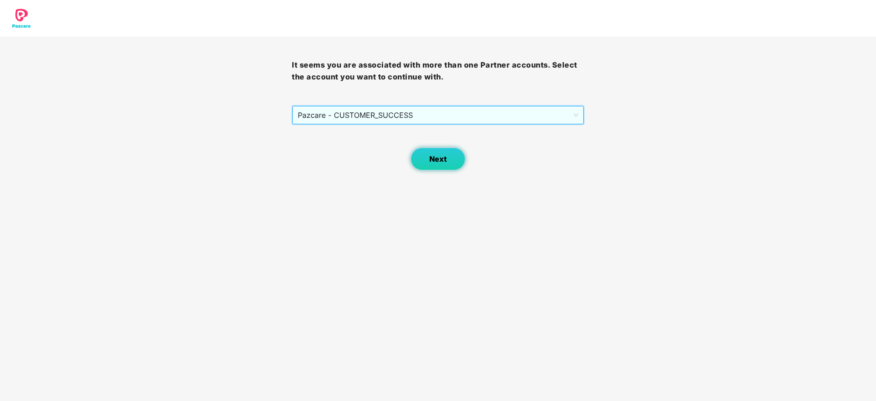
click at [423, 161] on button "Next" at bounding box center [438, 159] width 55 height 23
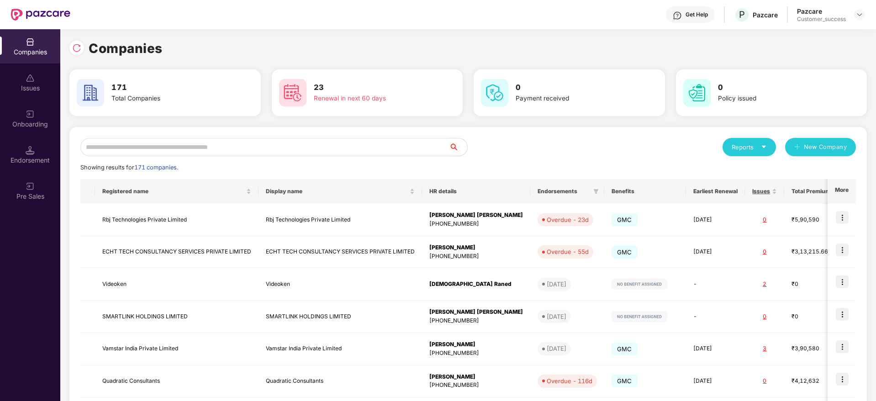
click at [399, 148] on input "text" at bounding box center [264, 147] width 369 height 18
paste input "**********"
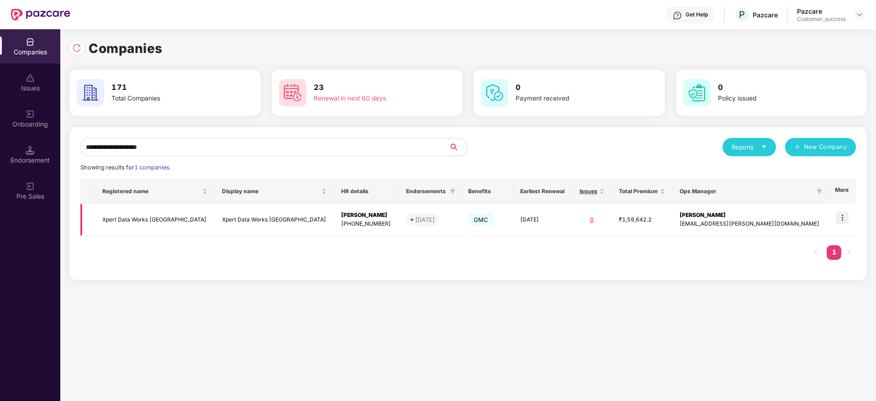
click at [837, 211] on img at bounding box center [842, 217] width 13 height 13
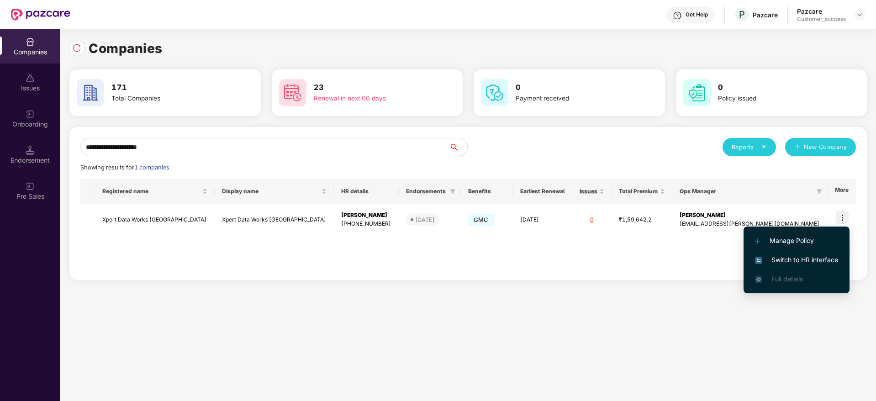
click at [309, 142] on input "**********" at bounding box center [264, 147] width 369 height 18
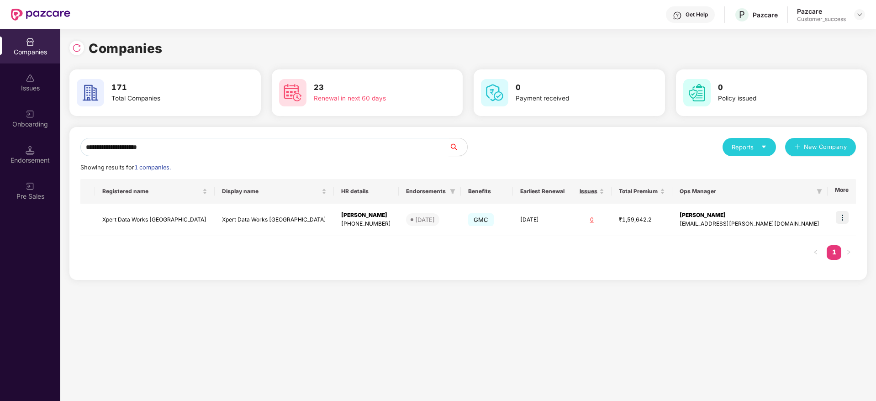
click at [309, 142] on input "**********" at bounding box center [264, 147] width 369 height 18
paste input "**********"
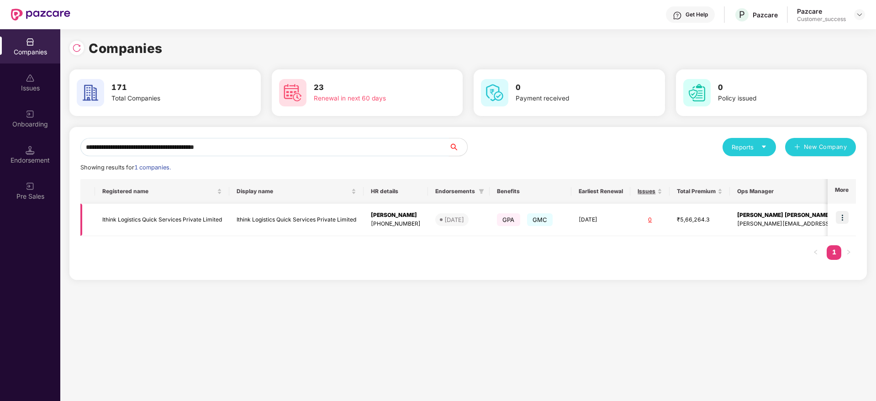
type input "**********"
click at [844, 215] on img at bounding box center [842, 217] width 13 height 13
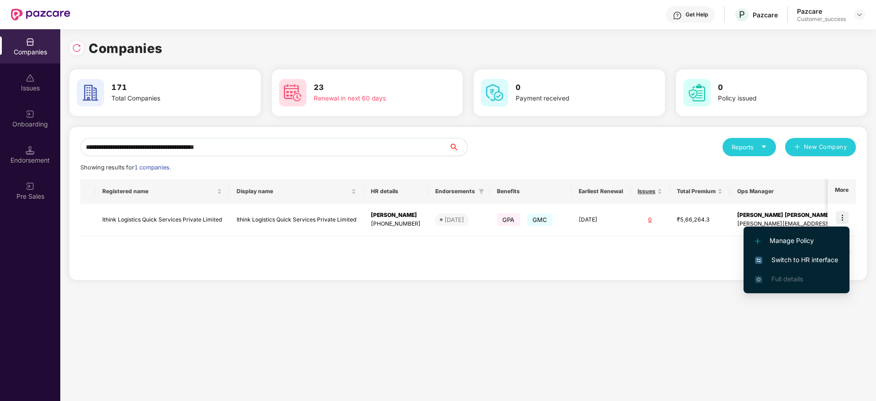
click at [828, 257] on span "Switch to HR interface" at bounding box center [796, 260] width 83 height 10
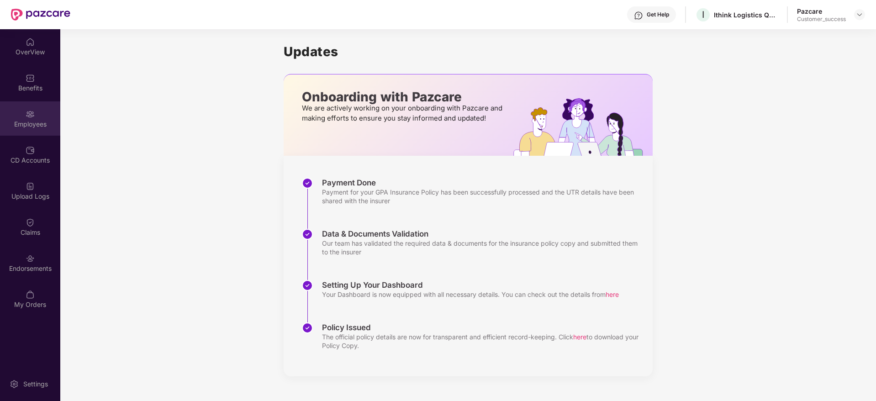
click at [22, 118] on div "Employees" at bounding box center [30, 118] width 60 height 34
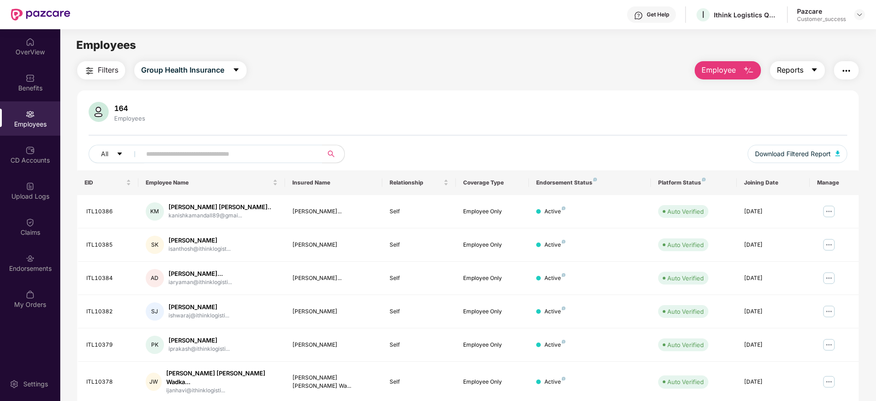
click at [785, 74] on span "Reports" at bounding box center [790, 69] width 26 height 11
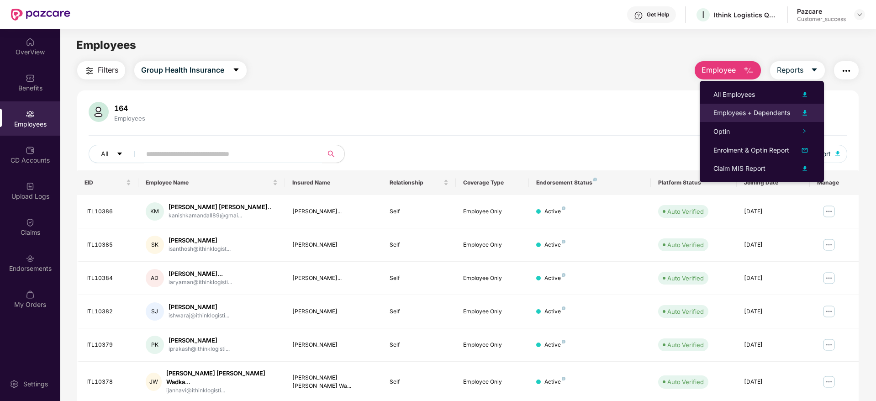
click at [766, 108] on div "Employees + Dependents" at bounding box center [751, 113] width 77 height 10
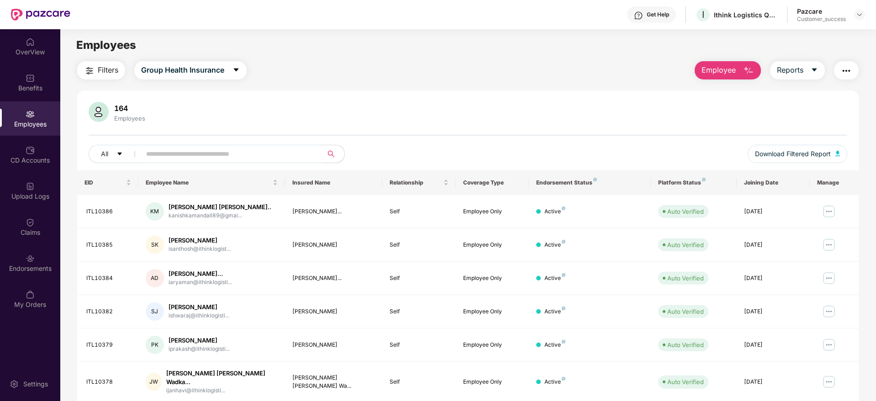
click at [379, 100] on div "164 Employees All Download Filtered Report EID Employee Name Insured Name Relat…" at bounding box center [467, 329] width 781 height 479
click at [866, 11] on header "Get Help I Ithink Logistics Quick Services Private Limited Pazcare Customer_suc…" at bounding box center [438, 14] width 876 height 29
drag, startPoint x: 866, startPoint y: 11, endPoint x: 861, endPoint y: 13, distance: 5.6
click at [864, 12] on header "Get Help I Ithink Logistics Quick Services Private Limited Pazcare Customer_suc…" at bounding box center [438, 14] width 876 height 29
click at [860, 13] on img at bounding box center [859, 14] width 7 height 7
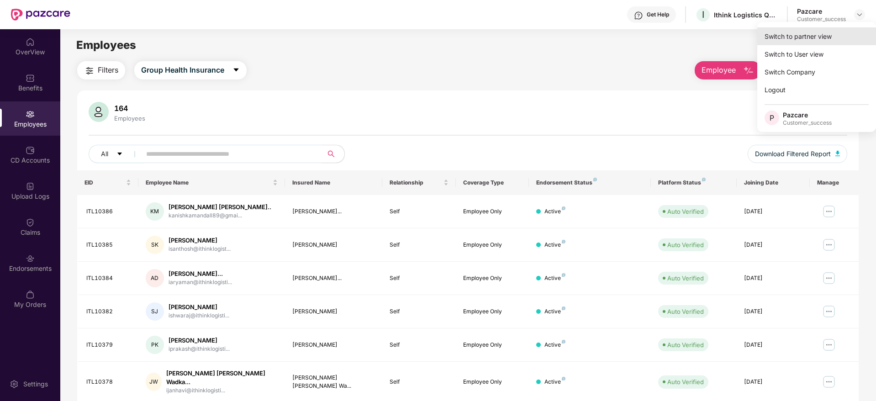
click at [844, 37] on div "Switch to partner view" at bounding box center [816, 36] width 119 height 18
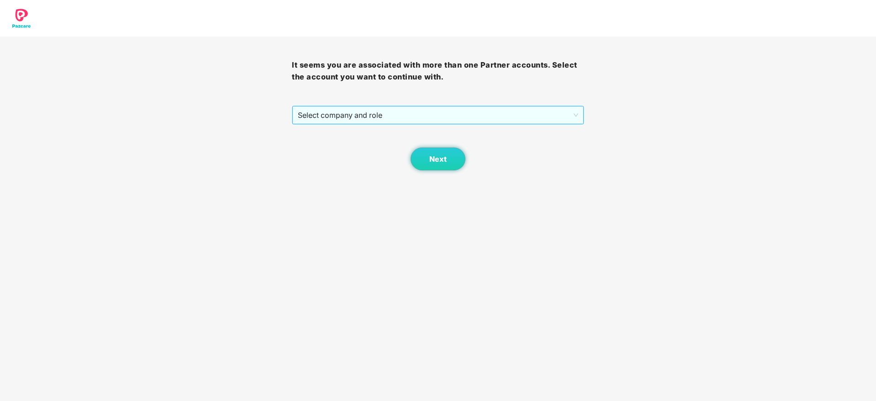
click at [448, 121] on span "Select company and role" at bounding box center [438, 114] width 280 height 17
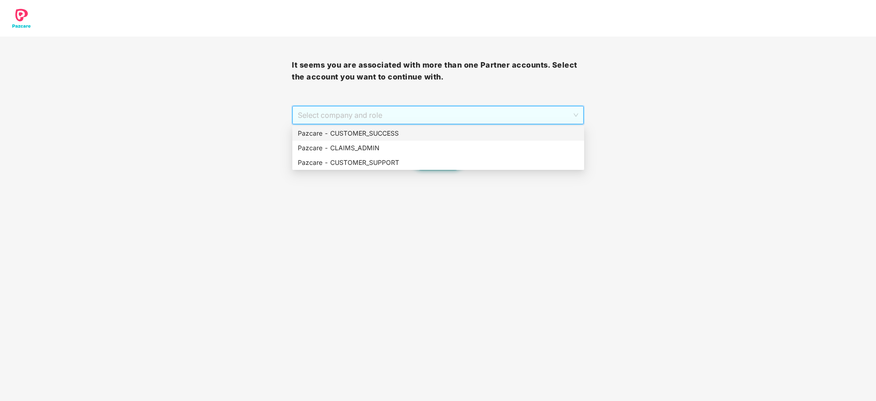
click at [443, 128] on div "Pazcare - CUSTOMER_SUCCESS" at bounding box center [438, 133] width 281 height 10
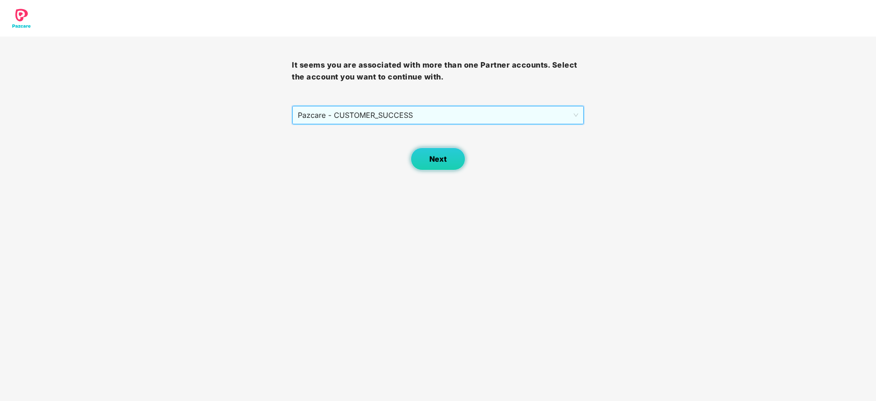
click at [434, 157] on span "Next" at bounding box center [437, 159] width 17 height 9
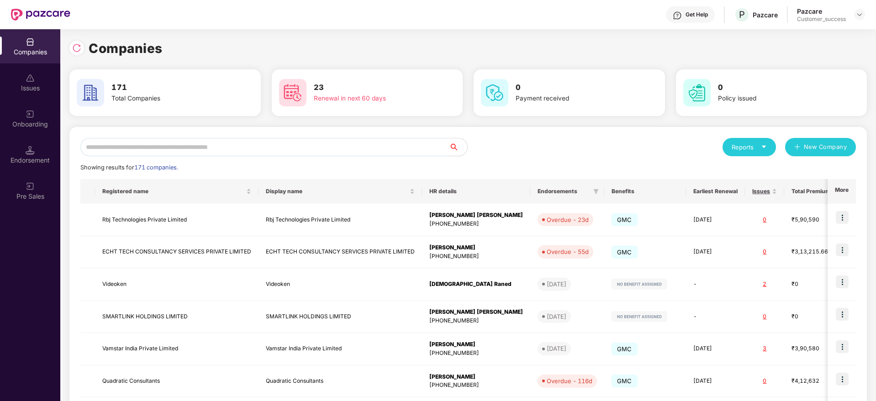
click at [409, 147] on input "text" at bounding box center [264, 147] width 369 height 18
paste input "**********"
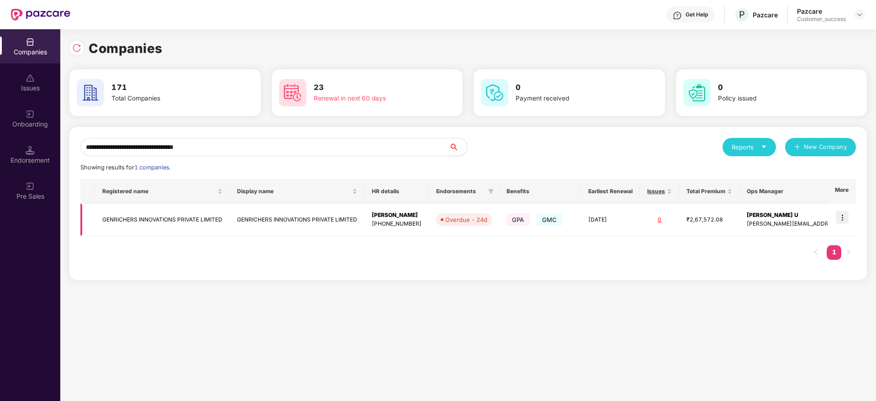
type input "**********"
click at [843, 216] on img at bounding box center [842, 217] width 13 height 13
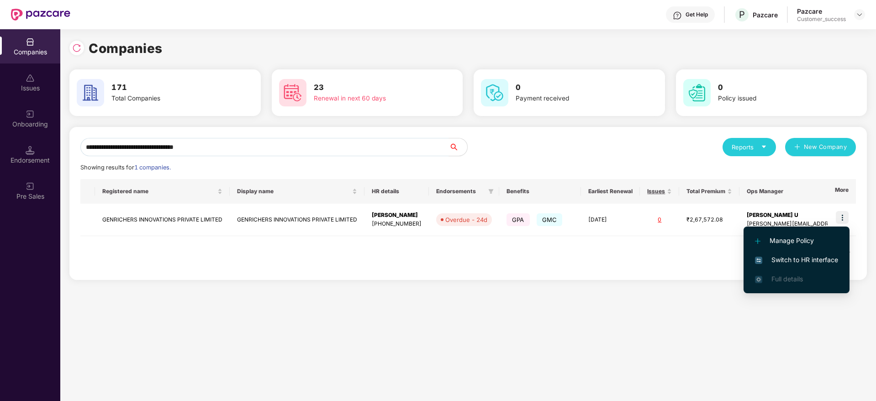
click at [830, 263] on span "Switch to HR interface" at bounding box center [796, 260] width 83 height 10
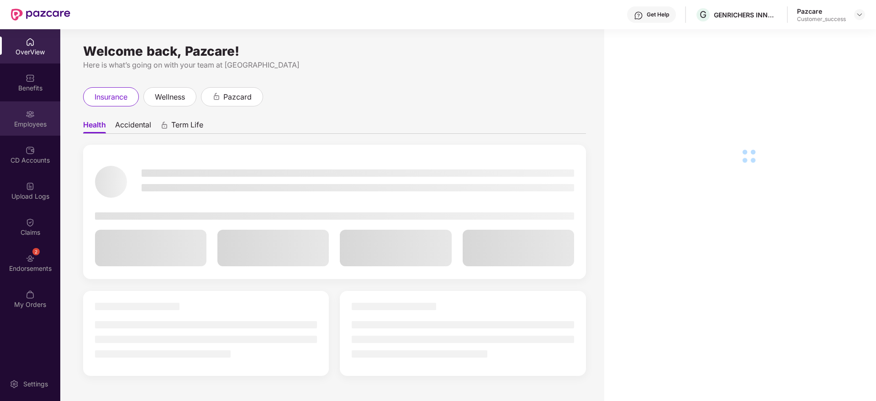
click at [32, 129] on div "Employees" at bounding box center [30, 118] width 60 height 34
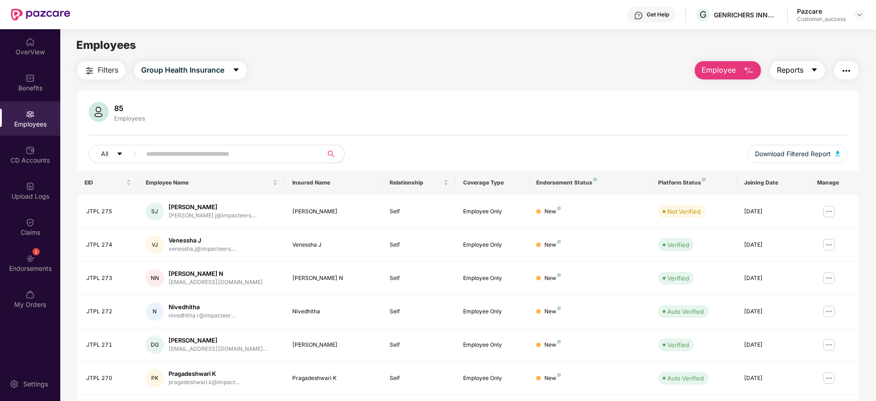
click at [778, 75] on span "Reports" at bounding box center [790, 69] width 26 height 11
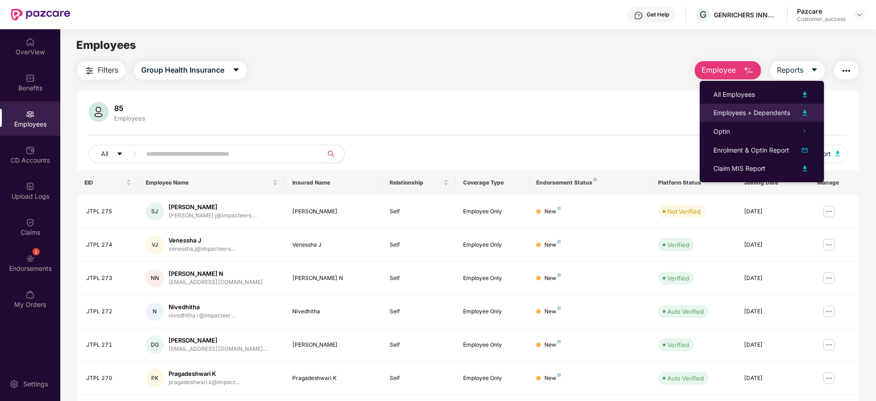
click at [774, 106] on li "Employees + Dependents" at bounding box center [762, 113] width 124 height 18
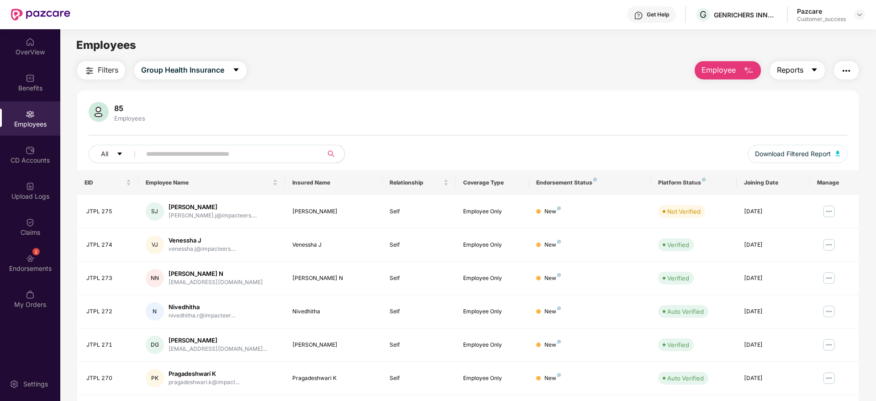
click at [782, 75] on span "Reports" at bounding box center [790, 69] width 26 height 11
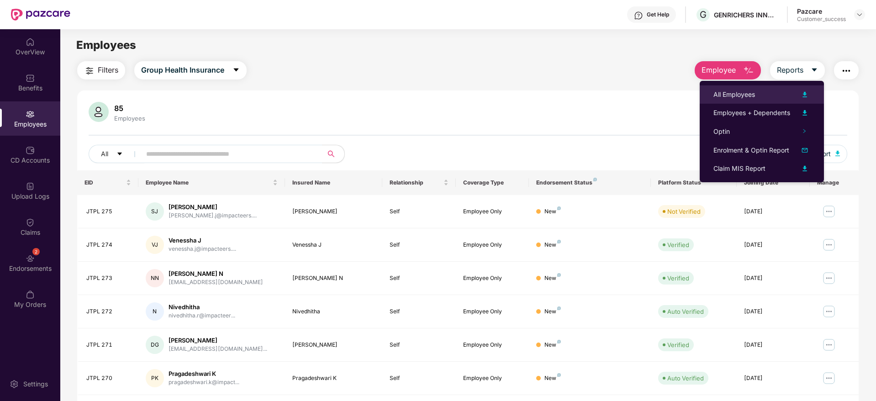
click at [748, 92] on div "All Employees" at bounding box center [734, 95] width 42 height 10
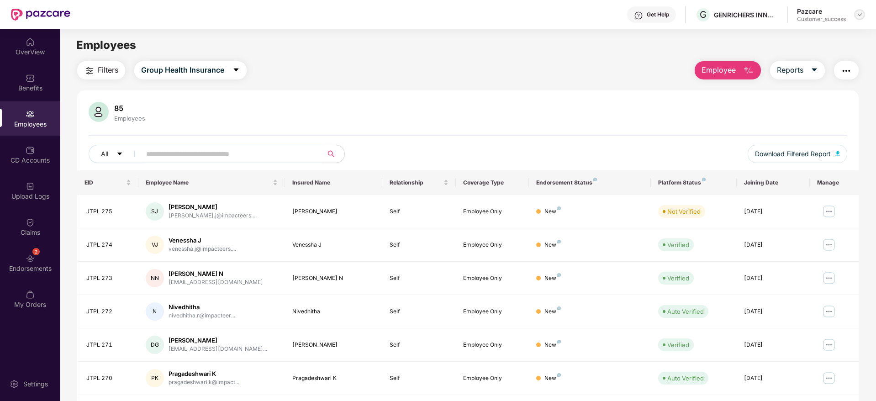
click at [863, 13] on div at bounding box center [859, 14] width 11 height 11
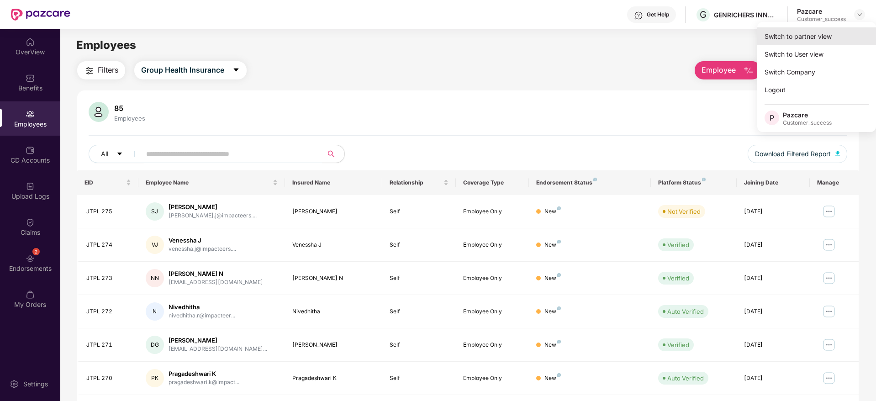
click at [839, 32] on div "Switch to partner view" at bounding box center [816, 36] width 119 height 18
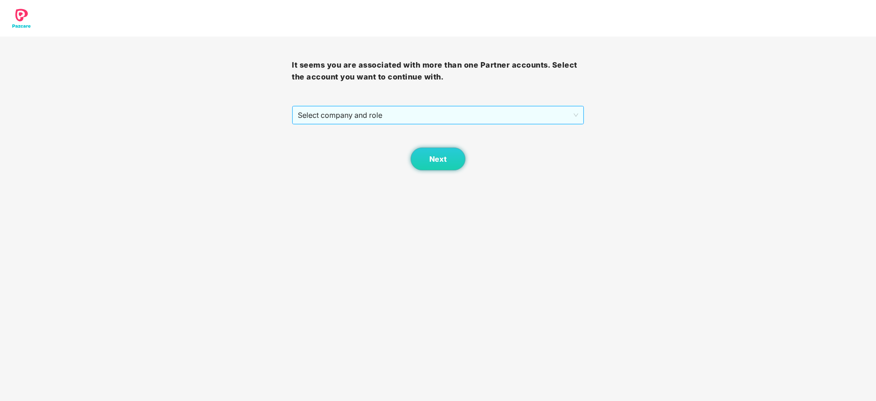
click at [542, 111] on span "Select company and role" at bounding box center [438, 114] width 280 height 17
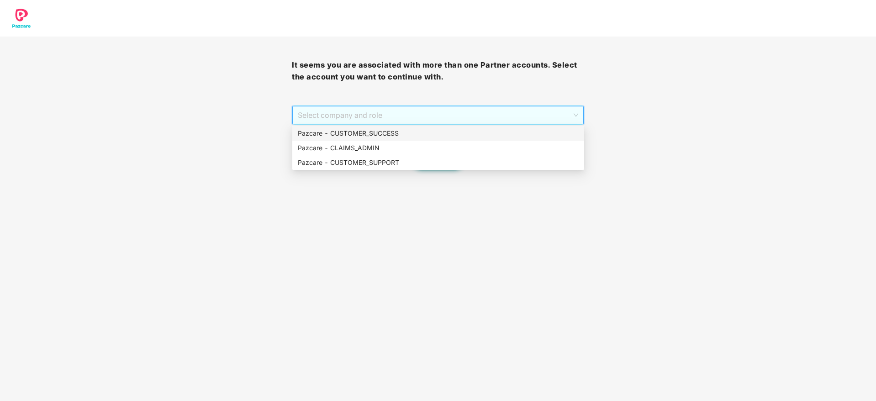
click at [533, 128] on div "Pazcare - CUSTOMER_SUCCESS" at bounding box center [438, 133] width 281 height 10
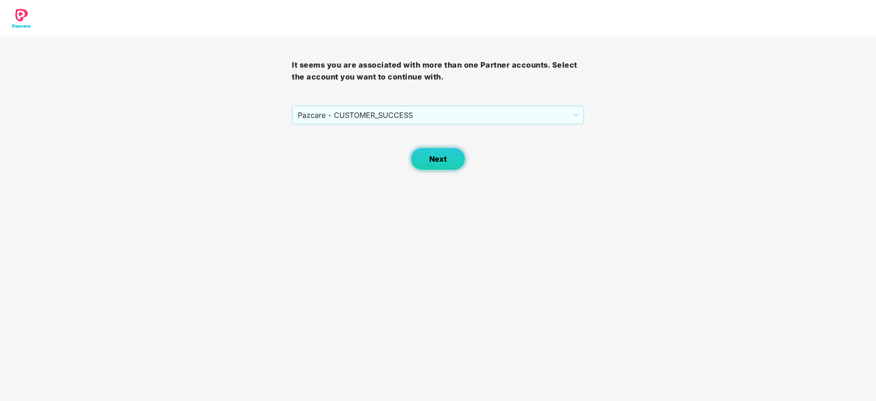
click at [427, 158] on button "Next" at bounding box center [438, 159] width 55 height 23
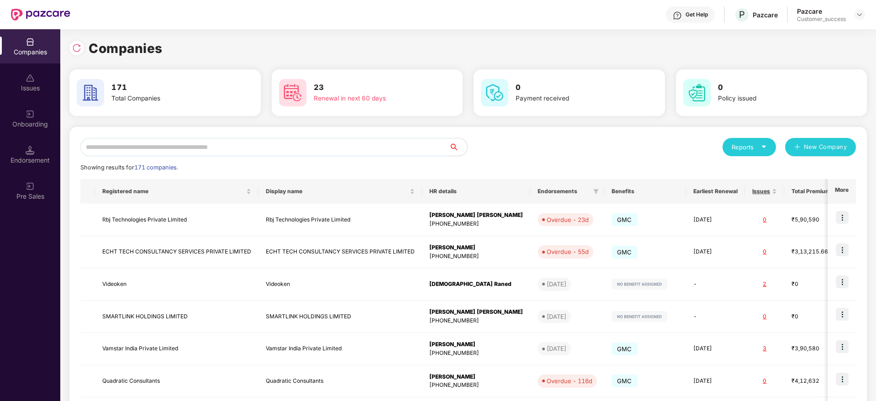
click at [341, 148] on input "text" at bounding box center [264, 147] width 369 height 18
paste input "**********"
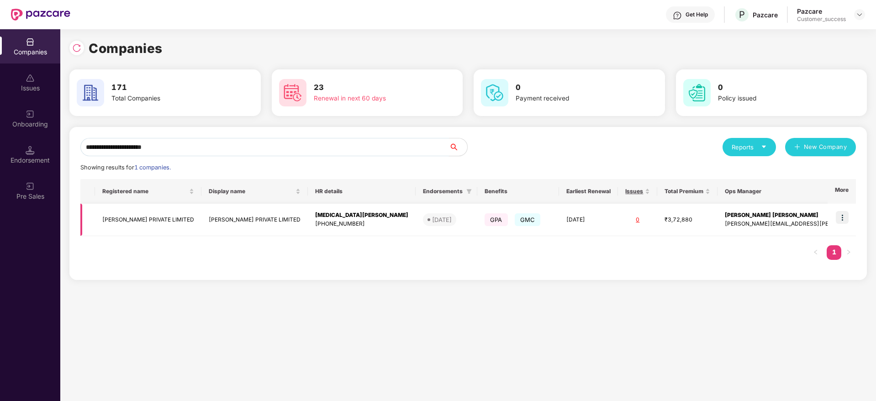
type input "**********"
click at [842, 218] on img at bounding box center [842, 217] width 13 height 13
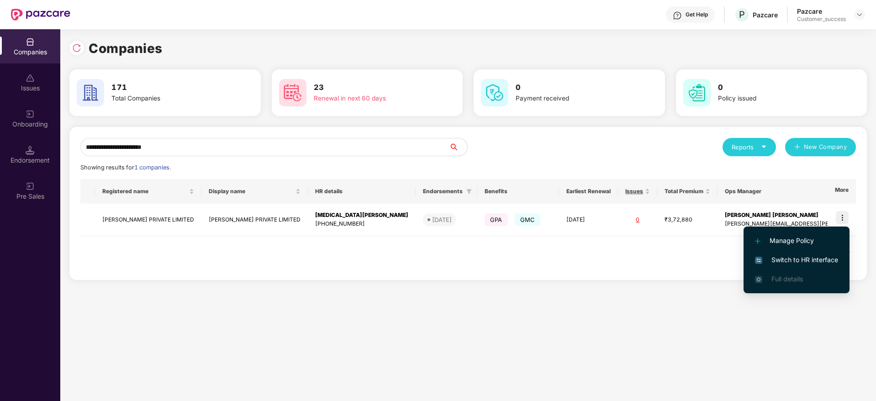
click at [781, 260] on span "Switch to HR interface" at bounding box center [796, 260] width 83 height 10
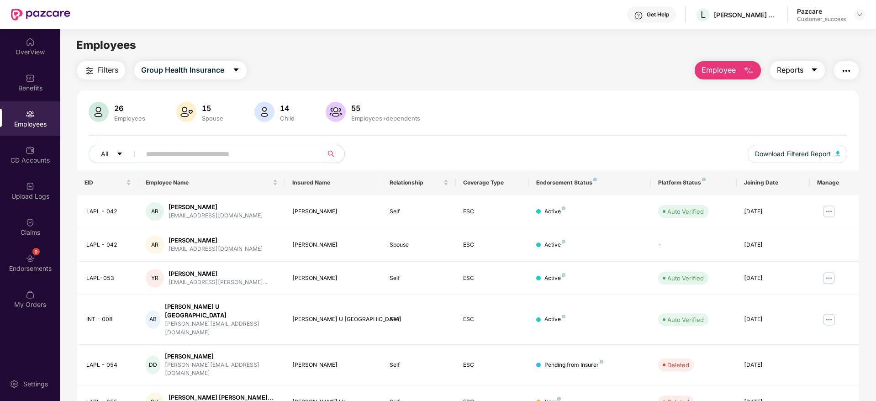
click at [786, 64] on span "Reports" at bounding box center [790, 69] width 26 height 11
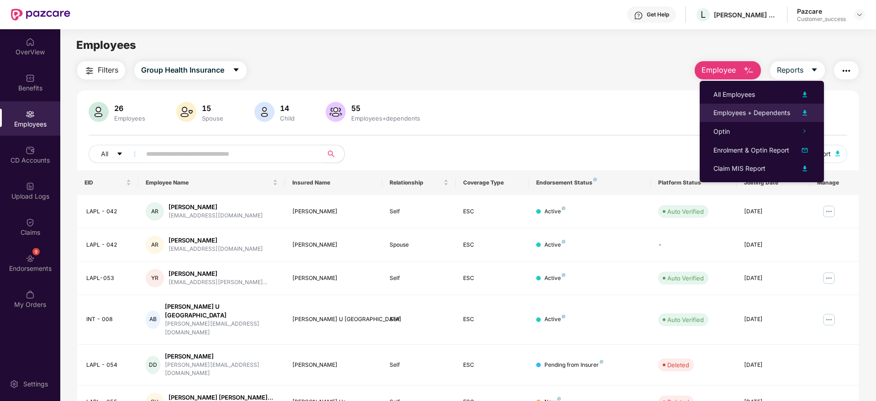
click at [788, 109] on div "Employees + Dependents" at bounding box center [751, 113] width 77 height 10
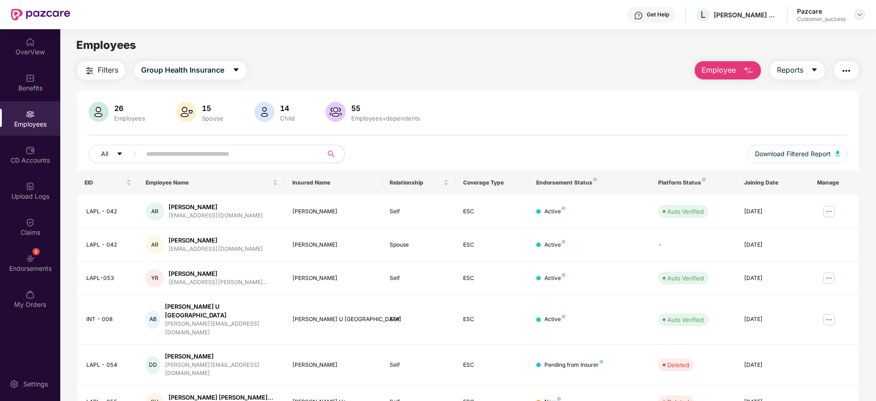
click at [863, 17] on img at bounding box center [859, 14] width 7 height 7
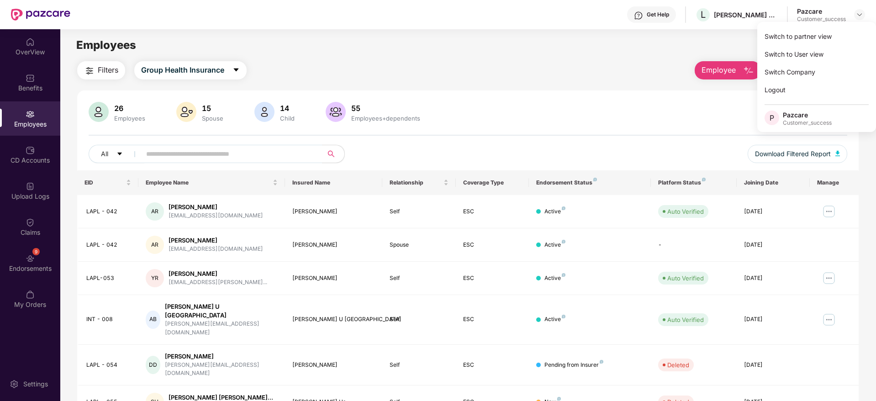
drag, startPoint x: 858, startPoint y: 20, endPoint x: 853, endPoint y: 32, distance: 13.1
click at [854, 26] on div "Switch to partner view Switch to User view Switch Company Logout P Pazcare Cust…" at bounding box center [816, 77] width 119 height 110
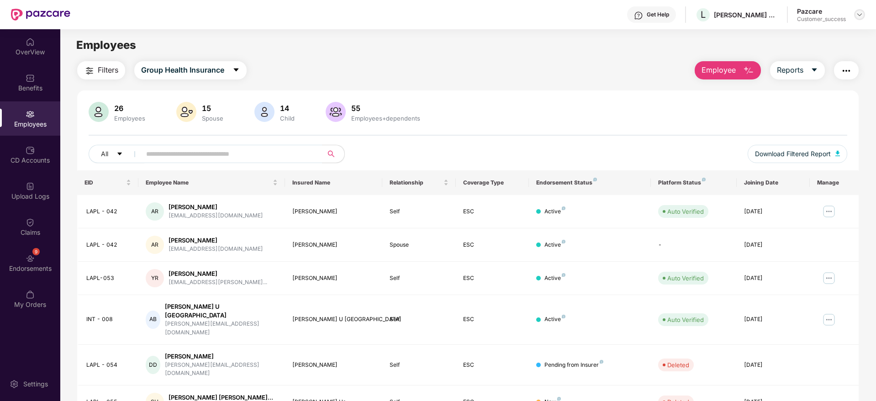
click at [856, 16] on img at bounding box center [859, 14] width 7 height 7
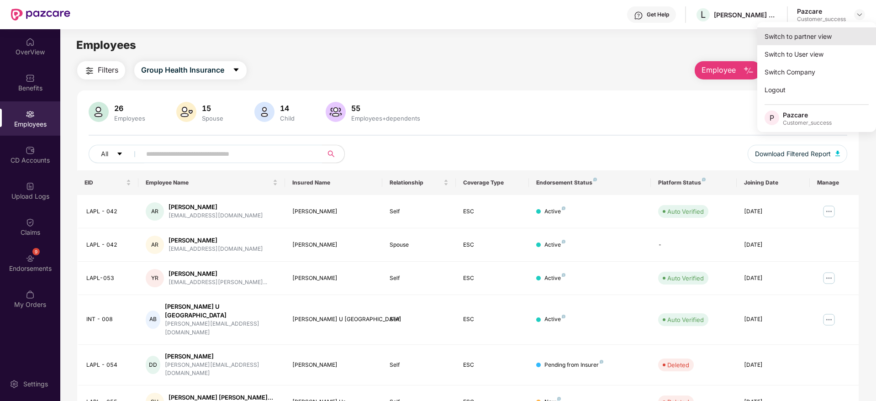
click at [850, 38] on div "Switch to partner view" at bounding box center [816, 36] width 119 height 18
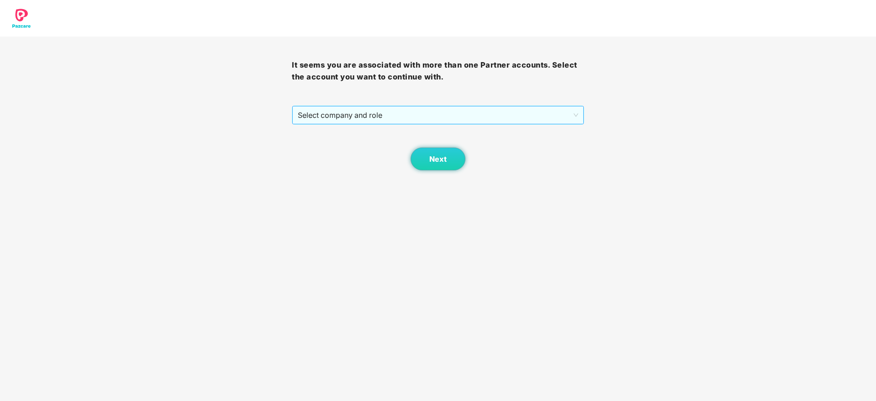
drag, startPoint x: 406, startPoint y: 125, endPoint x: 411, endPoint y: 115, distance: 10.4
click at [406, 123] on div "It seems you are associated with more than one Partner accounts. Select the acc…" at bounding box center [438, 104] width 292 height 134
click at [411, 115] on span "Select company and role" at bounding box center [438, 114] width 280 height 17
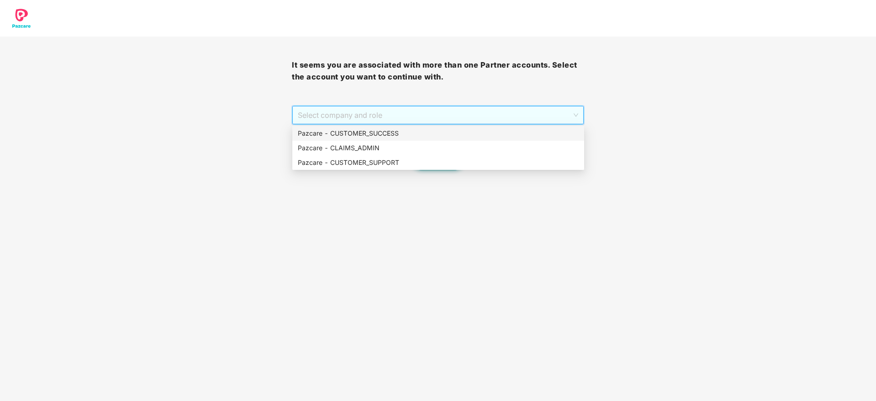
click at [411, 134] on div "Pazcare - CUSTOMER_SUCCESS" at bounding box center [438, 133] width 281 height 10
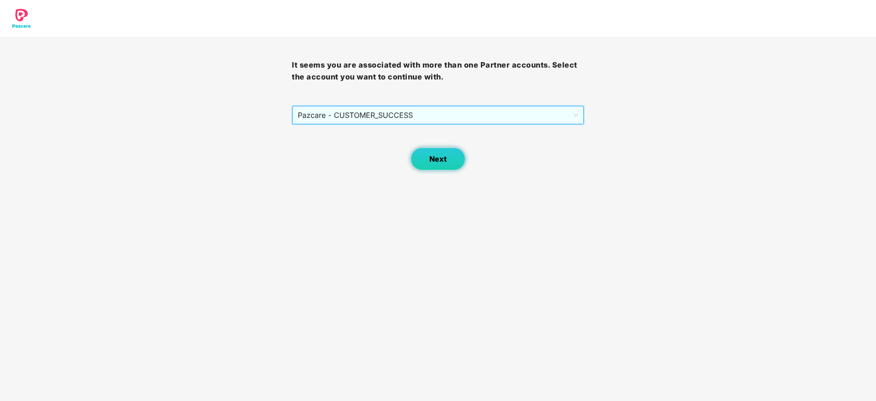
click at [450, 168] on button "Next" at bounding box center [438, 159] width 55 height 23
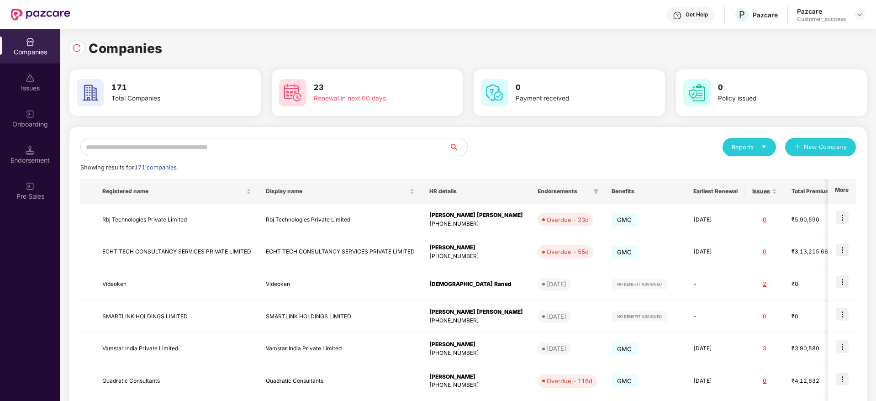
click at [404, 153] on input "text" at bounding box center [264, 147] width 369 height 18
paste input "**********"
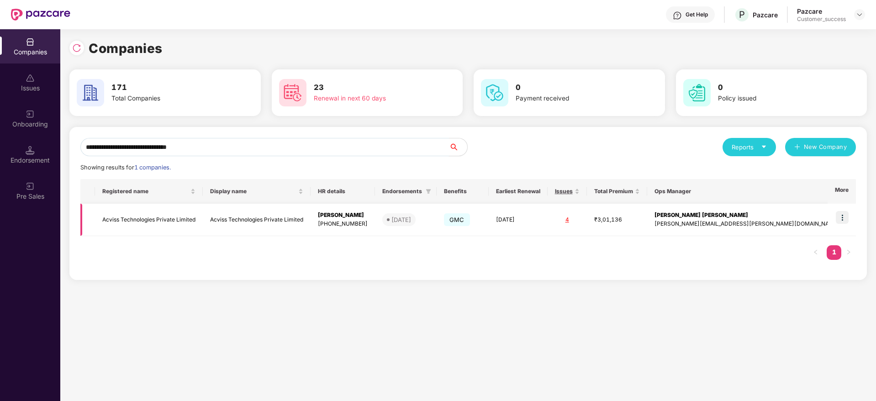
type input "**********"
click at [842, 216] on img at bounding box center [842, 217] width 13 height 13
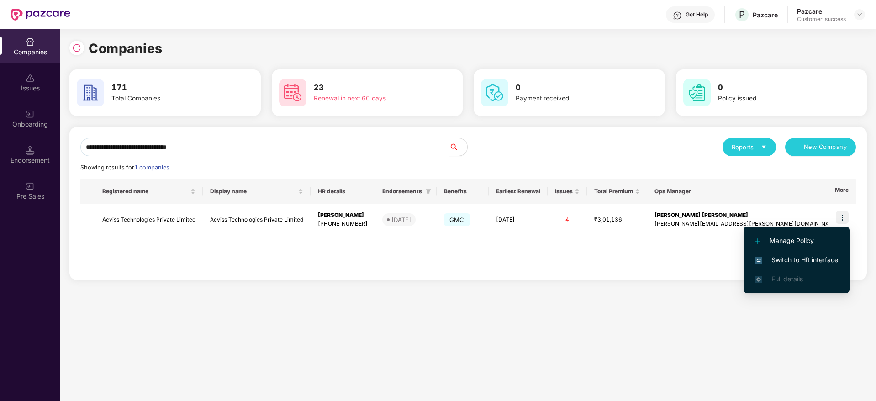
click at [785, 253] on li "Switch to HR interface" at bounding box center [797, 259] width 106 height 19
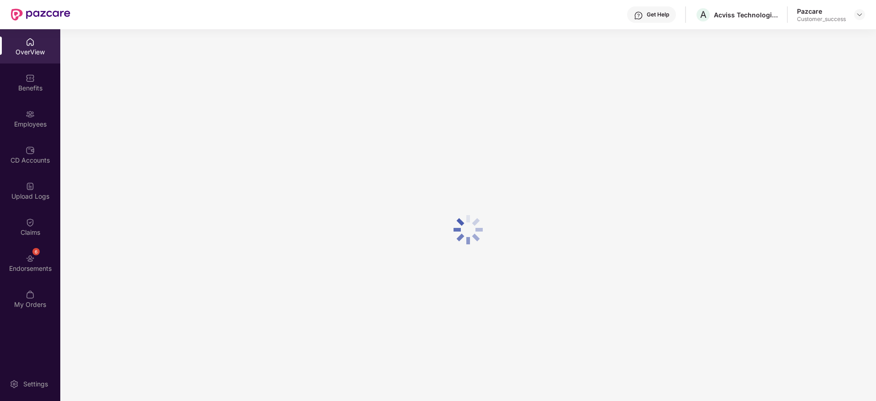
click at [38, 113] on div "Employees" at bounding box center [30, 118] width 60 height 34
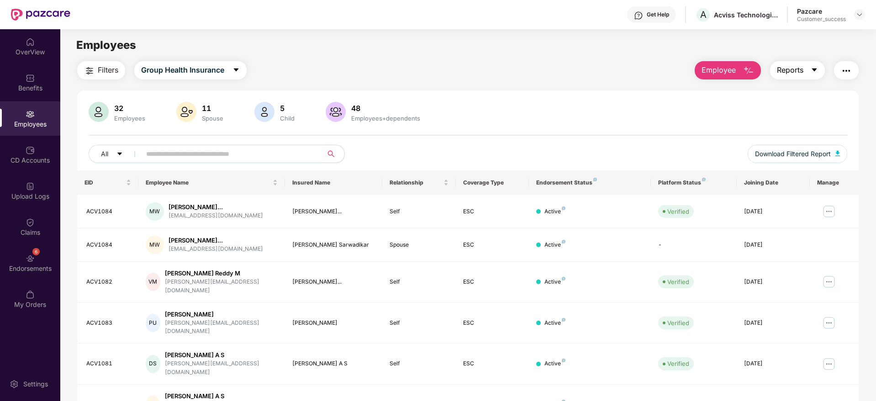
click at [777, 73] on span "Reports" at bounding box center [790, 69] width 26 height 11
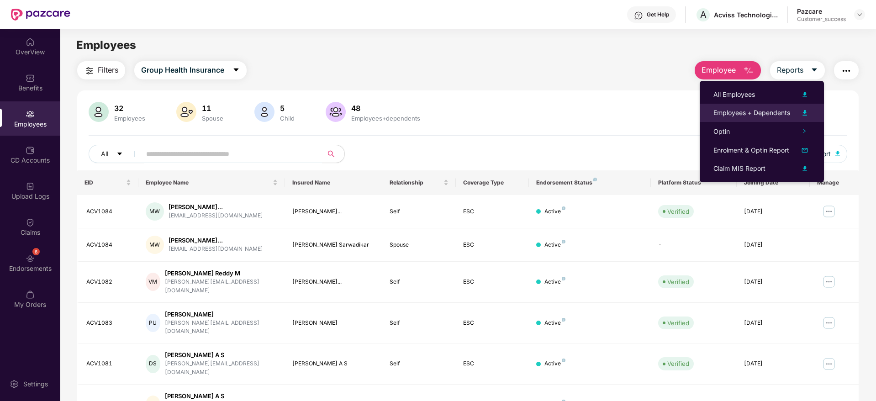
click at [761, 112] on div "Employees + Dependents" at bounding box center [751, 113] width 77 height 10
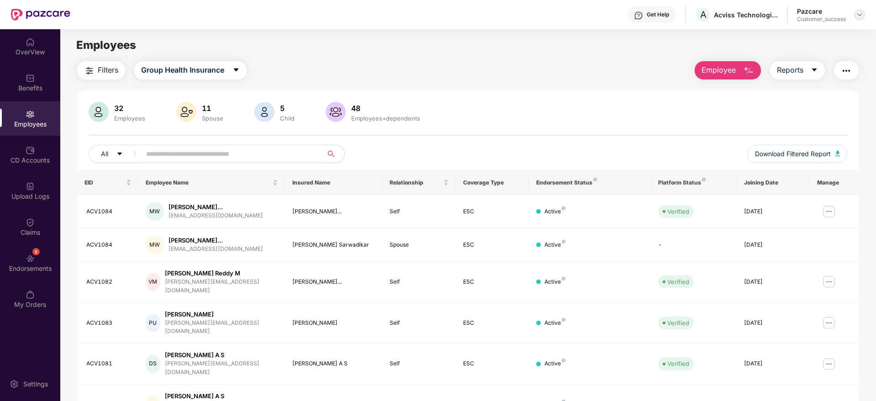
click at [860, 17] on img at bounding box center [859, 14] width 7 height 7
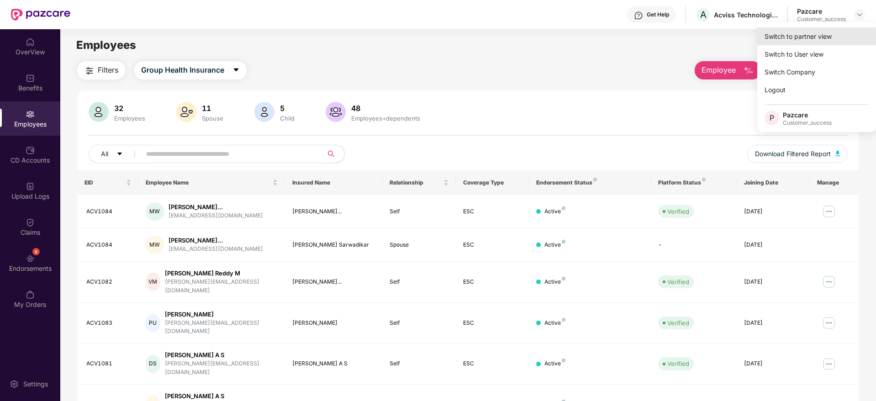
click at [858, 28] on div "Switch to partner view" at bounding box center [816, 36] width 119 height 18
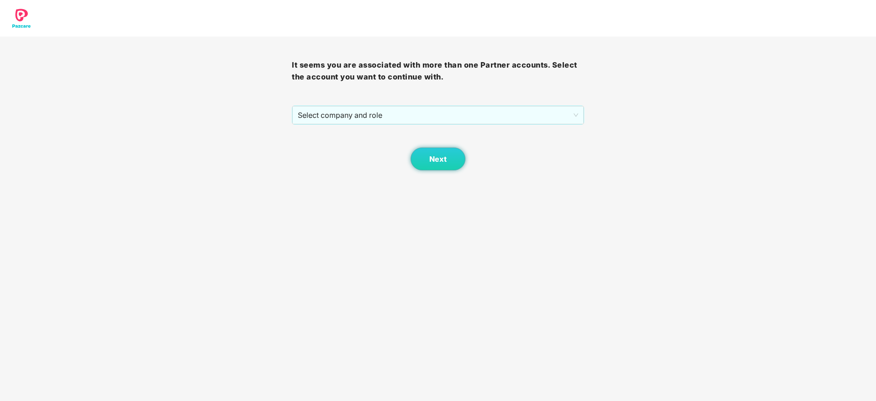
click at [485, 125] on div "Next" at bounding box center [438, 148] width 292 height 46
click at [480, 120] on span "Select company and role" at bounding box center [438, 114] width 280 height 17
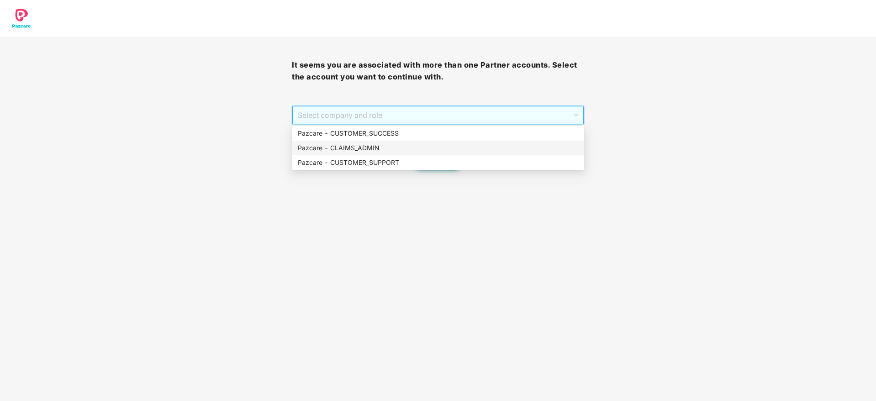
click at [475, 142] on div "Pazcare - CLAIMS_ADMIN" at bounding box center [438, 148] width 292 height 15
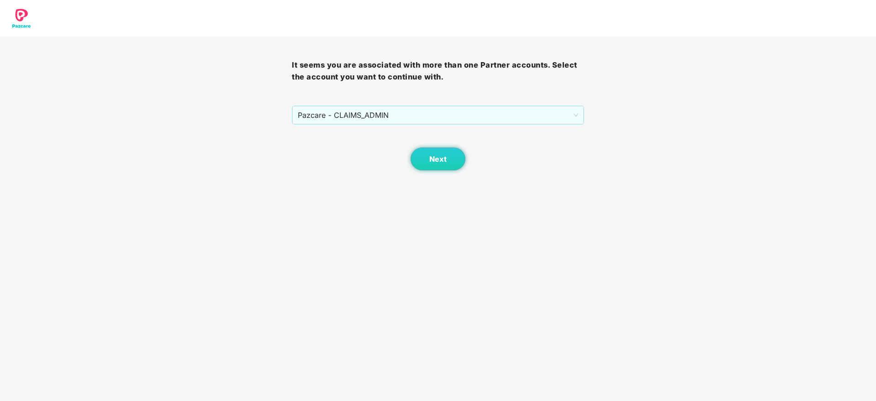
click at [457, 125] on div "Next" at bounding box center [438, 148] width 292 height 46
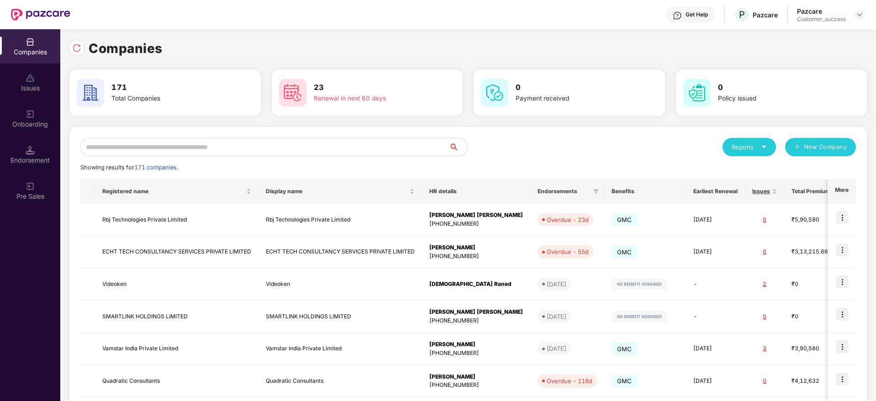
click at [192, 153] on input "text" at bounding box center [264, 147] width 369 height 18
paste input "**********"
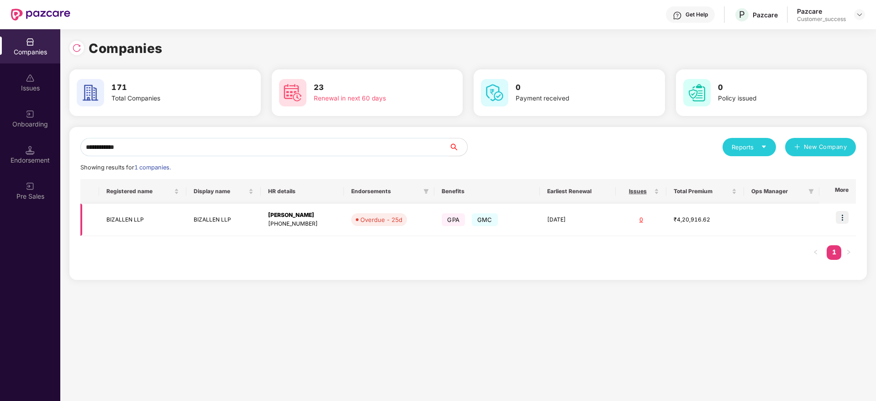
type input "**********"
click at [847, 225] on td at bounding box center [837, 220] width 37 height 32
click at [837, 215] on img at bounding box center [842, 217] width 13 height 13
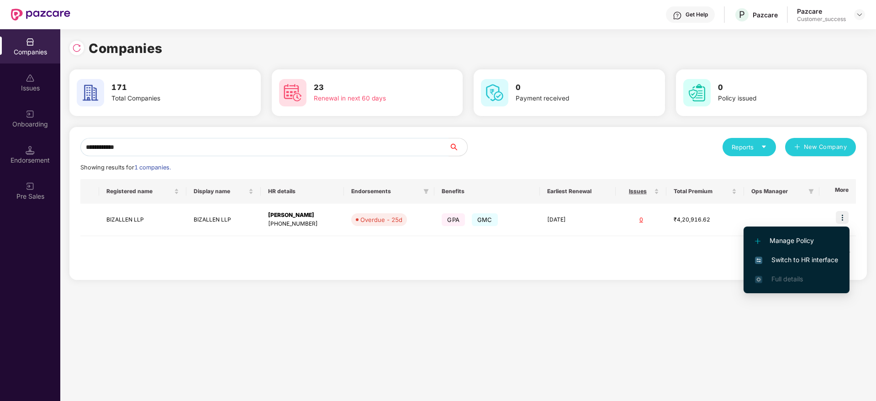
click at [842, 257] on li "Switch to HR interface" at bounding box center [797, 259] width 106 height 19
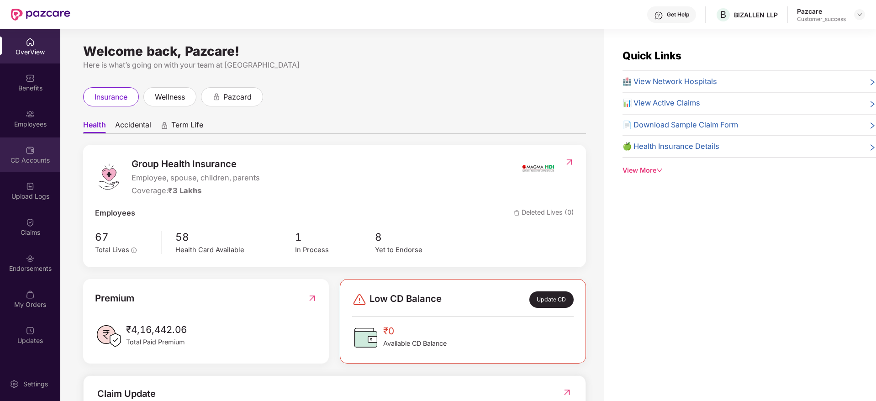
click at [42, 141] on div "CD Accounts" at bounding box center [30, 154] width 60 height 34
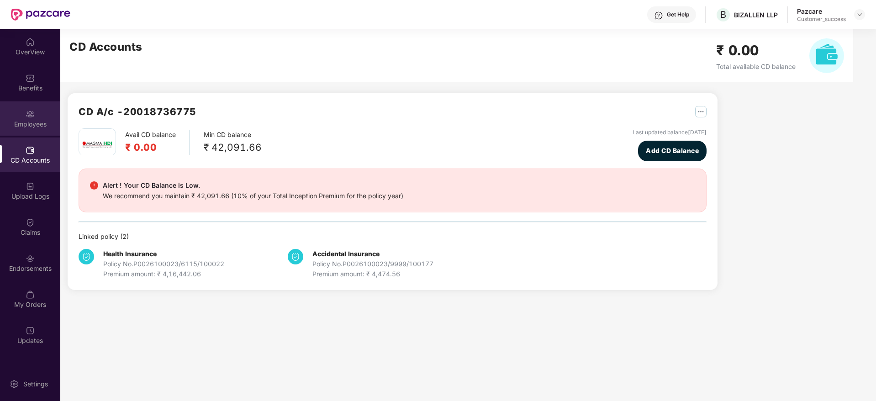
click at [42, 125] on div "Employees" at bounding box center [30, 124] width 60 height 9
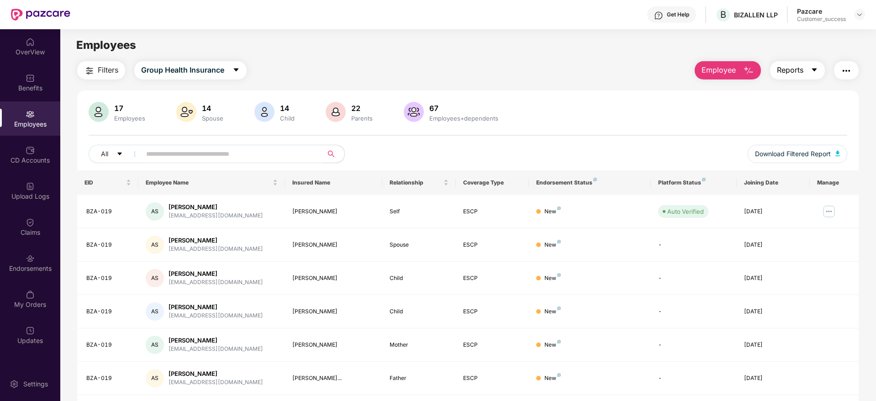
click at [780, 72] on span "Reports" at bounding box center [790, 69] width 26 height 11
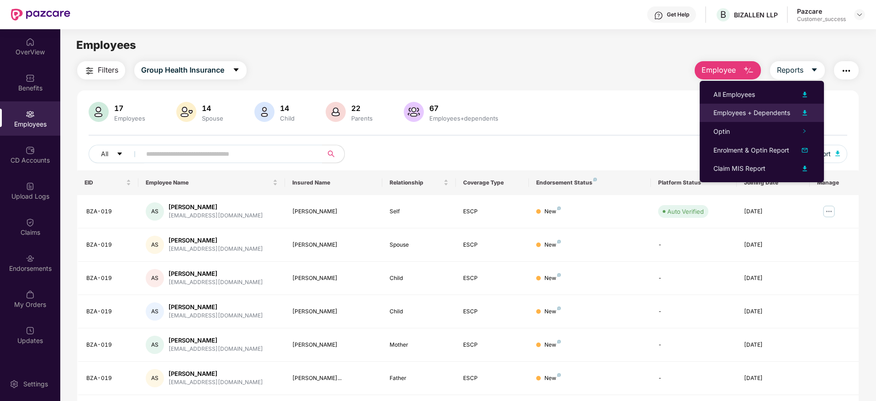
click at [775, 106] on li "Employees + Dependents" at bounding box center [762, 113] width 124 height 18
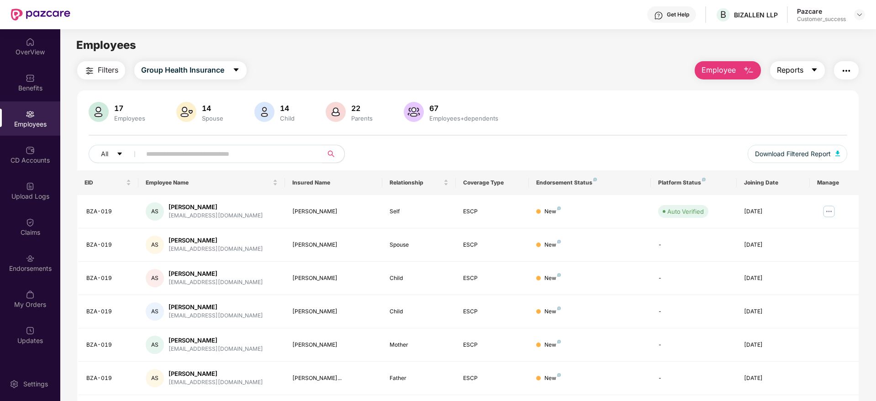
click at [791, 65] on span "Reports" at bounding box center [790, 69] width 26 height 11
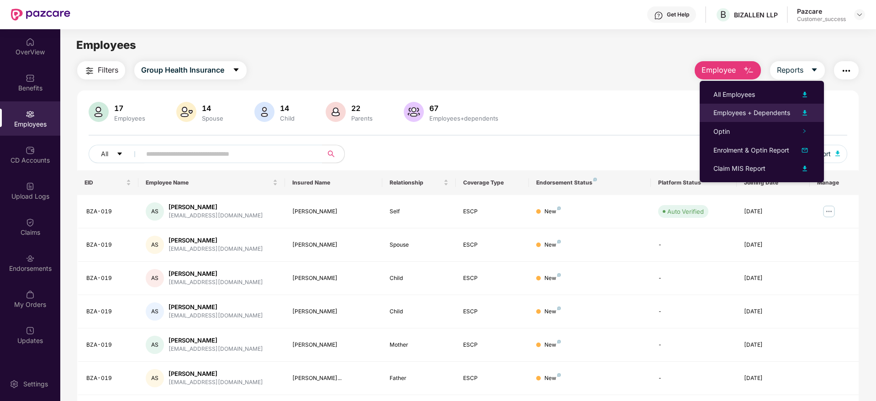
click at [776, 119] on li "Employees + Dependents" at bounding box center [762, 113] width 124 height 18
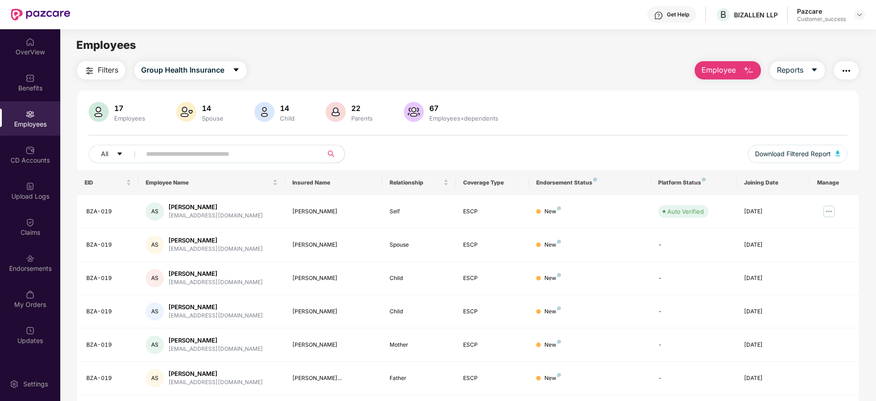
click at [501, 91] on div "17 Employees 14 Spouse 14 Child [DEMOGRAPHIC_DATA] Parents 67 Employees+depende…" at bounding box center [467, 333] width 781 height 486
click at [821, 69] on button "Reports" at bounding box center [797, 70] width 55 height 18
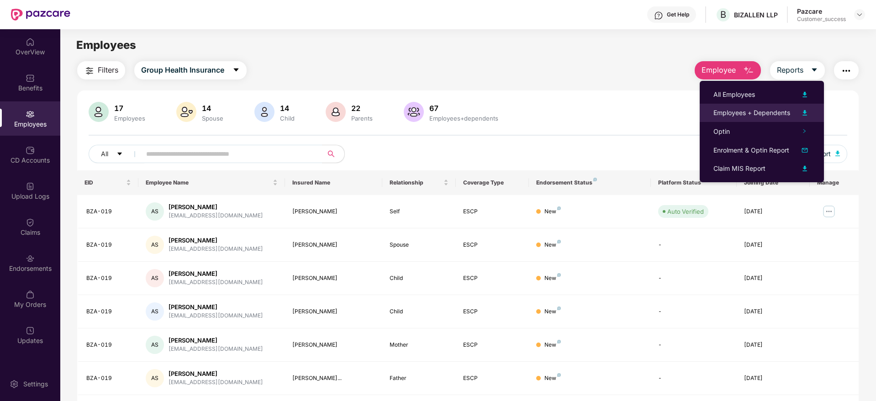
click at [753, 108] on div "Employees + Dependents" at bounding box center [751, 113] width 77 height 10
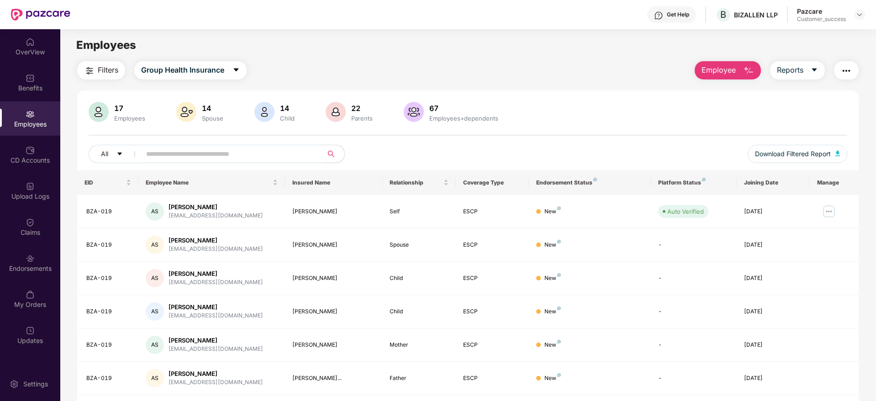
click at [853, 16] on div "Pazcare Customer_success" at bounding box center [831, 15] width 68 height 16
click at [854, 16] on div at bounding box center [859, 14] width 11 height 11
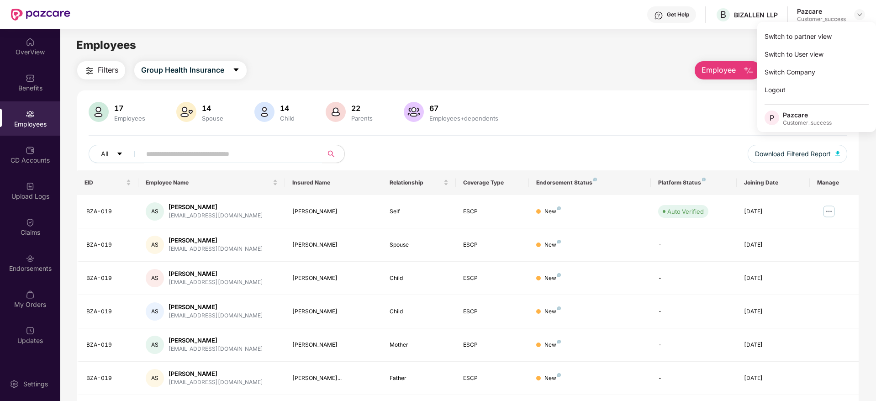
click at [851, 17] on div "Pazcare Customer_success" at bounding box center [831, 15] width 68 height 16
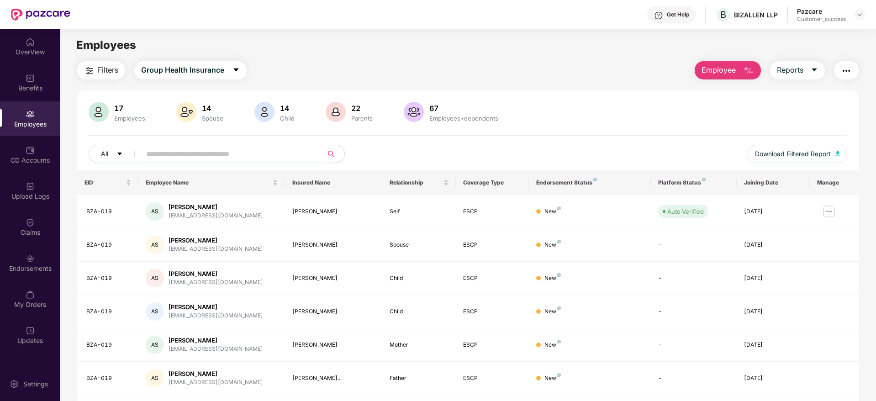
click at [854, 17] on div at bounding box center [859, 14] width 11 height 11
click at [857, 15] on img at bounding box center [859, 14] width 7 height 7
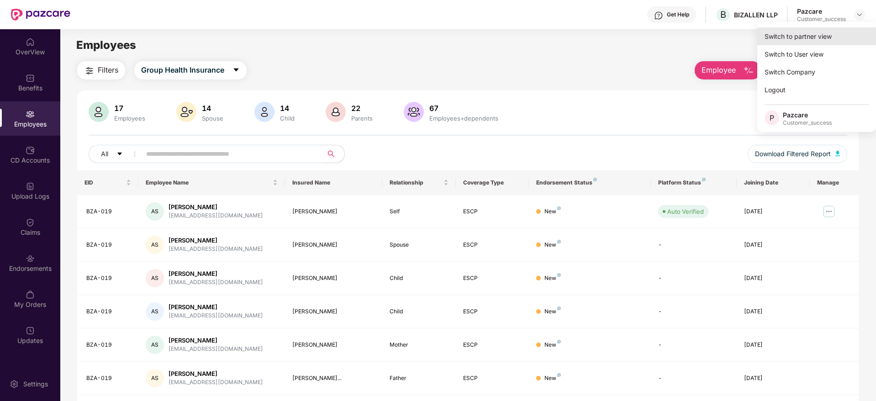
click at [830, 30] on div "Switch to partner view" at bounding box center [816, 36] width 119 height 18
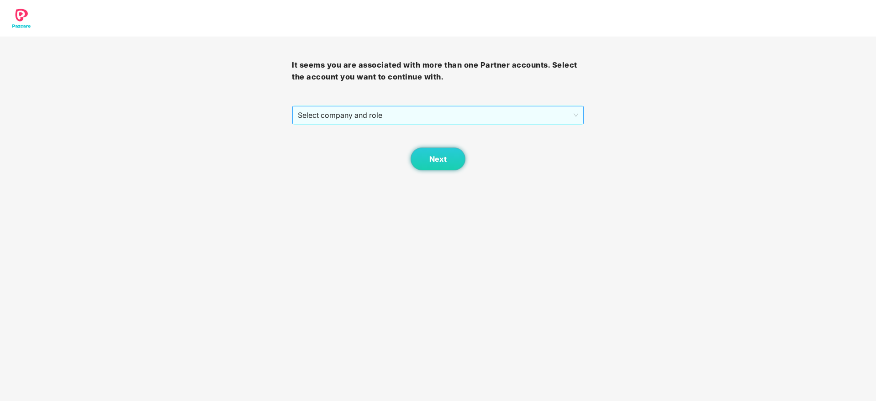
click at [433, 115] on span "Select company and role" at bounding box center [438, 114] width 280 height 17
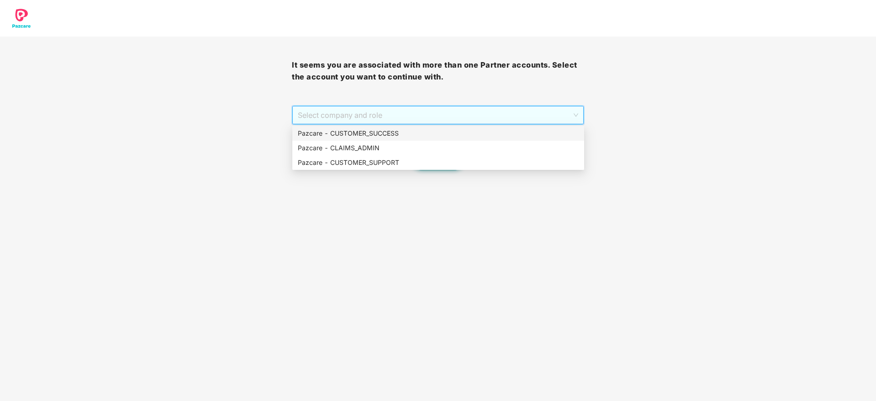
click at [433, 135] on div "Pazcare - CUSTOMER_SUCCESS" at bounding box center [438, 133] width 281 height 10
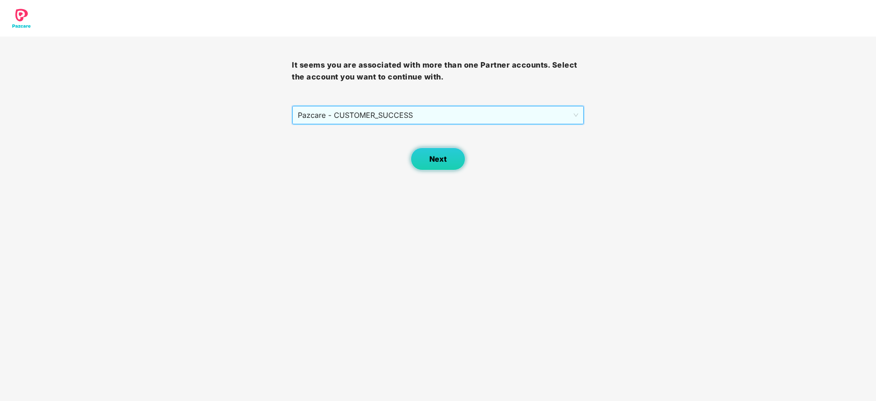
click at [441, 151] on button "Next" at bounding box center [438, 159] width 55 height 23
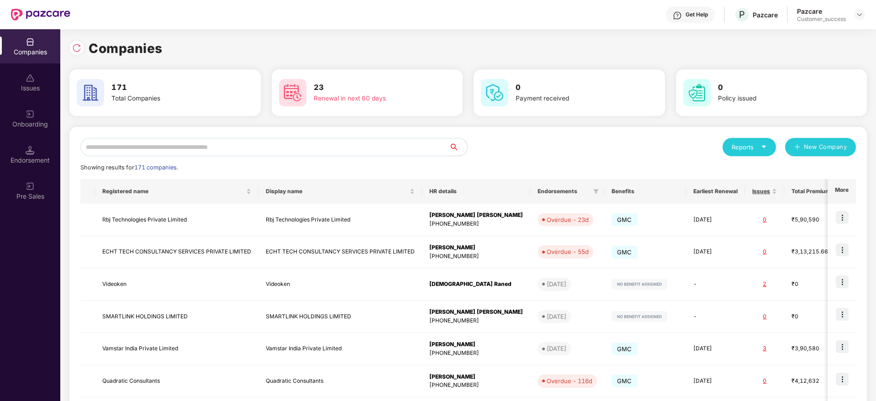
click at [428, 154] on input "text" at bounding box center [264, 147] width 369 height 18
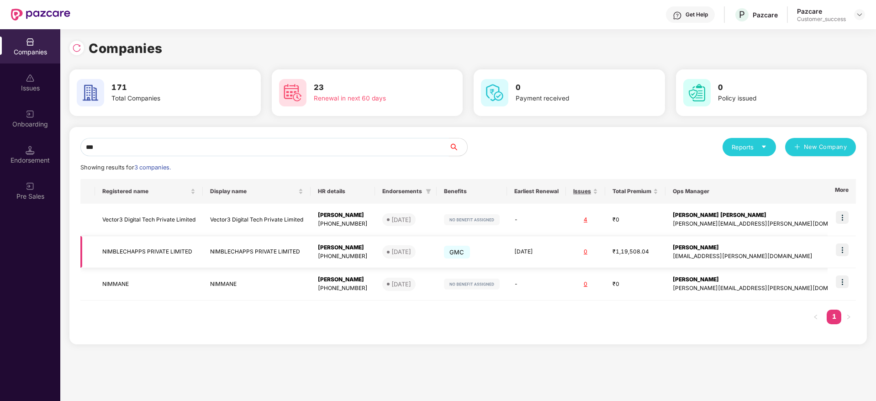
type input "***"
click at [850, 253] on td at bounding box center [842, 252] width 28 height 32
click at [838, 254] on img at bounding box center [842, 249] width 13 height 13
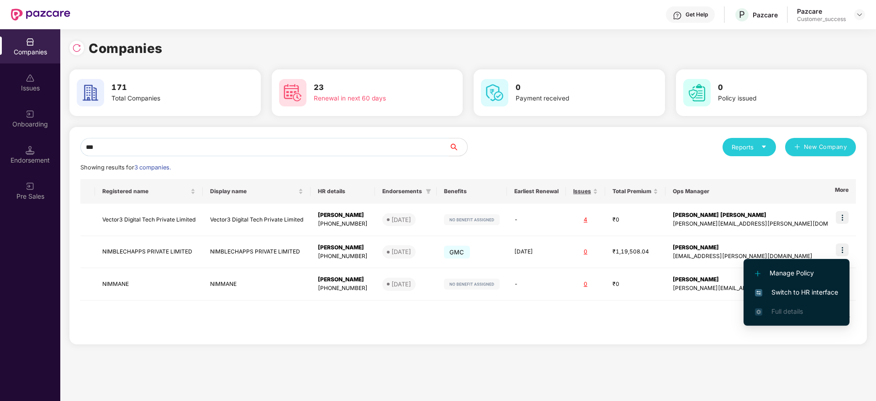
click at [822, 285] on li "Switch to HR interface" at bounding box center [797, 292] width 106 height 19
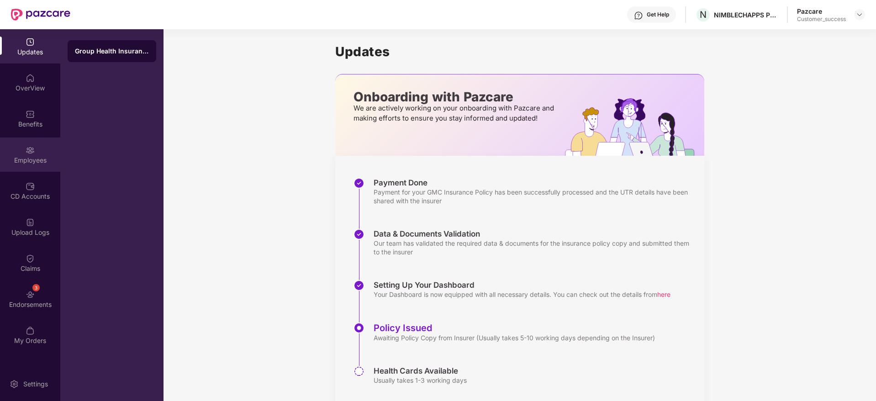
click at [36, 153] on div "Employees" at bounding box center [30, 154] width 60 height 34
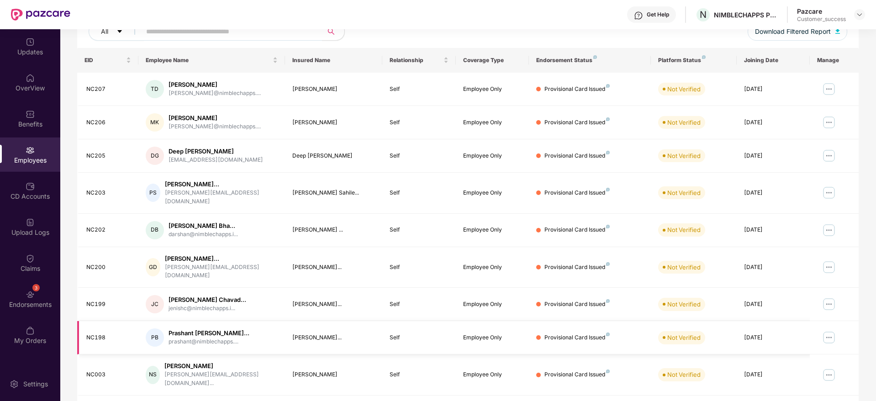
scroll to position [160, 0]
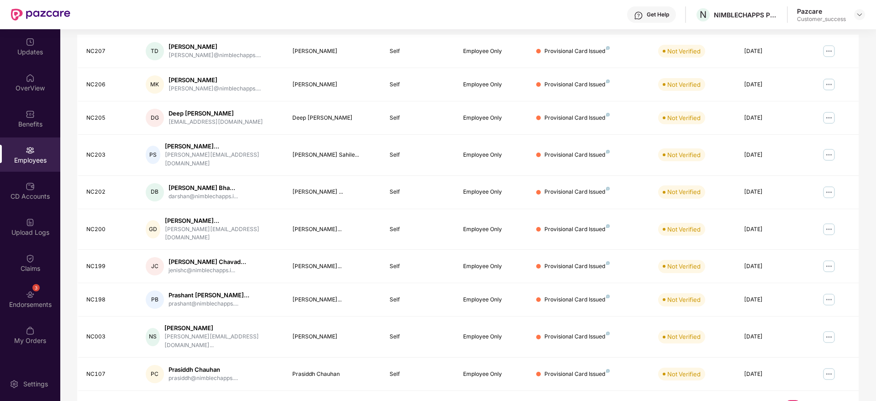
click at [805, 400] on link "2" at bounding box center [807, 407] width 15 height 14
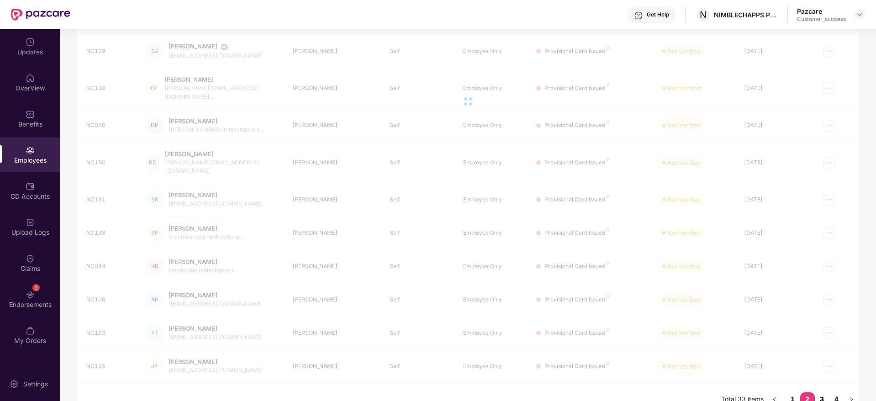
click at [824, 392] on link "3" at bounding box center [822, 399] width 15 height 14
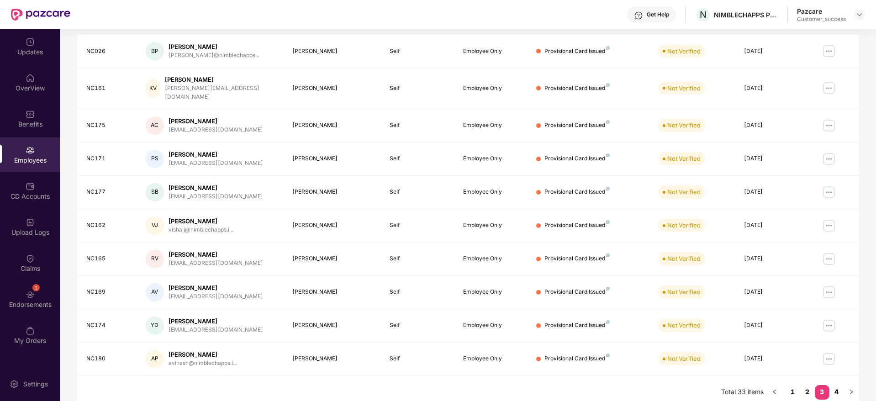
click at [840, 386] on link "4" at bounding box center [836, 392] width 15 height 14
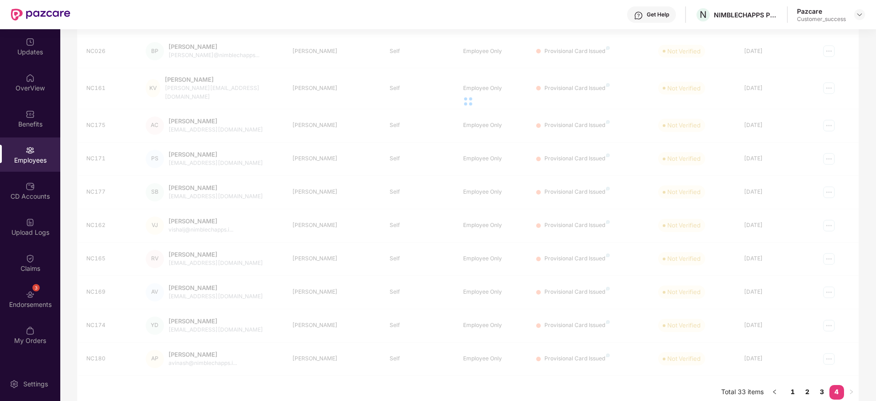
scroll to position [0, 0]
